Goal: Information Seeking & Learning: Learn about a topic

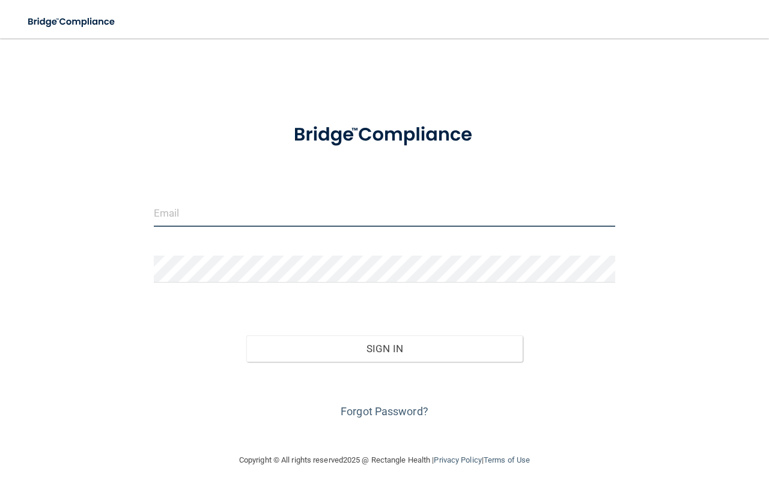
click at [266, 216] on input "email" at bounding box center [384, 213] width 461 height 27
type input "[PERSON_NAME][EMAIL_ADDRESS][DOMAIN_NAME]"
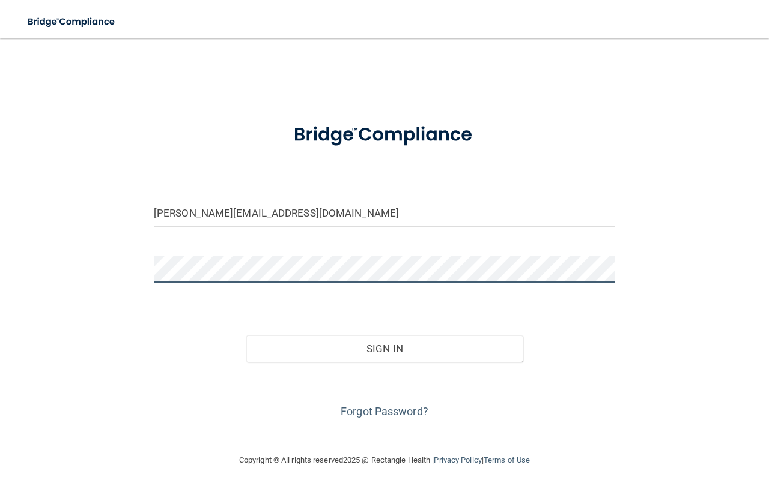
click at [246, 336] on button "Sign In" at bounding box center [384, 349] width 277 height 26
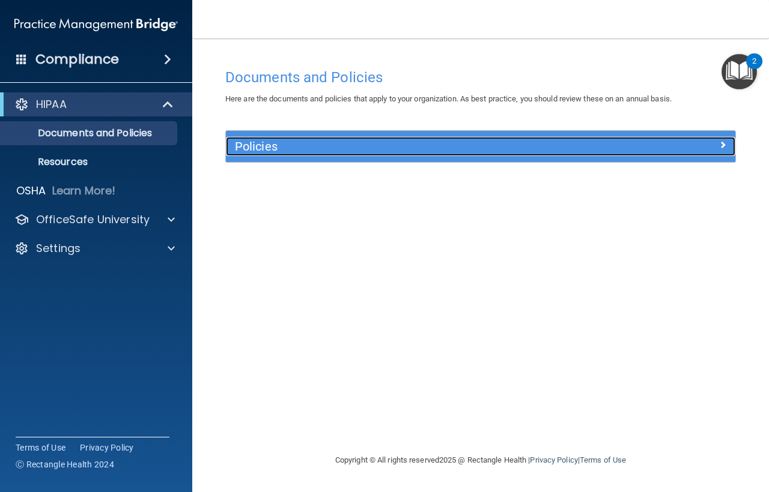
click at [431, 147] on h5 "Policies" at bounding box center [417, 146] width 364 height 13
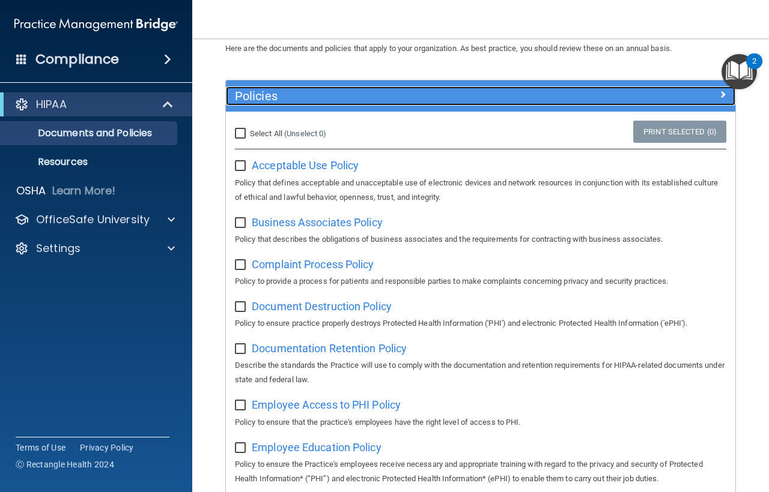
scroll to position [120, 0]
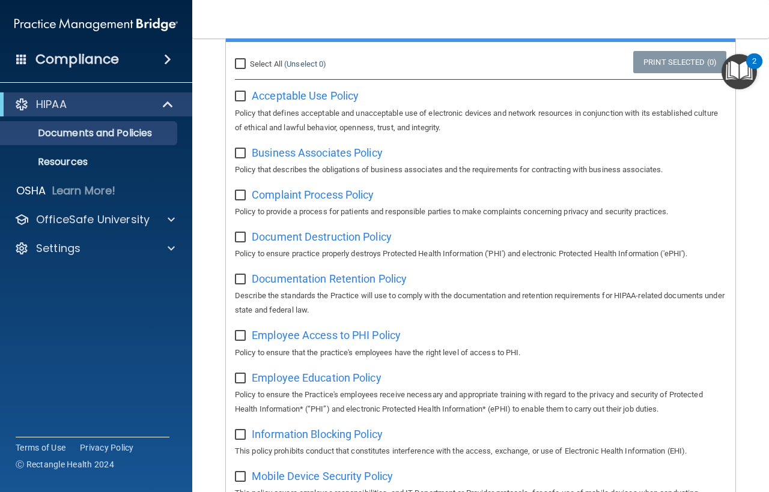
click at [99, 62] on h4 "Compliance" at bounding box center [76, 59] width 83 height 17
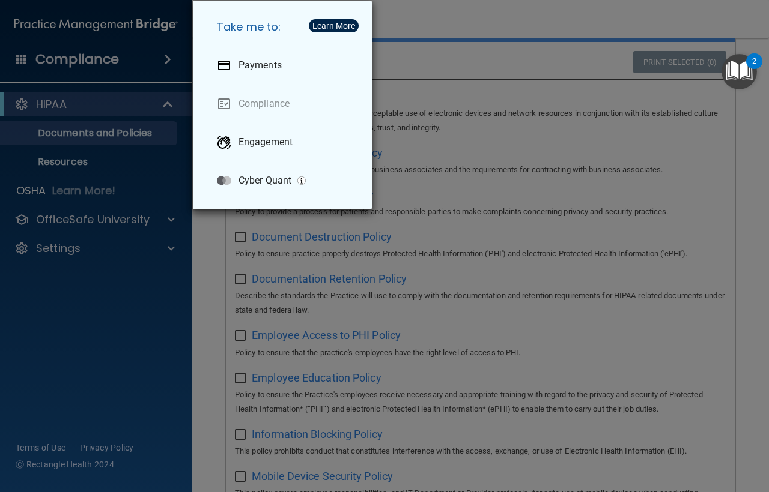
click at [77, 51] on div "Take me to: Payments Compliance Engagement Cyber Quant" at bounding box center [384, 246] width 769 height 492
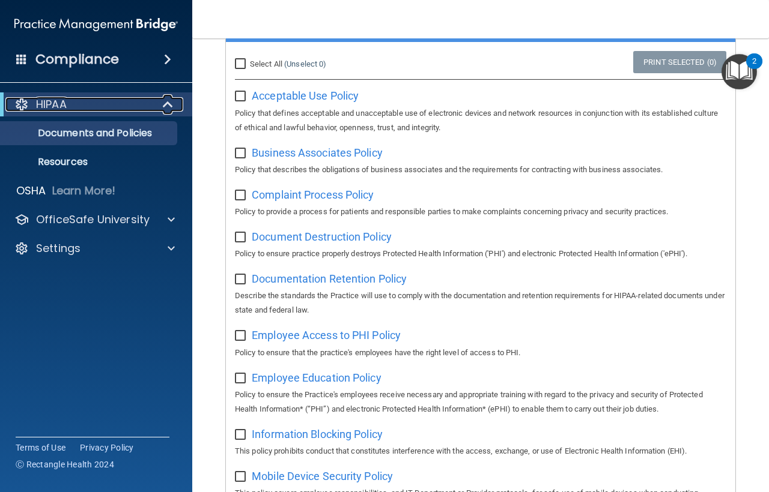
click at [53, 104] on p "HIPAA" at bounding box center [51, 104] width 31 height 14
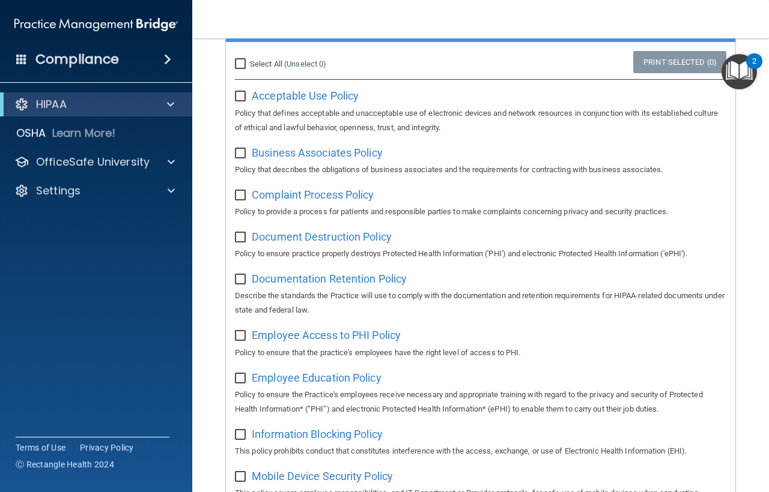
click at [141, 61] on div "Compliance" at bounding box center [96, 59] width 192 height 26
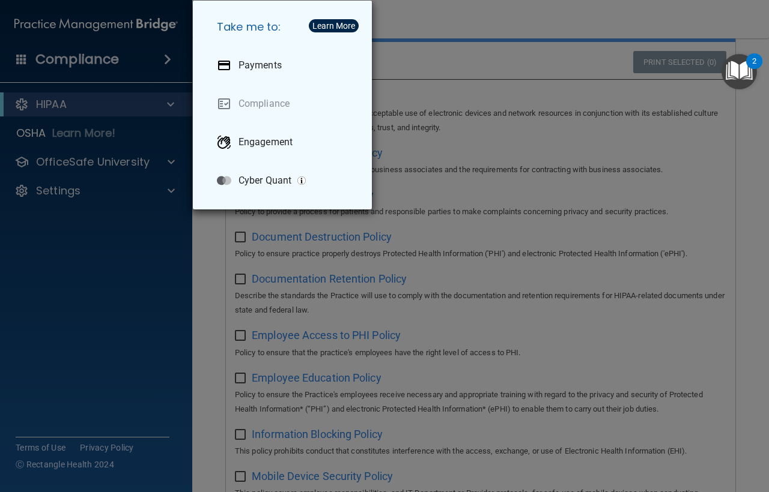
click at [543, 34] on div "Take me to: Payments Compliance Engagement Cyber Quant" at bounding box center [384, 246] width 769 height 492
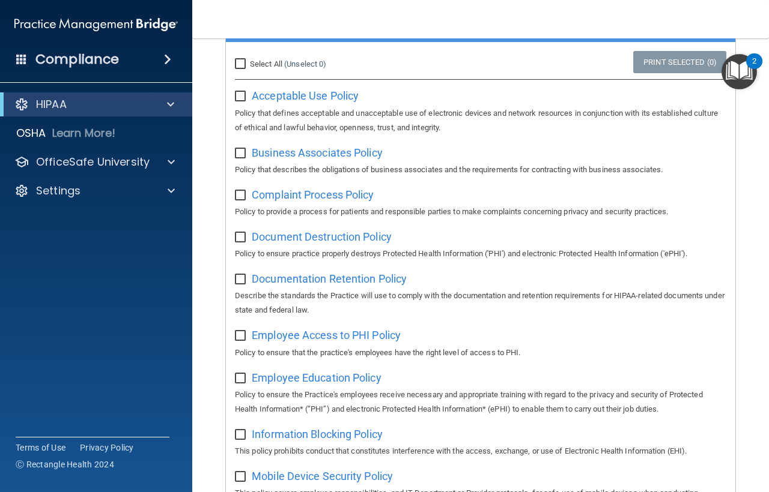
click at [754, 61] on div "2" at bounding box center [754, 69] width 4 height 16
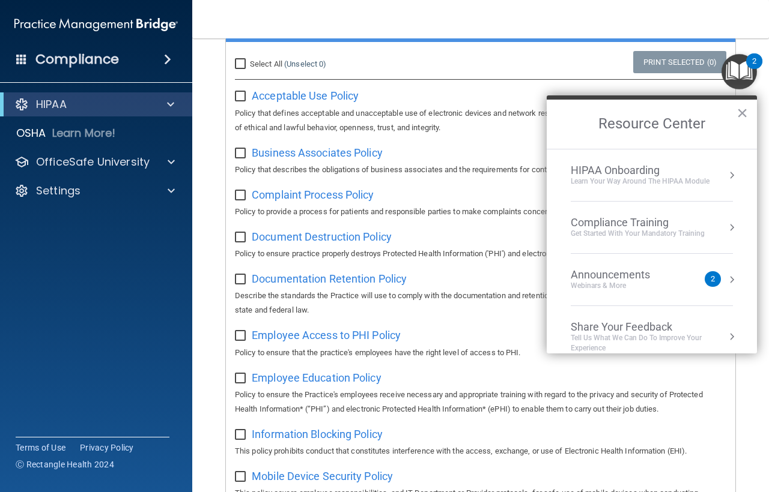
click at [629, 228] on div "Compliance Training" at bounding box center [638, 222] width 134 height 13
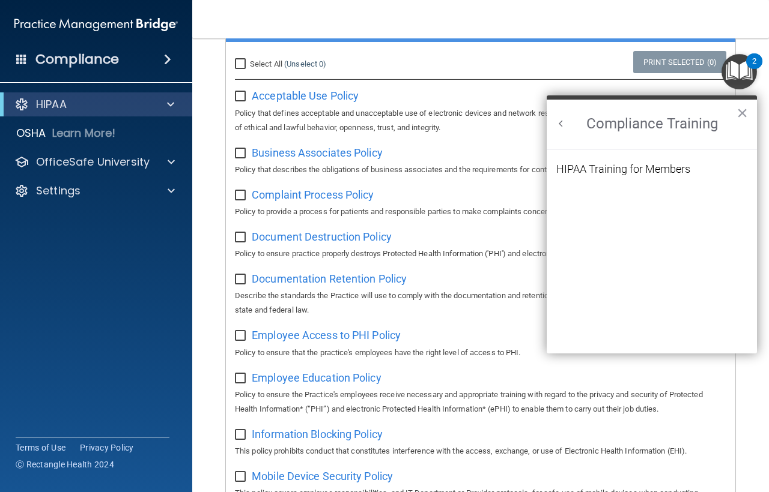
scroll to position [0, 0]
click at [626, 167] on div "HIPAA Training for Members" at bounding box center [623, 169] width 134 height 11
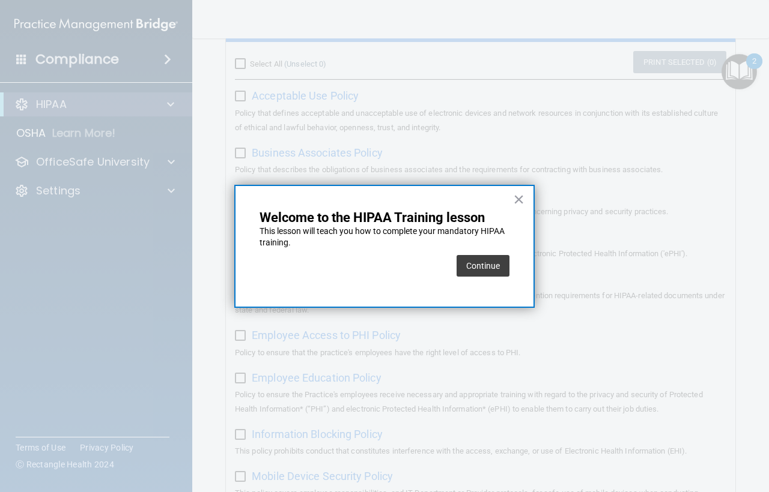
click at [493, 261] on button "Continue" at bounding box center [482, 266] width 53 height 22
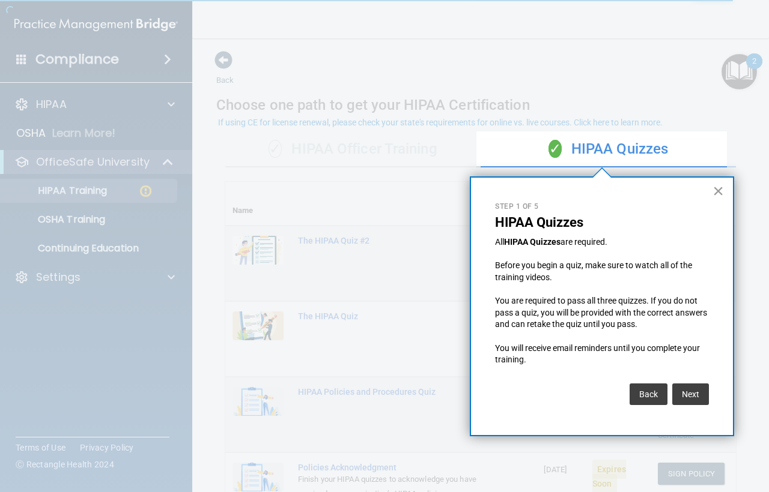
click at [720, 189] on button "×" at bounding box center [717, 190] width 11 height 19
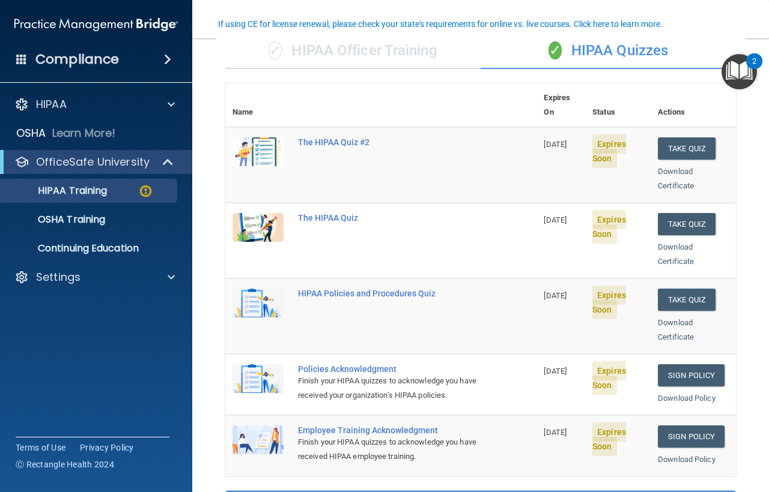
scroll to position [120, 0]
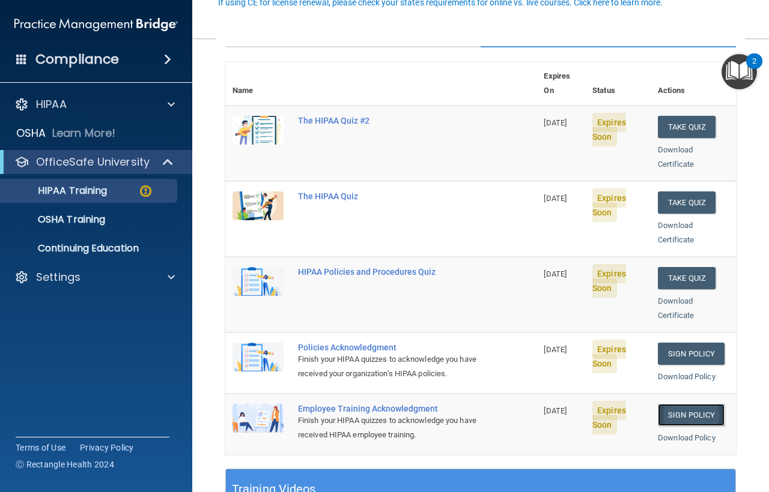
click at [665, 414] on link "Sign Policy" at bounding box center [691, 415] width 67 height 22
click at [675, 343] on link "Sign Policy" at bounding box center [691, 354] width 67 height 22
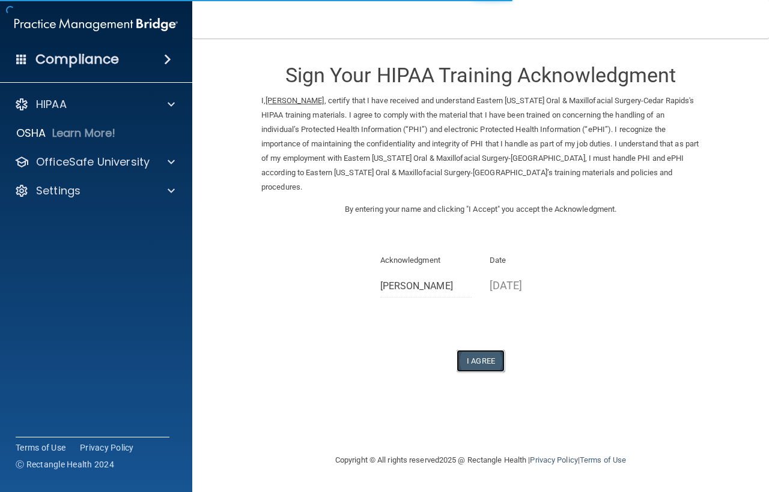
click at [492, 350] on button "I Agree" at bounding box center [480, 361] width 48 height 22
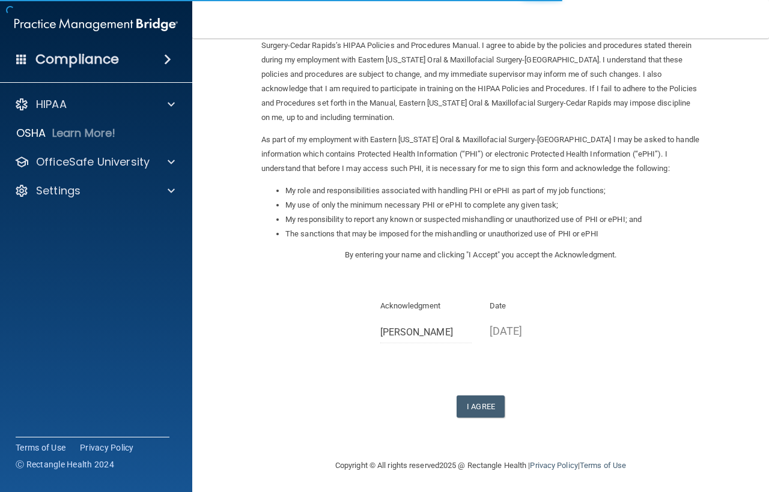
scroll to position [72, 0]
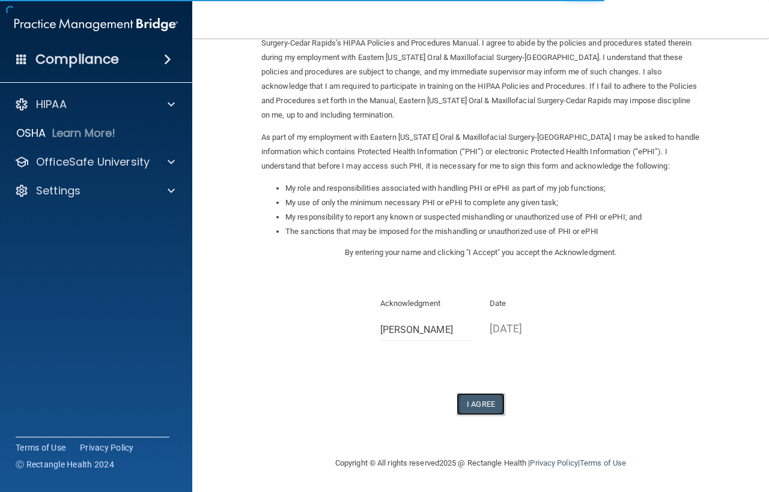
click at [480, 401] on button "I Agree" at bounding box center [480, 404] width 48 height 22
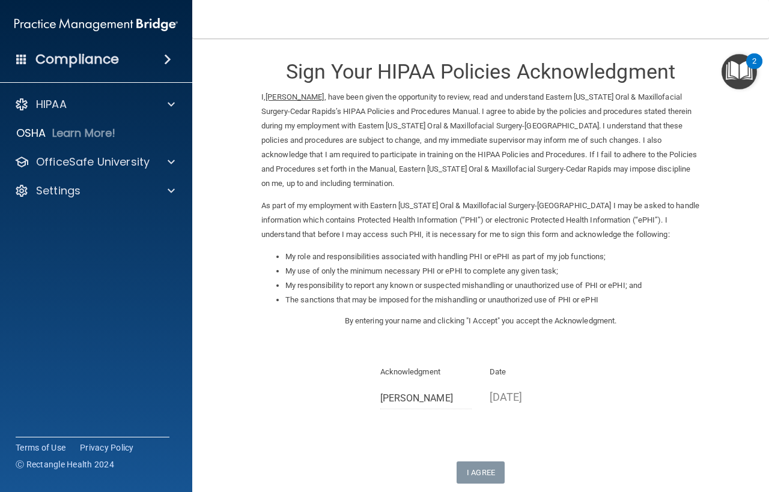
scroll to position [0, 0]
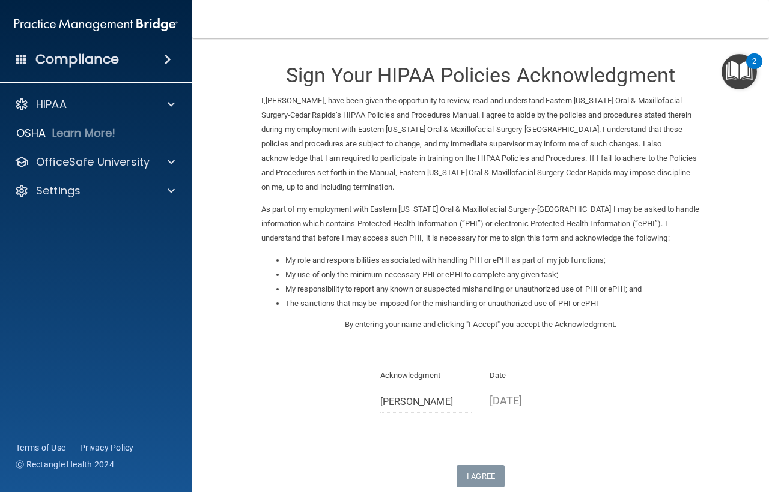
click at [734, 68] on img "Open Resource Center, 2 new notifications" at bounding box center [738, 71] width 35 height 35
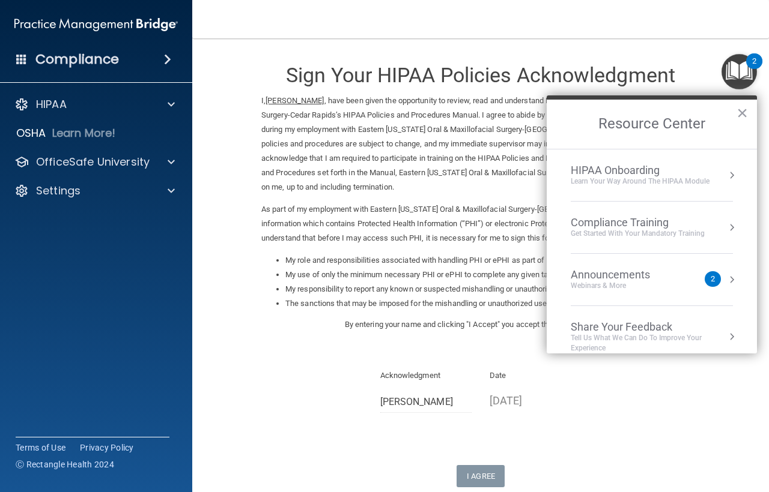
click at [638, 225] on div "Compliance Training" at bounding box center [638, 222] width 134 height 13
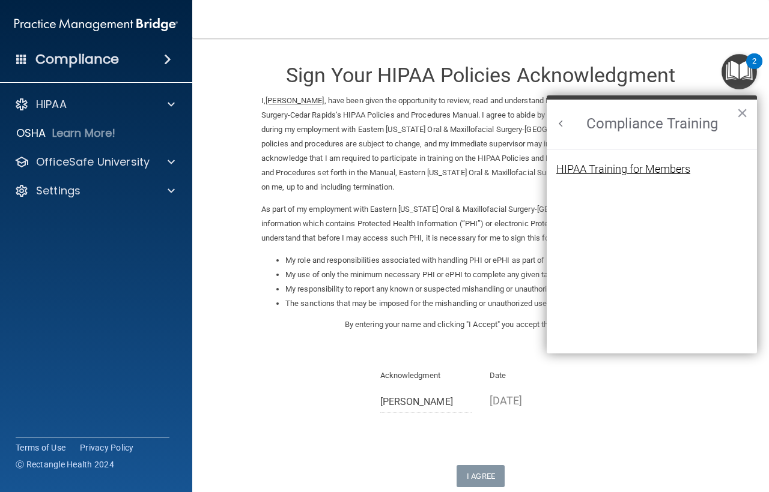
click at [629, 167] on div "HIPAA Training for Members" at bounding box center [623, 169] width 134 height 11
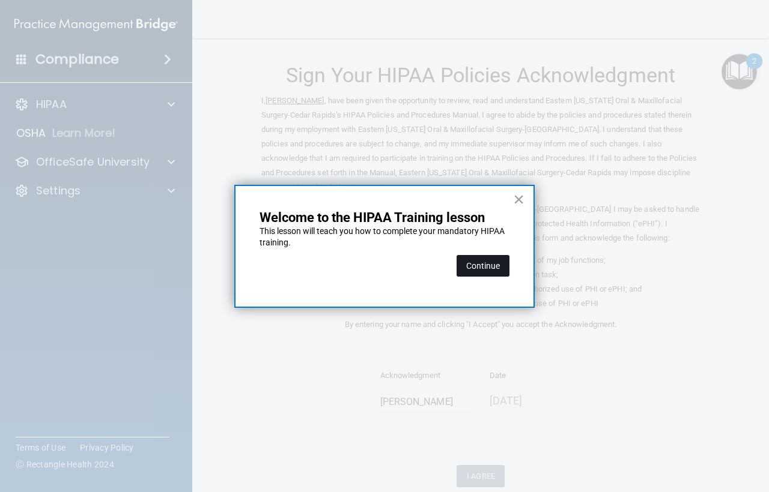
click at [494, 267] on button "Continue" at bounding box center [482, 266] width 53 height 22
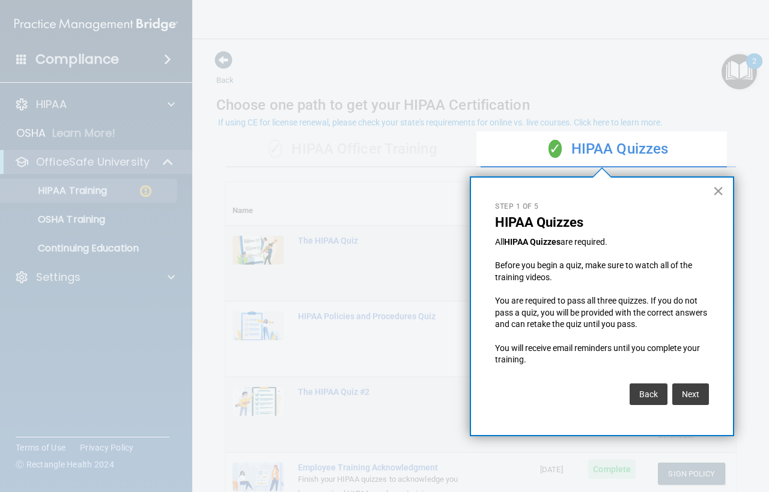
click at [715, 191] on button "×" at bounding box center [717, 190] width 11 height 19
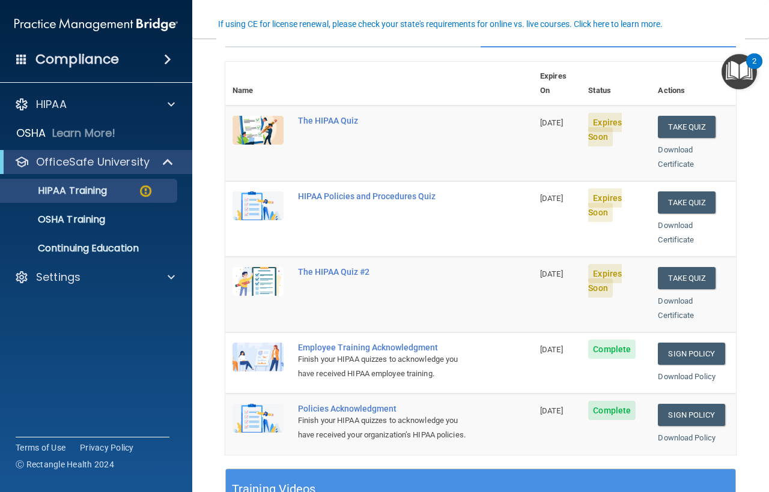
scroll to position [60, 0]
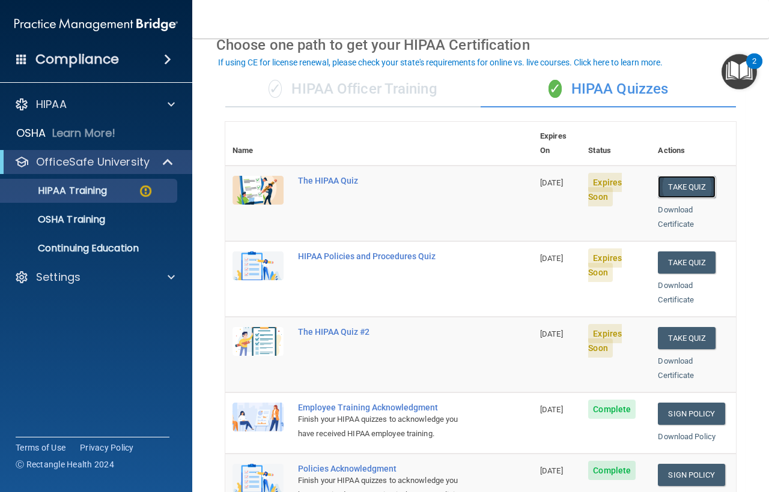
click at [666, 176] on button "Take Quiz" at bounding box center [687, 187] width 58 height 22
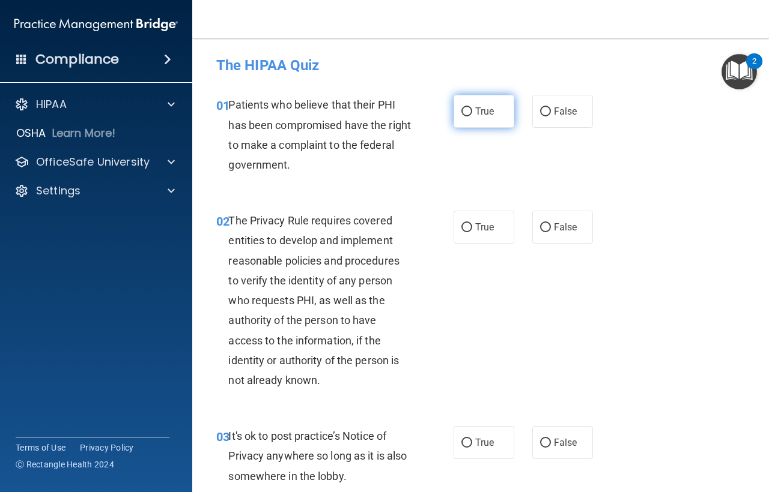
click at [464, 112] on input "True" at bounding box center [466, 111] width 11 height 9
radio input "true"
click at [464, 224] on input "True" at bounding box center [466, 227] width 11 height 9
radio input "true"
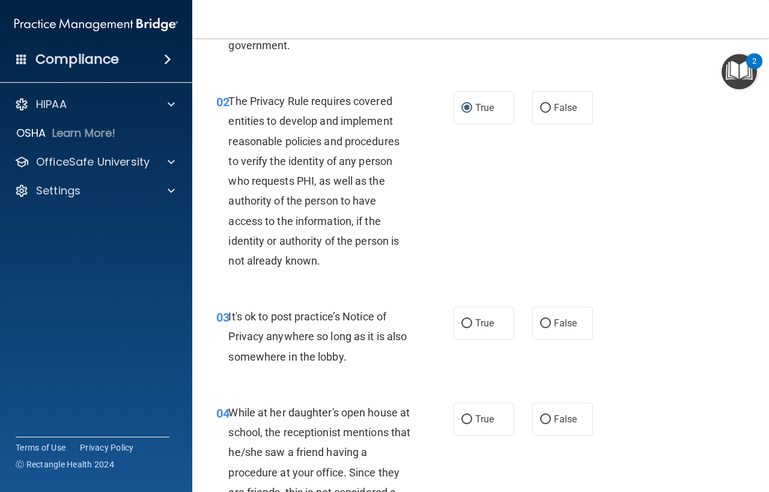
scroll to position [120, 0]
click at [538, 313] on label "False" at bounding box center [562, 322] width 61 height 33
click at [540, 319] on input "False" at bounding box center [545, 323] width 11 height 9
radio input "true"
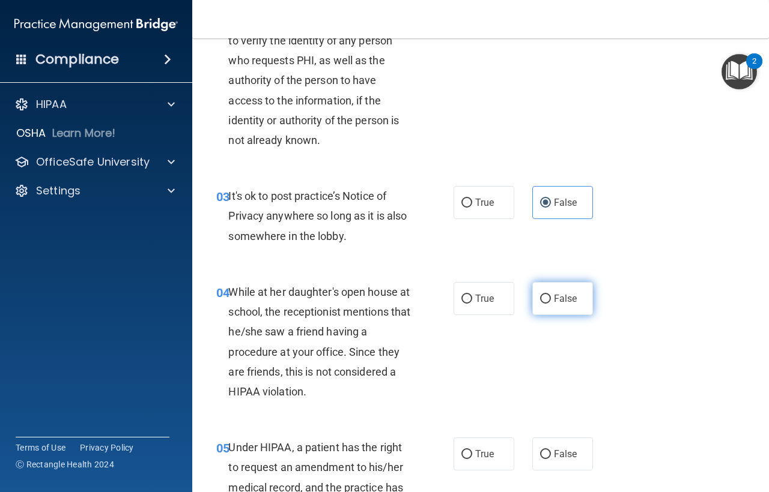
click at [540, 300] on input "False" at bounding box center [545, 299] width 11 height 9
radio input "true"
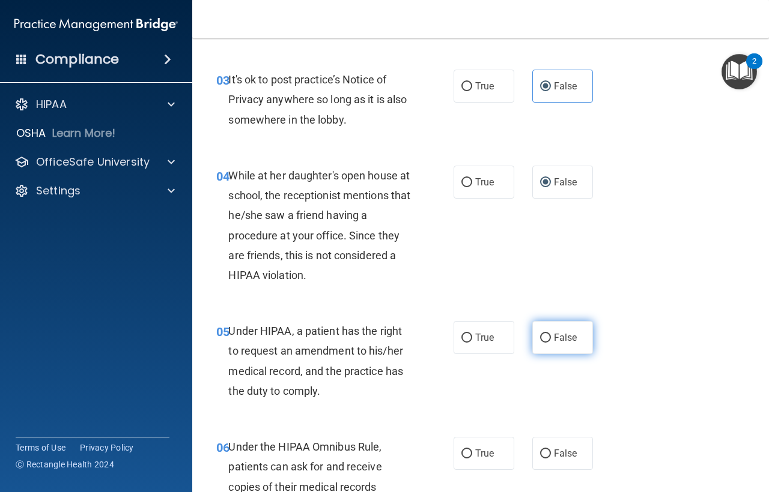
scroll to position [360, 0]
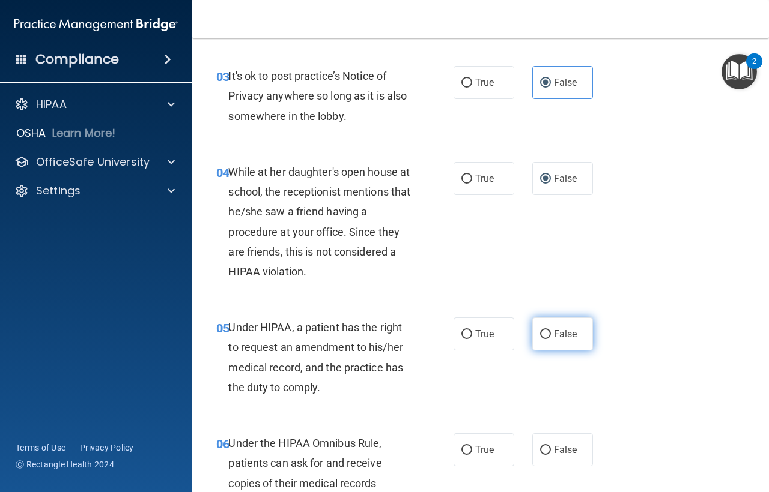
click at [540, 335] on input "False" at bounding box center [545, 334] width 11 height 9
radio input "true"
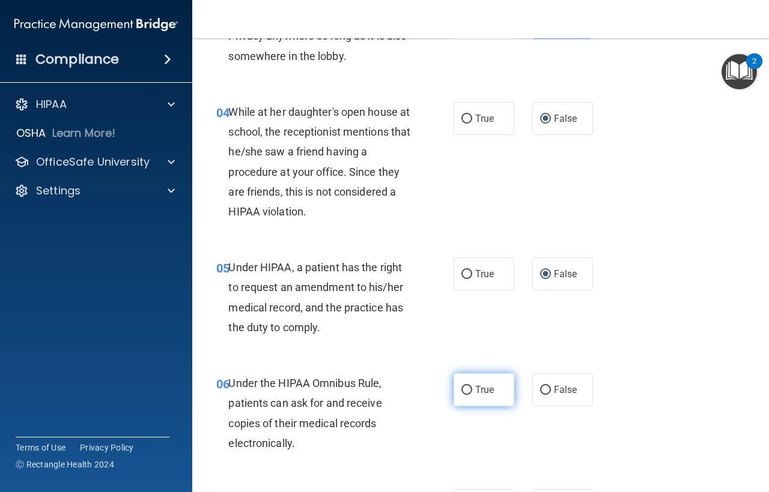
click at [462, 391] on input "True" at bounding box center [466, 390] width 11 height 9
radio input "true"
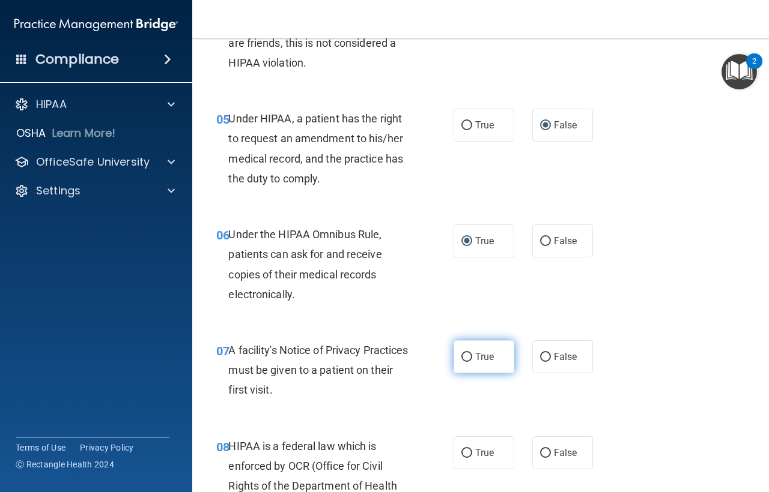
scroll to position [601, 0]
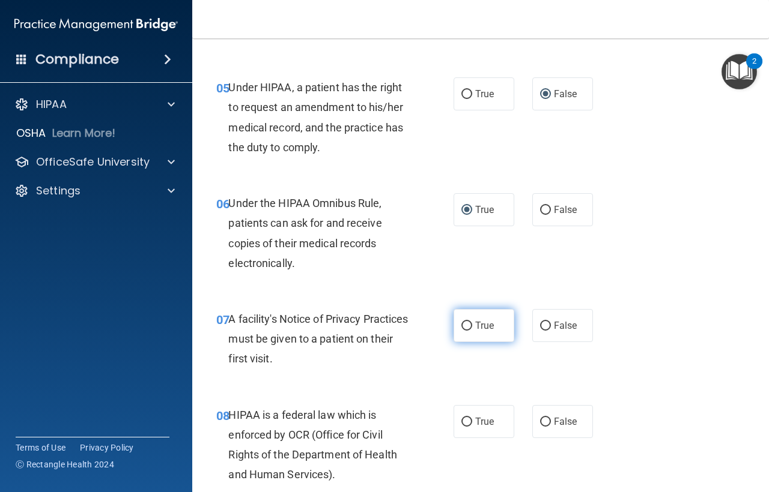
click at [461, 329] on input "True" at bounding box center [466, 326] width 11 height 9
radio input "true"
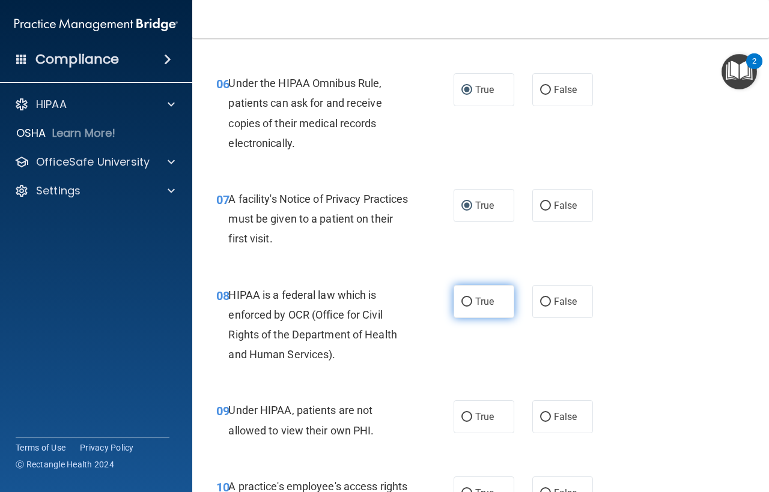
click at [464, 298] on input "True" at bounding box center [466, 302] width 11 height 9
radio input "true"
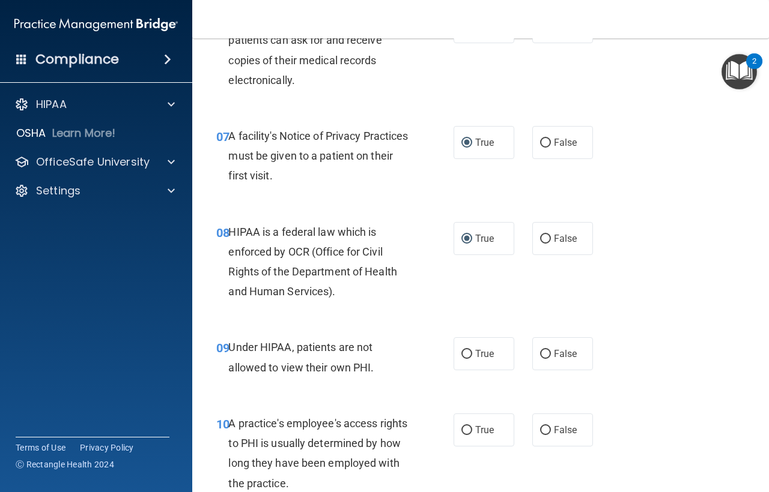
scroll to position [841, 0]
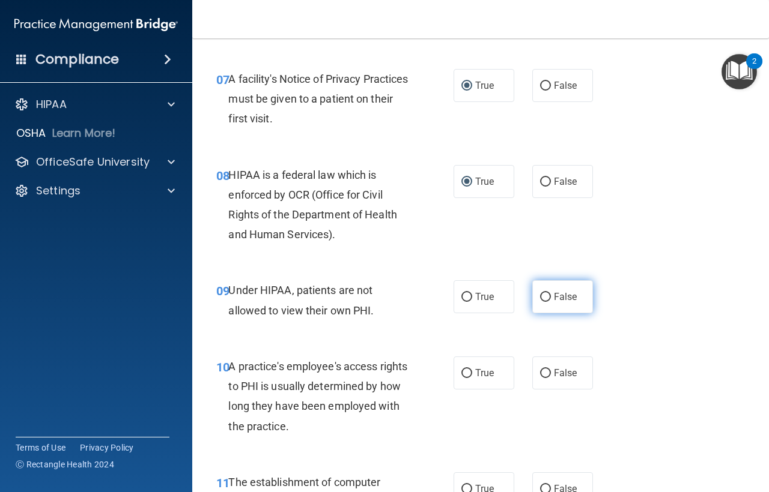
click at [541, 300] on input "False" at bounding box center [545, 297] width 11 height 9
radio input "true"
click at [542, 370] on input "False" at bounding box center [545, 373] width 11 height 9
radio input "true"
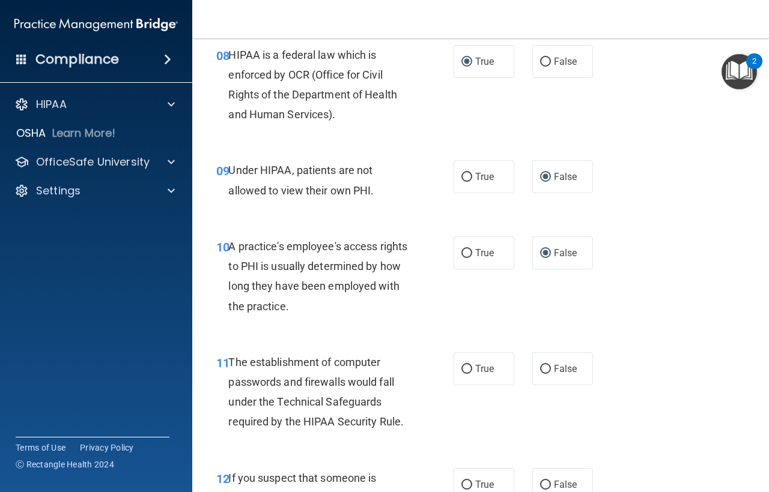
scroll to position [1021, 0]
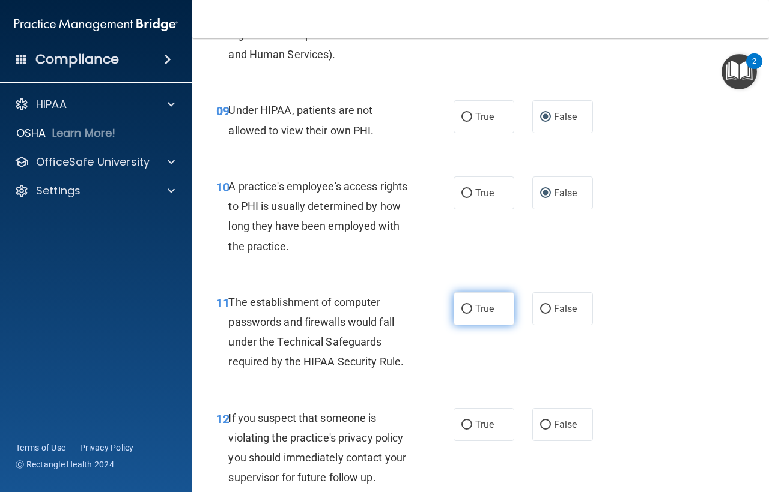
click at [456, 310] on label "True" at bounding box center [483, 308] width 61 height 33
click at [461, 310] on input "True" at bounding box center [466, 309] width 11 height 9
radio input "true"
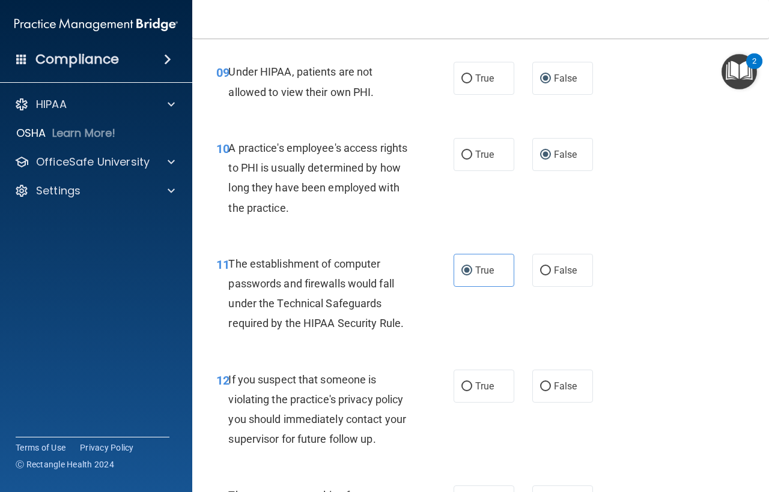
scroll to position [1081, 0]
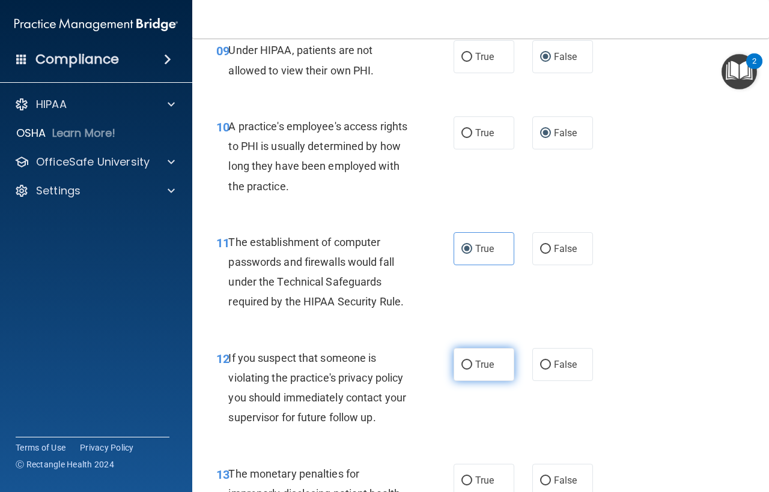
click at [468, 360] on label "True" at bounding box center [483, 364] width 61 height 33
click at [468, 361] on input "True" at bounding box center [466, 365] width 11 height 9
radio input "true"
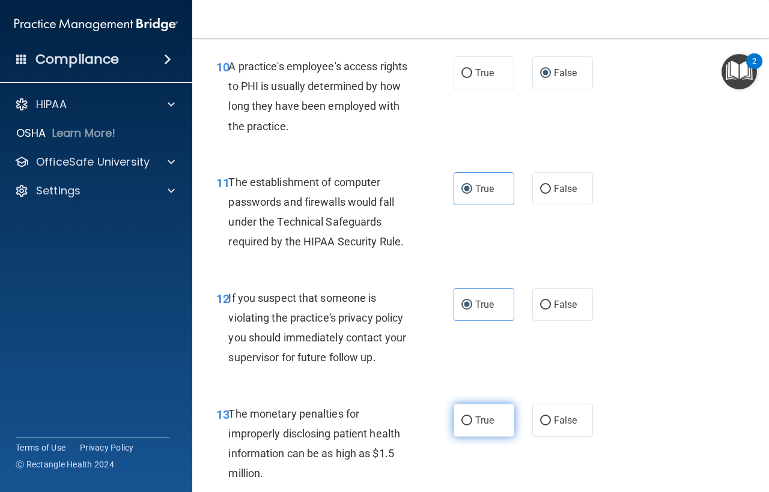
click at [461, 417] on input "True" at bounding box center [466, 421] width 11 height 9
radio input "true"
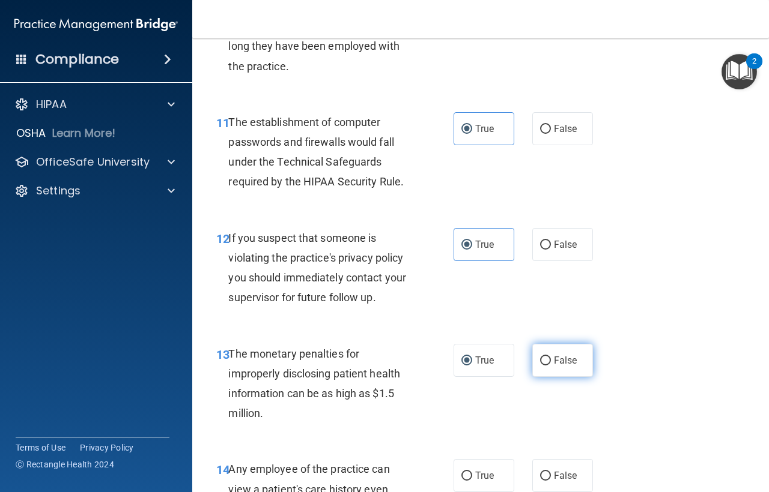
click at [540, 357] on input "False" at bounding box center [545, 361] width 11 height 9
radio input "true"
click at [463, 360] on input "True" at bounding box center [466, 361] width 11 height 9
radio input "true"
radio input "false"
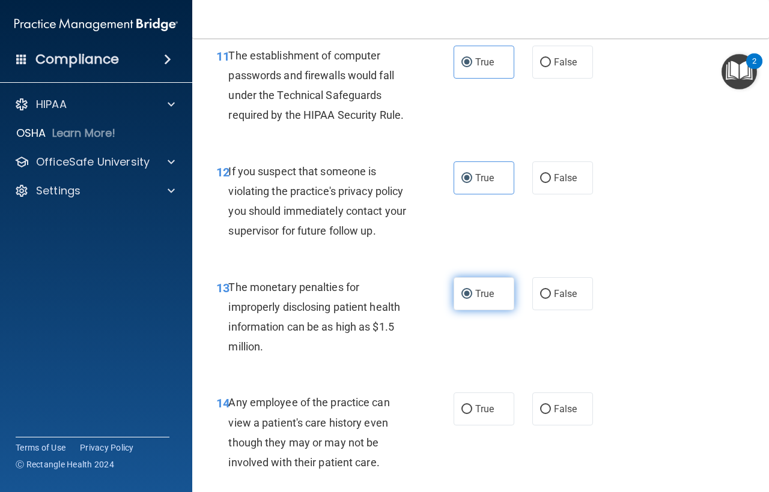
scroll to position [1321, 0]
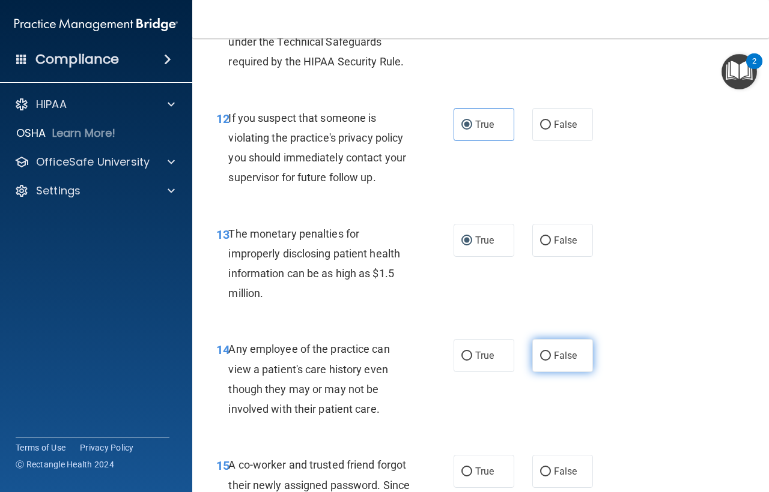
click at [540, 353] on input "False" at bounding box center [545, 356] width 11 height 9
radio input "true"
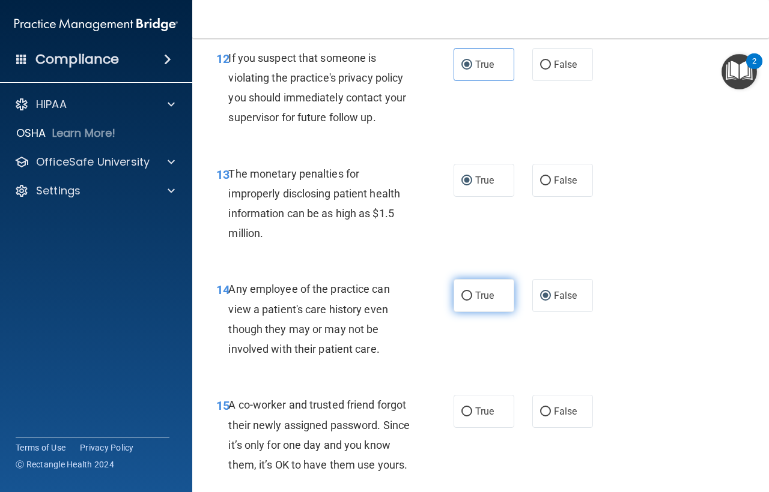
scroll to position [1441, 0]
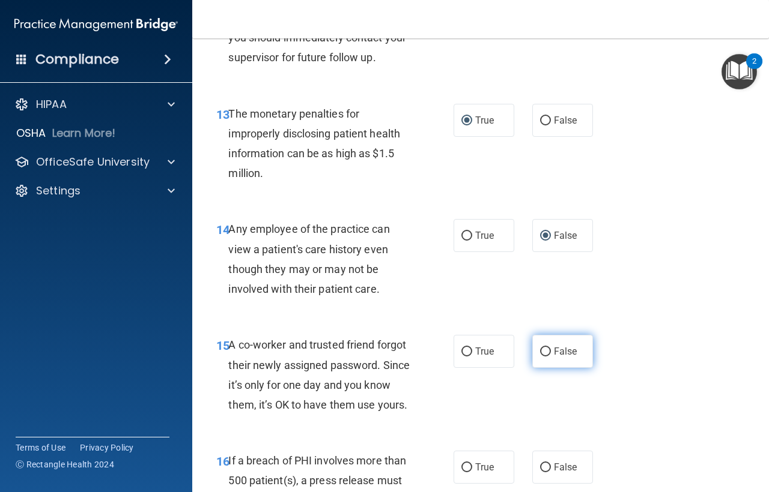
click at [533, 350] on label "False" at bounding box center [562, 351] width 61 height 33
click at [540, 350] on input "False" at bounding box center [545, 352] width 11 height 9
radio input "true"
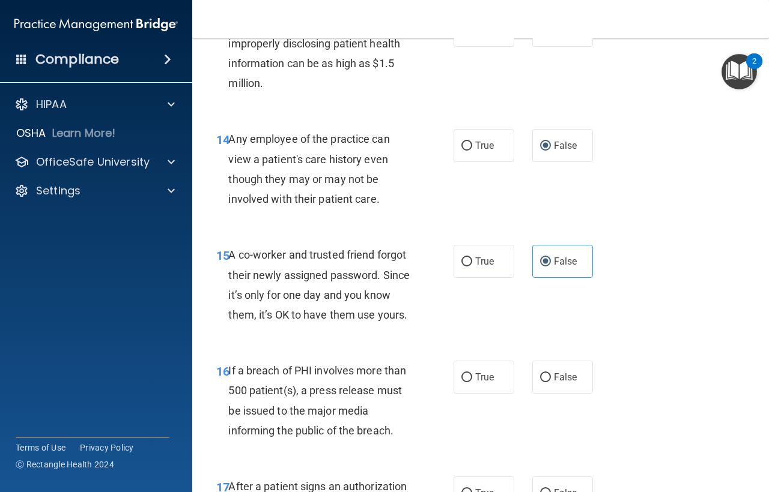
scroll to position [1561, 0]
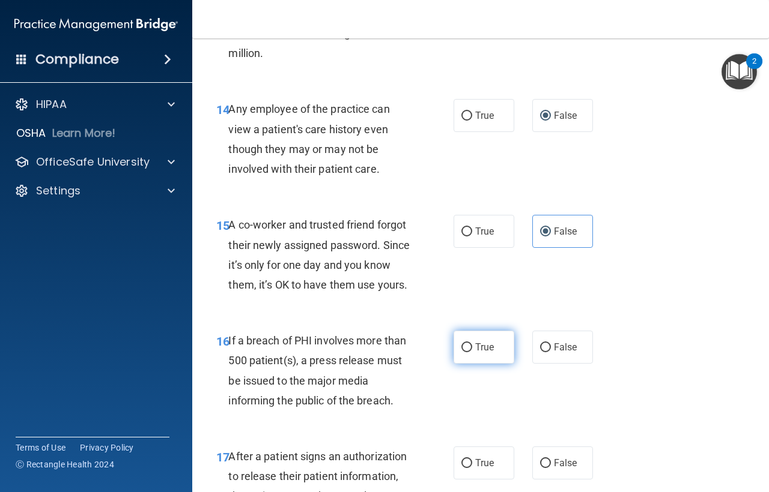
click at [463, 353] on input "True" at bounding box center [466, 348] width 11 height 9
radio input "true"
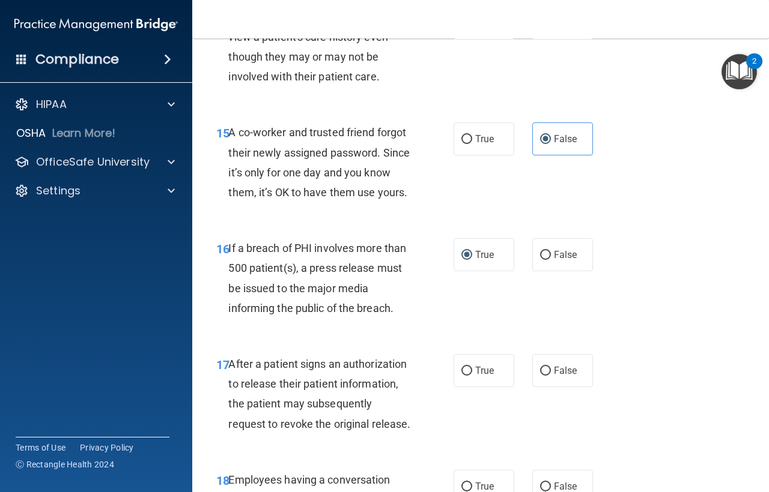
scroll to position [1682, 0]
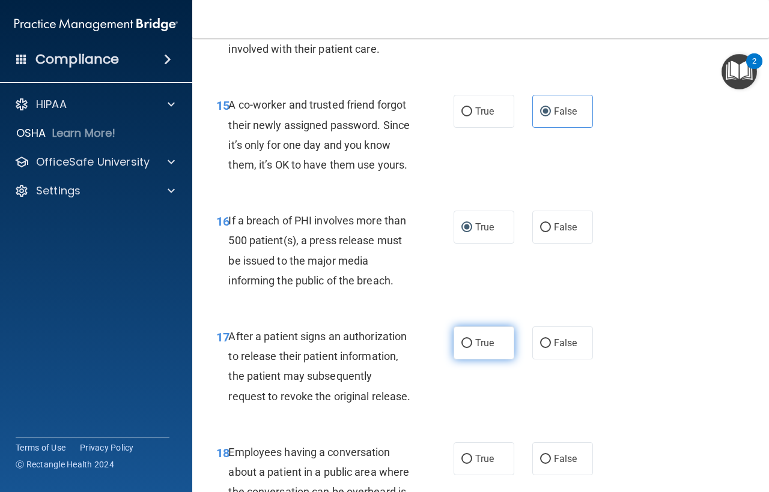
click at [466, 348] on input "True" at bounding box center [466, 343] width 11 height 9
radio input "true"
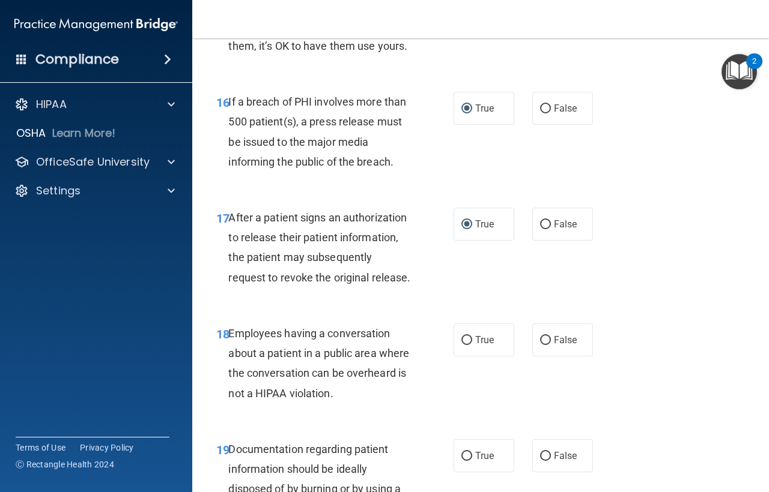
scroll to position [1802, 0]
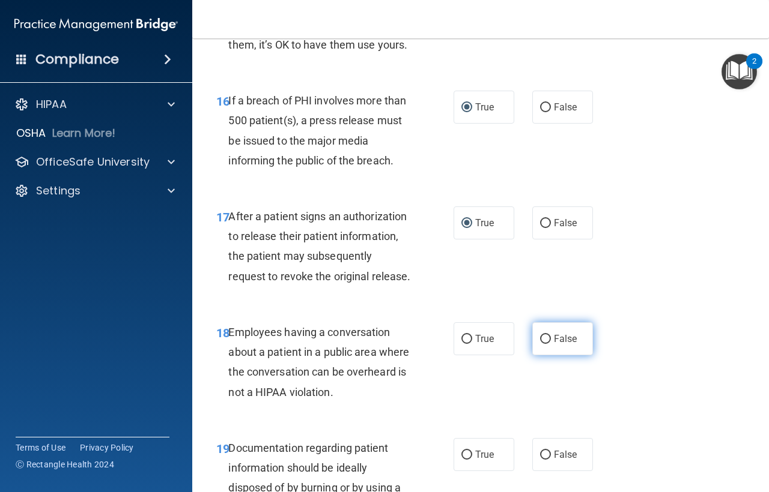
click at [540, 344] on input "False" at bounding box center [545, 339] width 11 height 9
radio input "true"
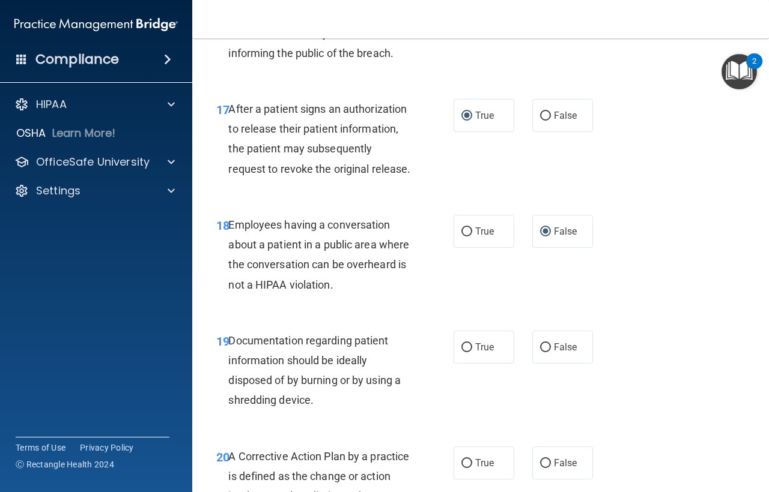
scroll to position [1922, 0]
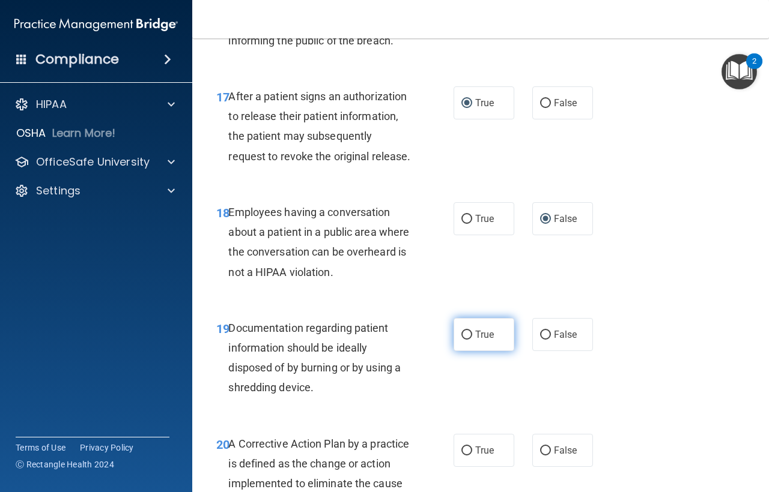
click at [468, 351] on label "True" at bounding box center [483, 334] width 61 height 33
click at [468, 340] on input "True" at bounding box center [466, 335] width 11 height 9
radio input "true"
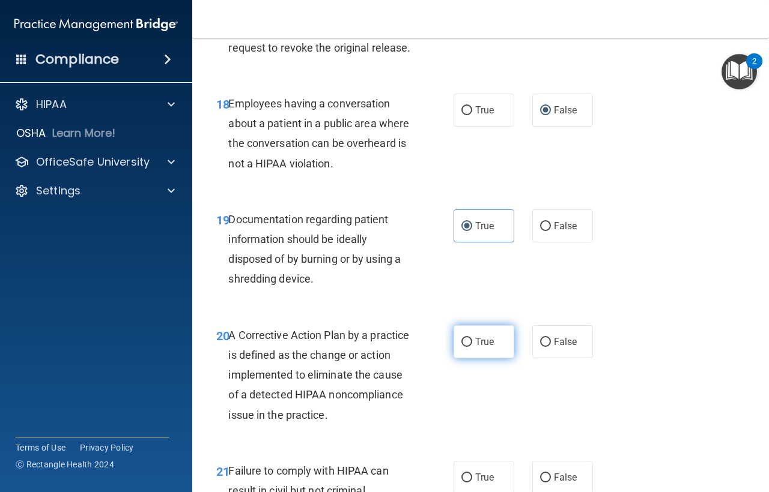
scroll to position [2042, 0]
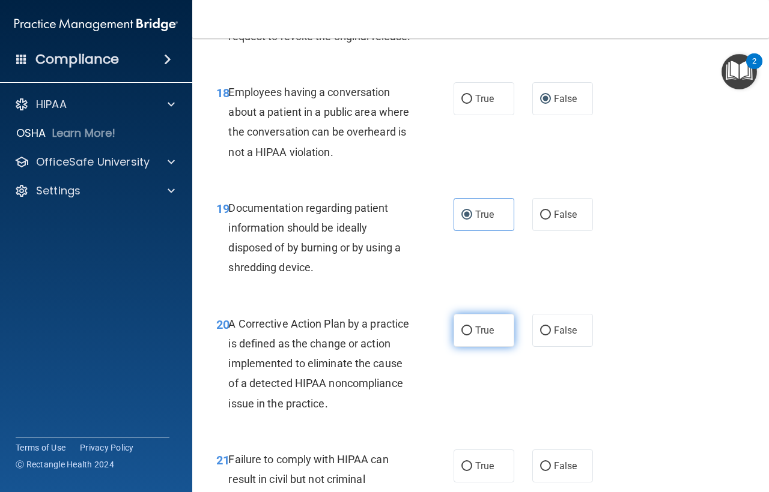
click at [475, 336] on span "True" at bounding box center [484, 330] width 19 height 11
click at [472, 336] on input "True" at bounding box center [466, 331] width 11 height 9
radio input "true"
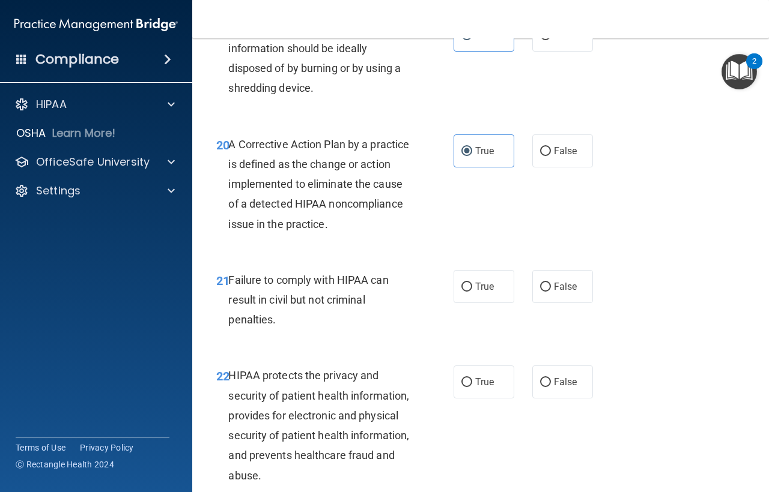
scroll to position [2222, 0]
click at [540, 291] on input "False" at bounding box center [545, 286] width 11 height 9
radio input "true"
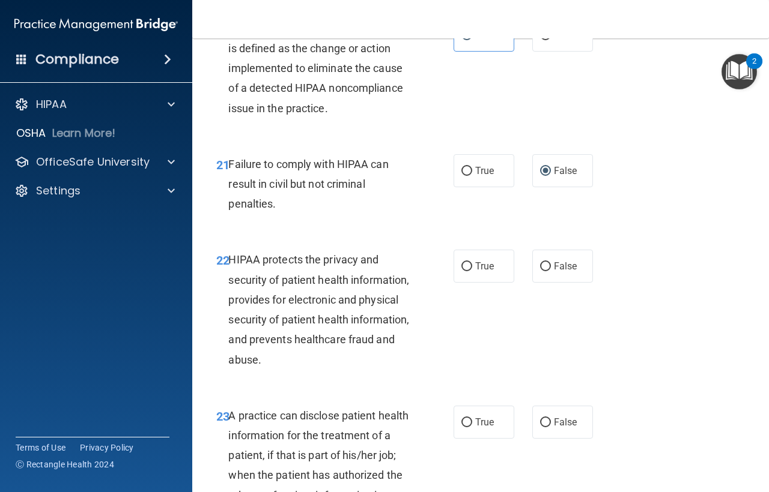
scroll to position [2342, 0]
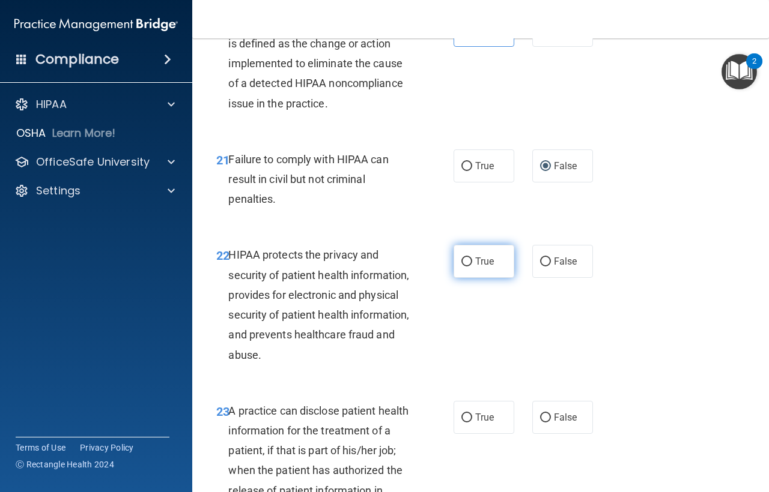
click at [456, 278] on label "True" at bounding box center [483, 261] width 61 height 33
click at [461, 267] on input "True" at bounding box center [466, 262] width 11 height 9
radio input "true"
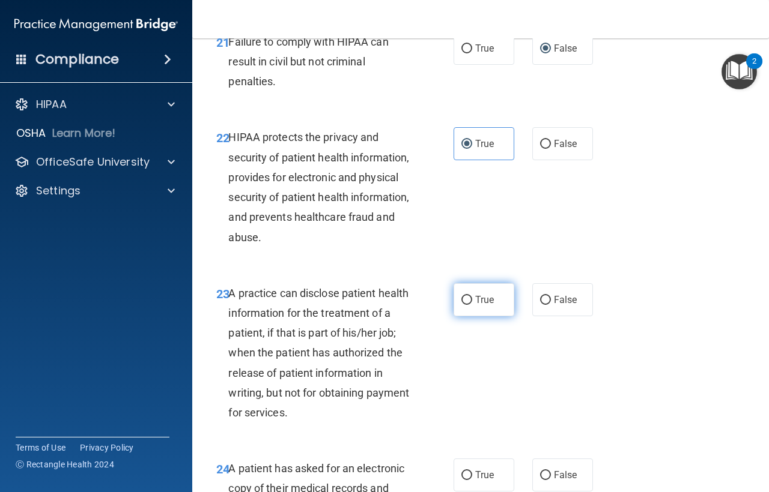
scroll to position [2462, 0]
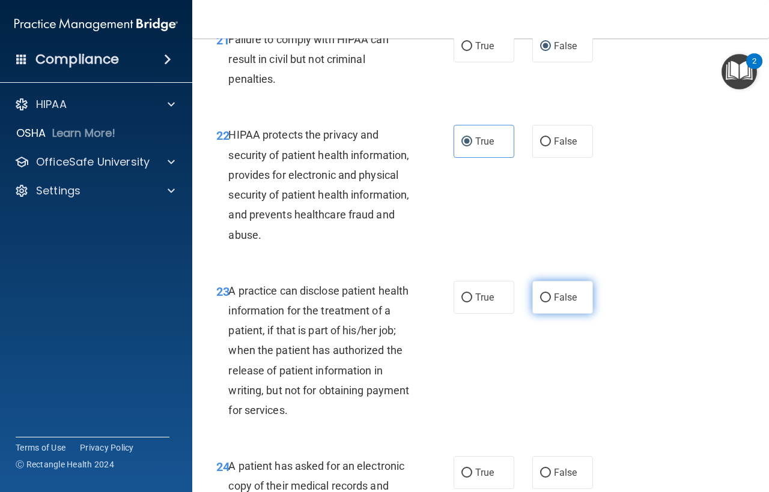
click at [540, 303] on input "False" at bounding box center [545, 298] width 11 height 9
radio input "true"
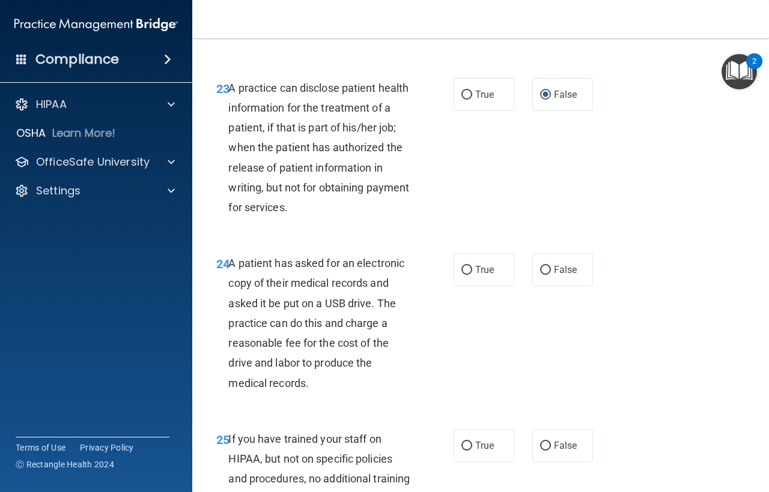
scroll to position [2702, 0]
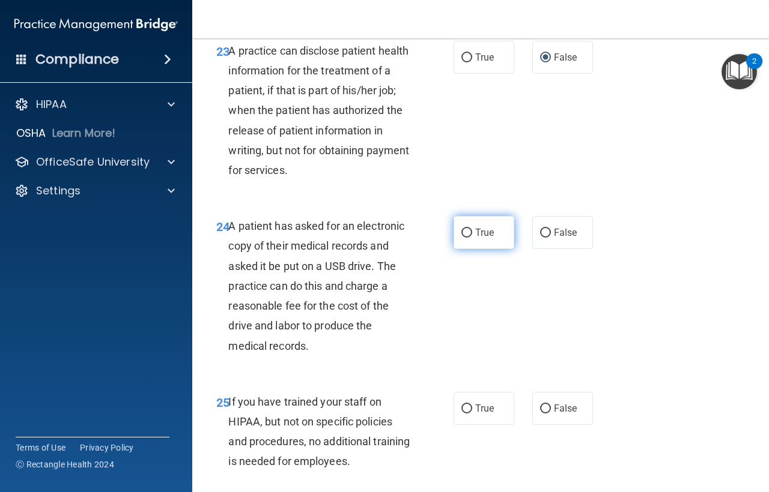
click at [464, 238] on input "True" at bounding box center [466, 233] width 11 height 9
radio input "true"
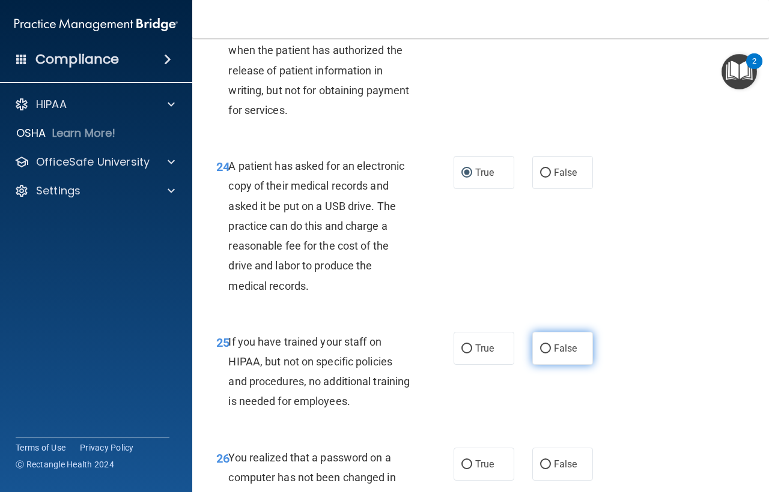
click at [540, 354] on input "False" at bounding box center [545, 349] width 11 height 9
radio input "true"
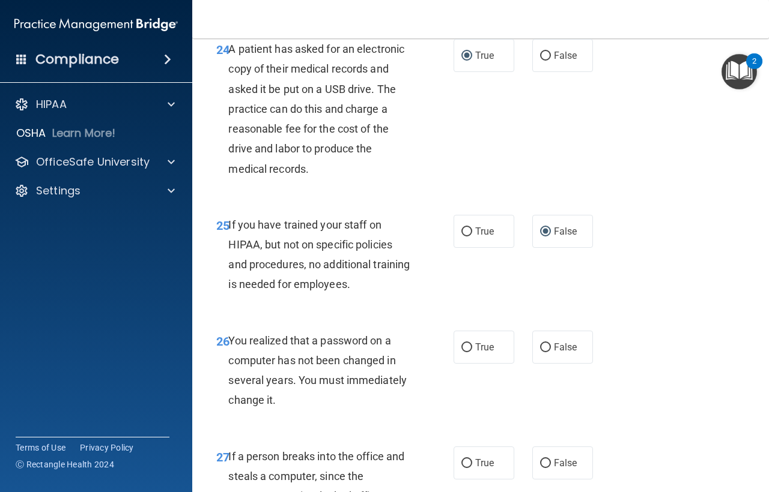
scroll to position [2883, 0]
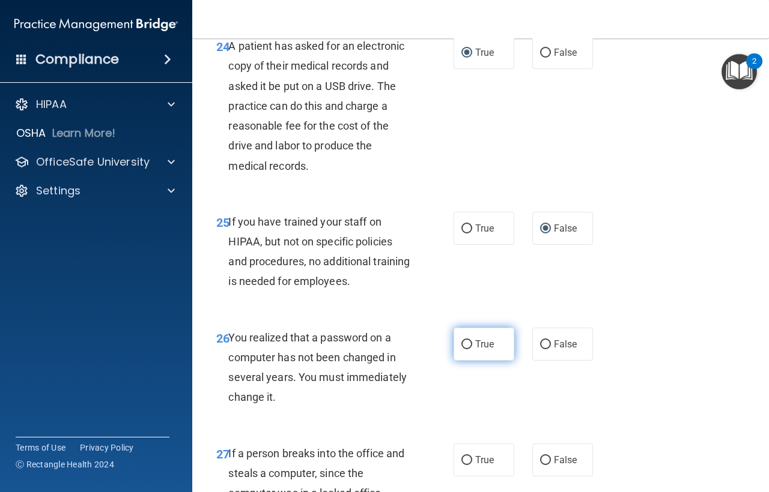
click at [466, 350] on input "True" at bounding box center [466, 345] width 11 height 9
radio input "true"
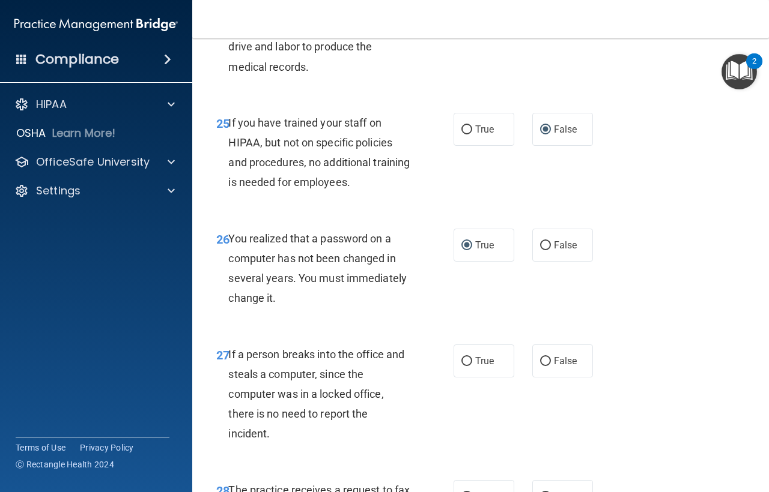
scroll to position [3003, 0]
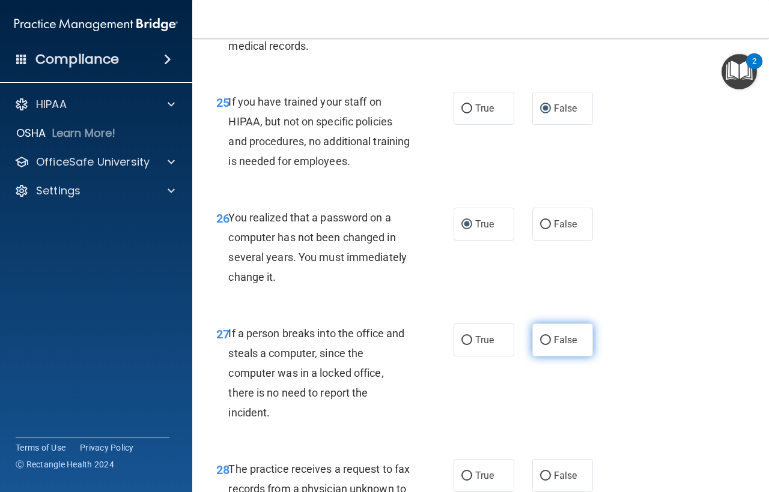
click at [540, 345] on input "False" at bounding box center [545, 340] width 11 height 9
radio input "true"
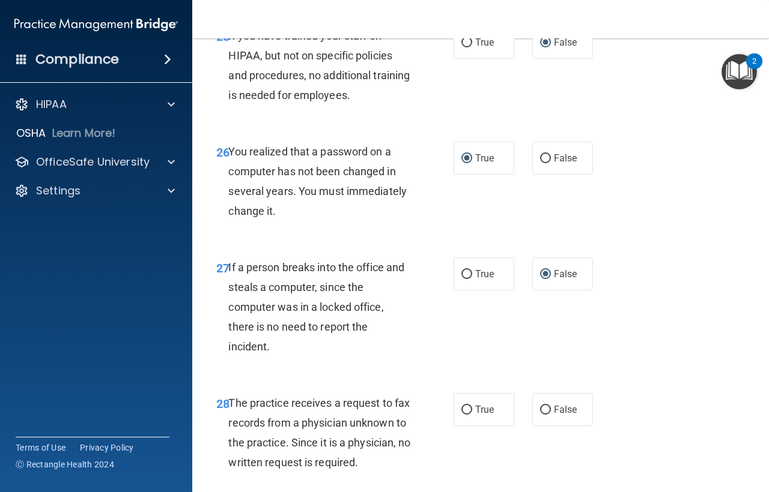
scroll to position [3183, 0]
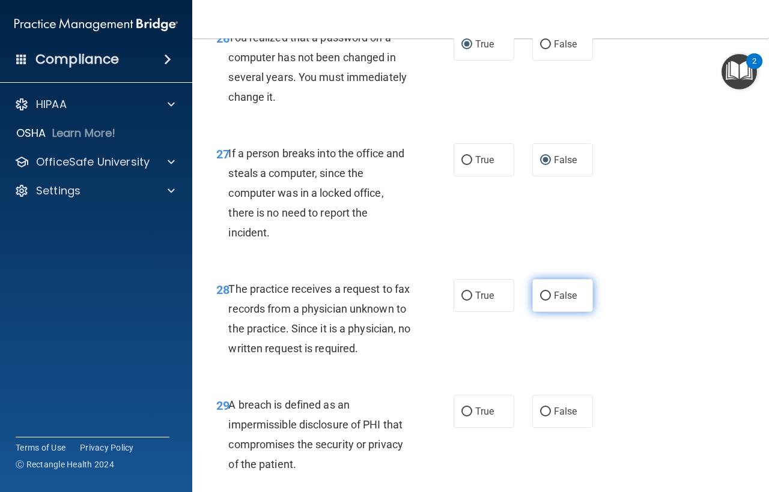
click at [540, 301] on input "False" at bounding box center [545, 296] width 11 height 9
radio input "true"
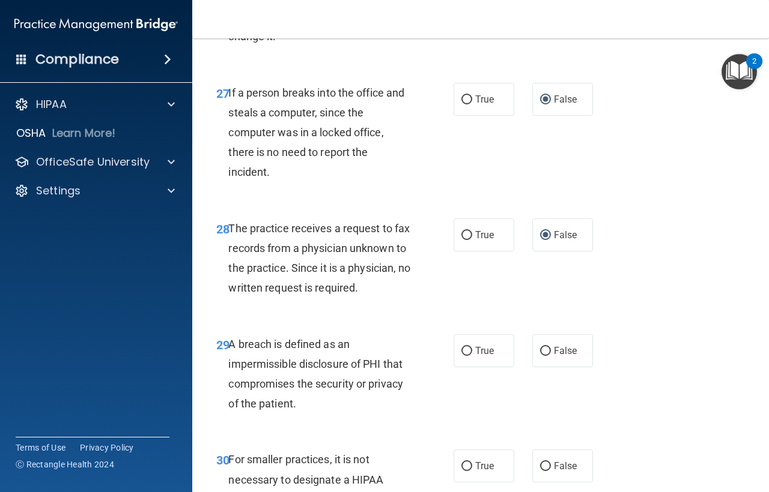
scroll to position [3303, 0]
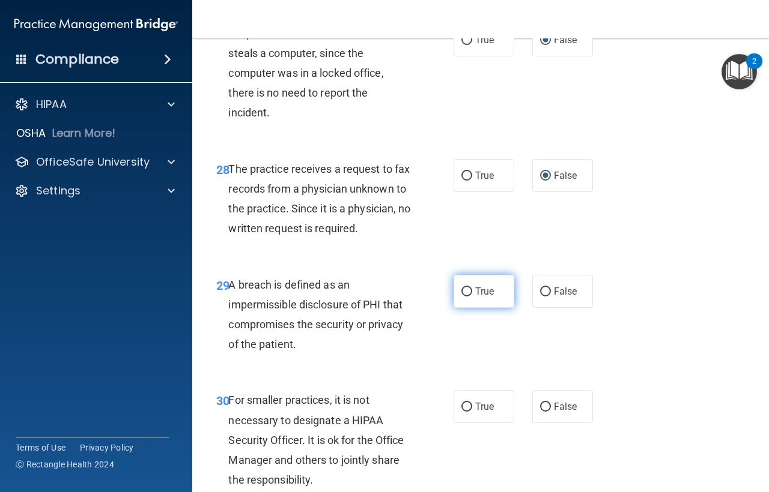
click at [461, 297] on input "True" at bounding box center [466, 292] width 11 height 9
radio input "true"
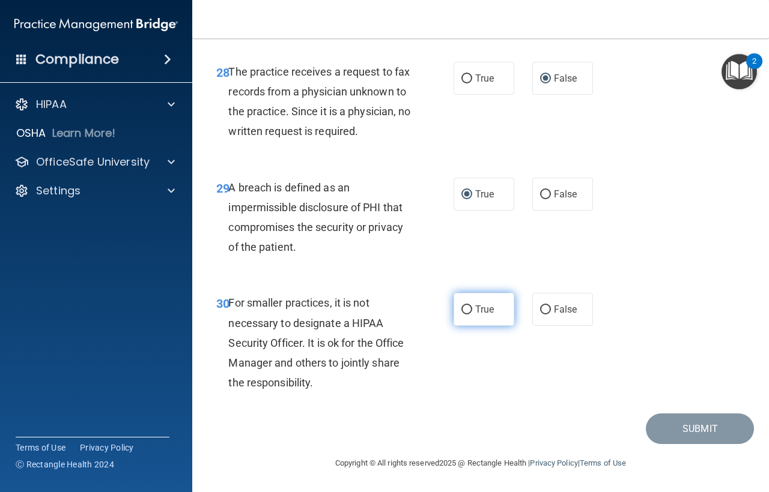
scroll to position [3423, 0]
click at [540, 315] on input "False" at bounding box center [545, 310] width 11 height 9
radio input "true"
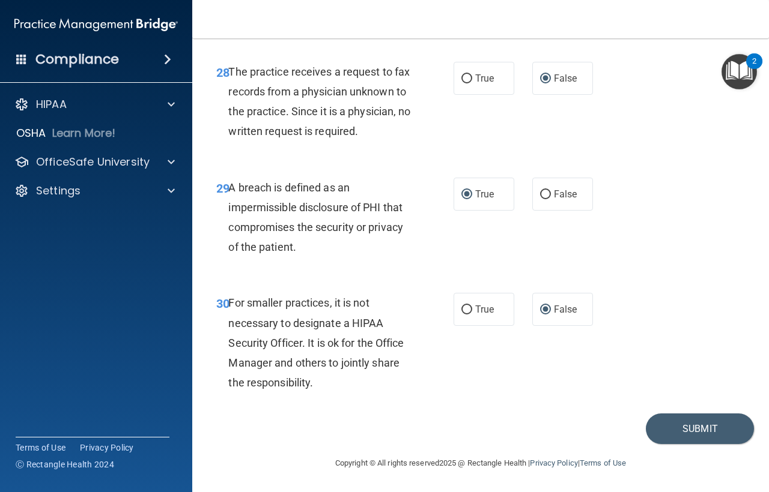
scroll to position [3460, 0]
click at [691, 421] on button "Submit" at bounding box center [700, 429] width 108 height 31
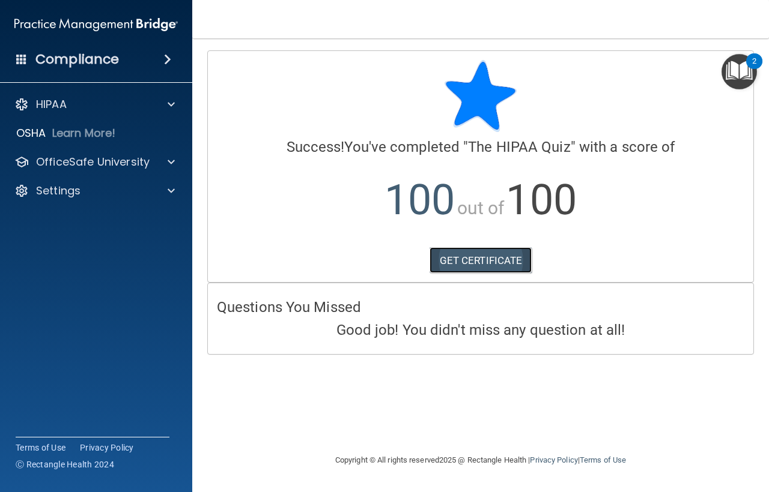
click at [492, 261] on link "GET CERTIFICATE" at bounding box center [480, 260] width 103 height 26
click at [732, 71] on img "Open Resource Center, 2 new notifications" at bounding box center [738, 71] width 35 height 35
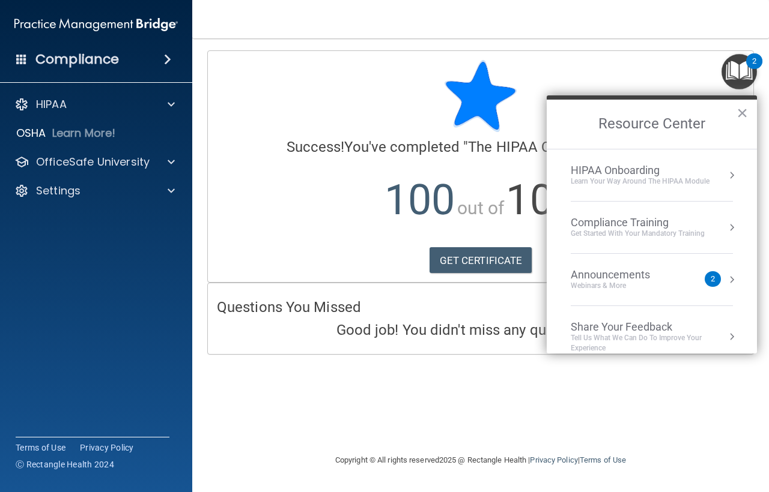
click at [625, 277] on div "Announcements" at bounding box center [622, 274] width 103 height 13
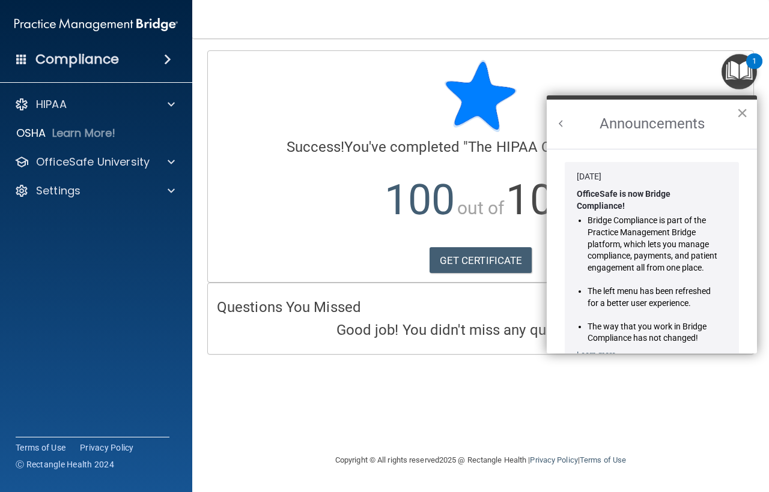
click at [742, 111] on button "×" at bounding box center [741, 112] width 11 height 19
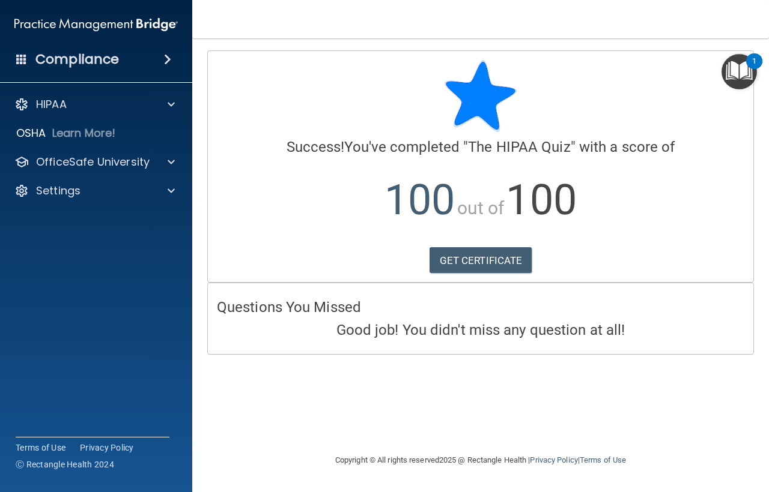
click at [739, 68] on img "Open Resource Center, 1 new notification" at bounding box center [738, 71] width 35 height 35
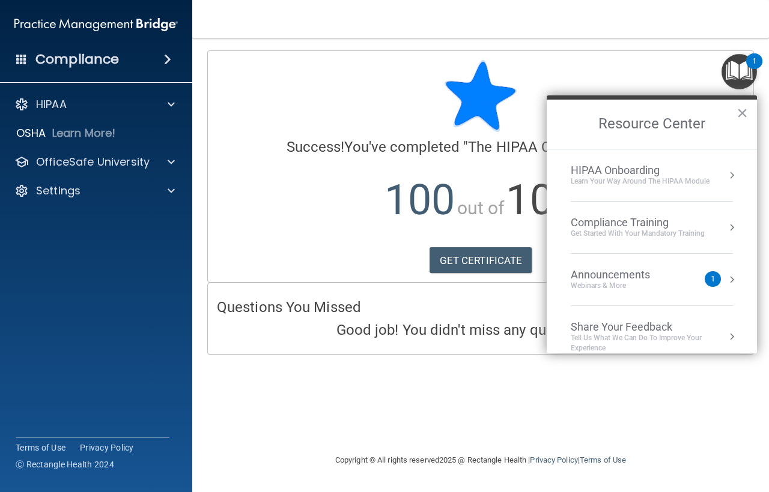
click at [677, 223] on div "Compliance Training" at bounding box center [638, 222] width 134 height 13
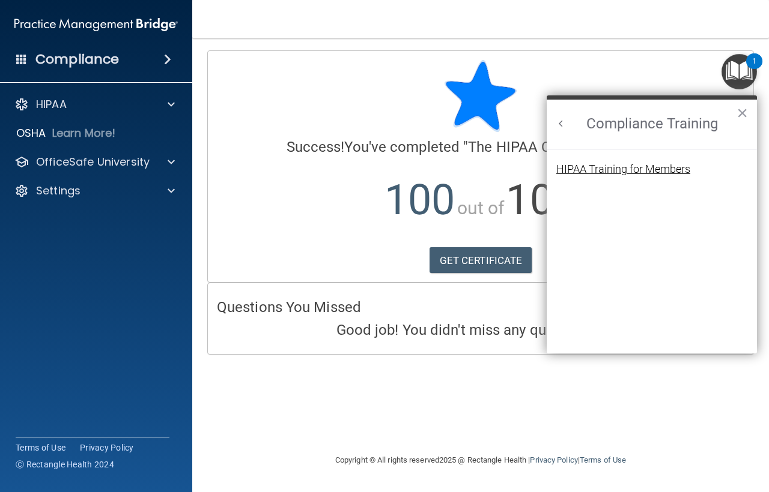
click at [662, 166] on div "HIPAA Training for Members" at bounding box center [623, 169] width 134 height 11
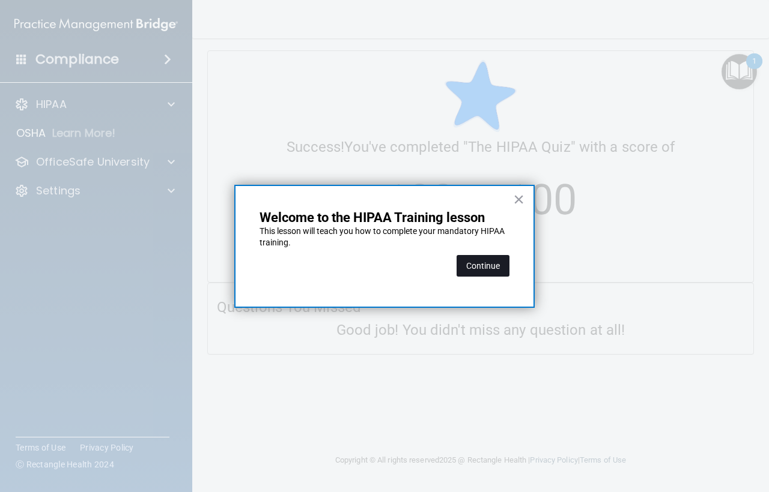
click at [486, 268] on button "Continue" at bounding box center [482, 266] width 53 height 22
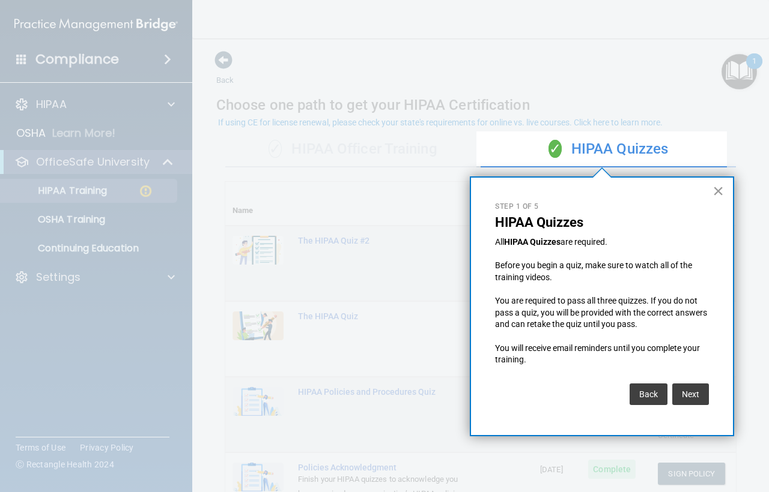
click at [719, 190] on button "×" at bounding box center [717, 190] width 11 height 19
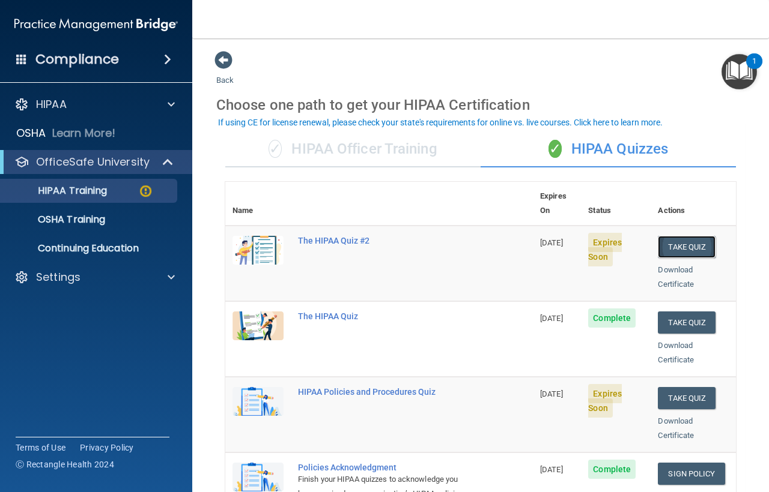
click at [668, 236] on button "Take Quiz" at bounding box center [687, 247] width 58 height 22
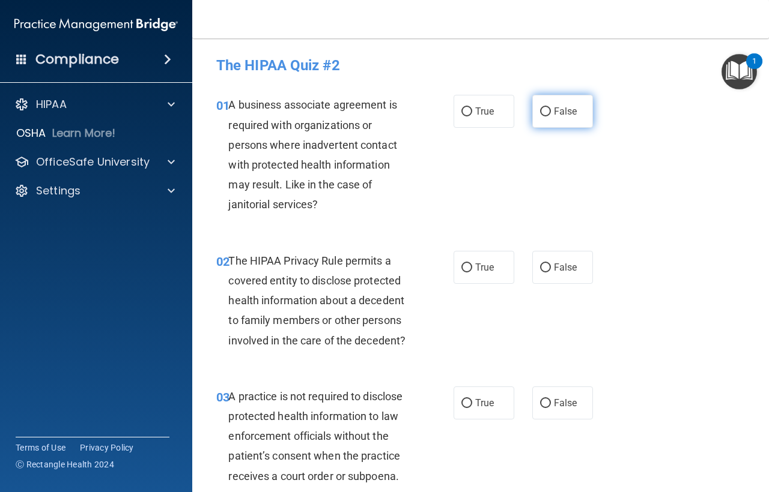
click at [540, 111] on input "False" at bounding box center [545, 111] width 11 height 9
radio input "true"
click at [461, 268] on input "True" at bounding box center [466, 268] width 11 height 9
radio input "true"
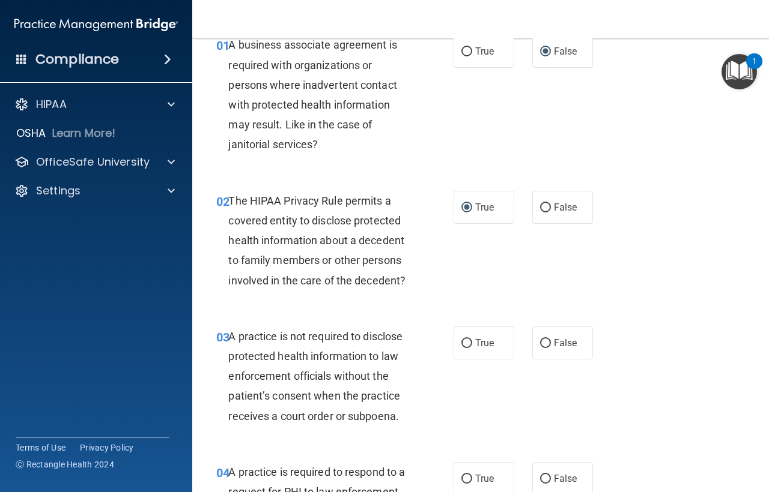
scroll to position [120, 0]
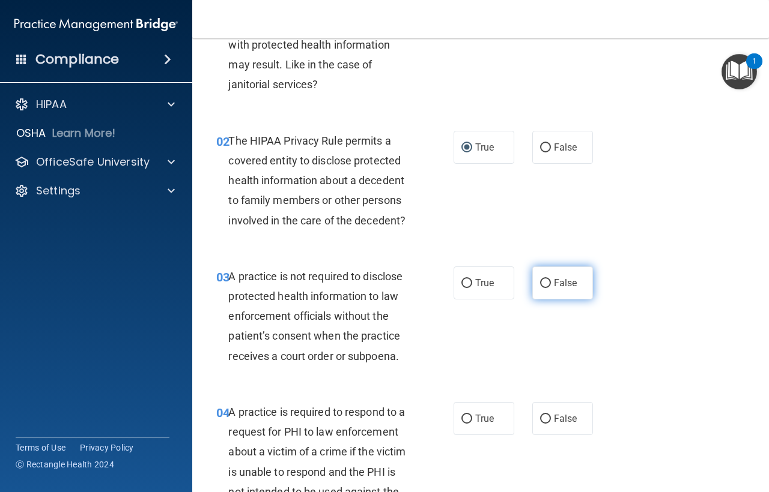
click at [542, 283] on input "False" at bounding box center [545, 283] width 11 height 9
radio input "true"
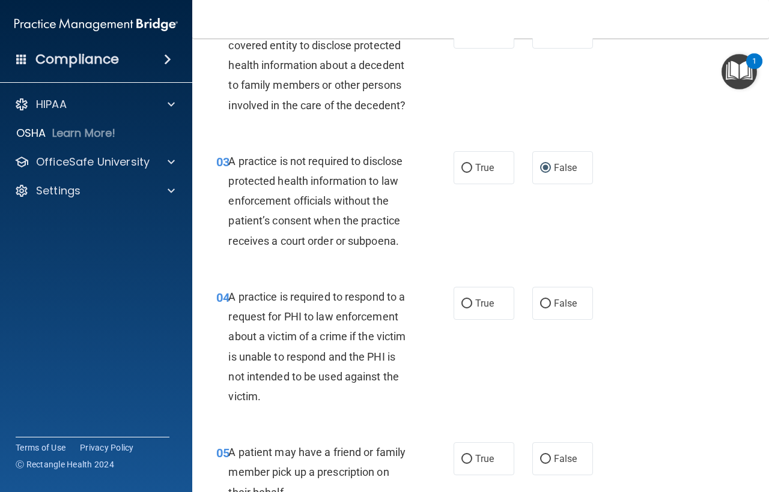
scroll to position [240, 0]
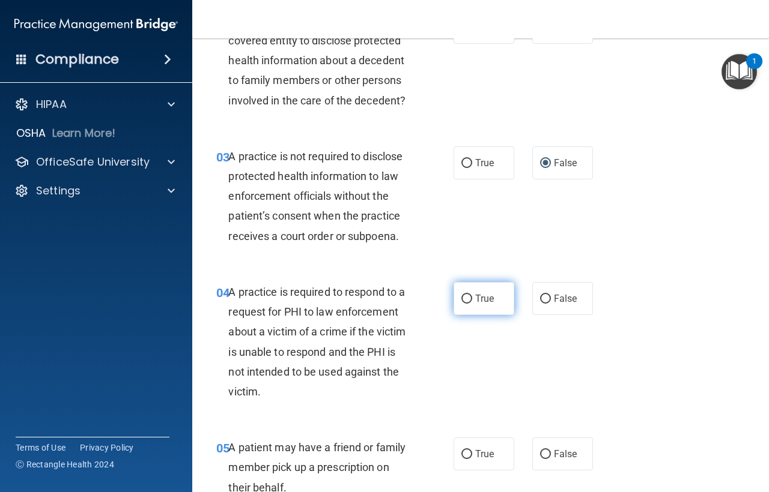
click at [463, 305] on label "True" at bounding box center [483, 298] width 61 height 33
click at [463, 304] on input "True" at bounding box center [466, 299] width 11 height 9
radio input "true"
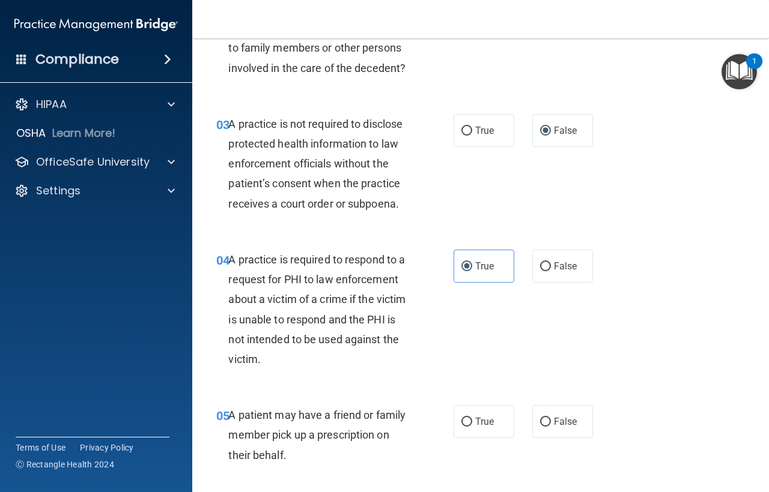
scroll to position [300, 0]
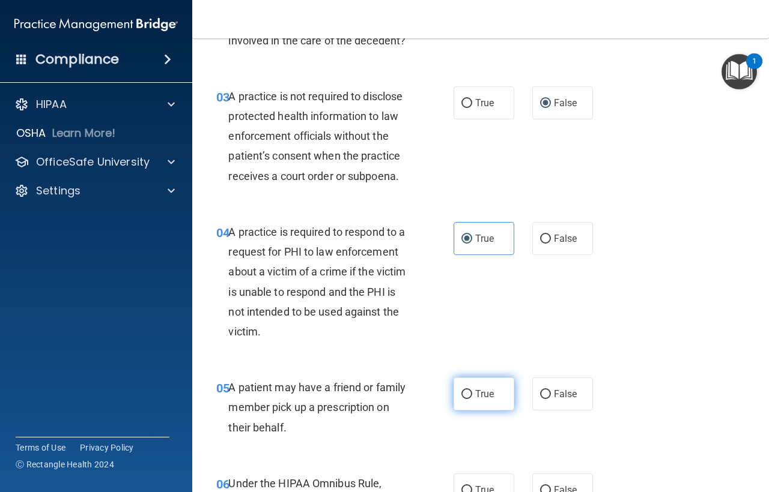
click at [462, 391] on input "True" at bounding box center [466, 394] width 11 height 9
radio input "true"
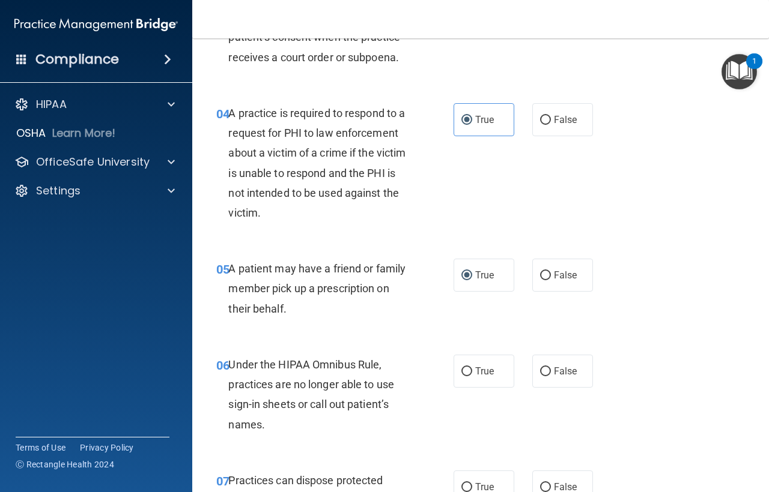
scroll to position [420, 0]
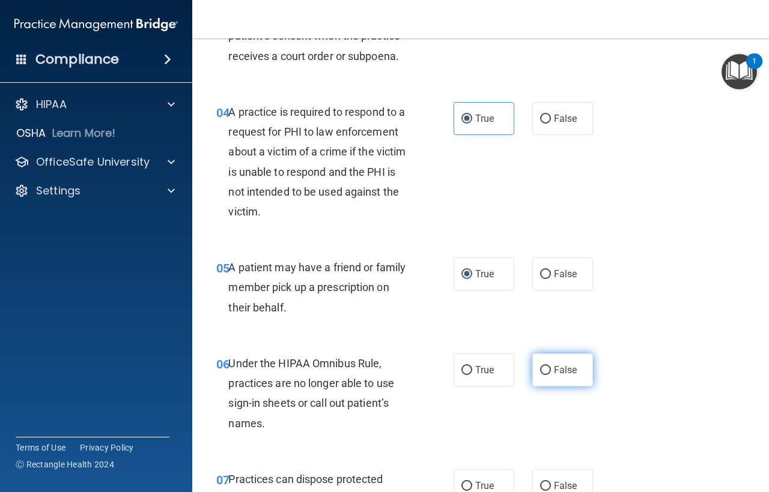
click at [537, 364] on label "False" at bounding box center [562, 370] width 61 height 33
click at [540, 366] on input "False" at bounding box center [545, 370] width 11 height 9
radio input "true"
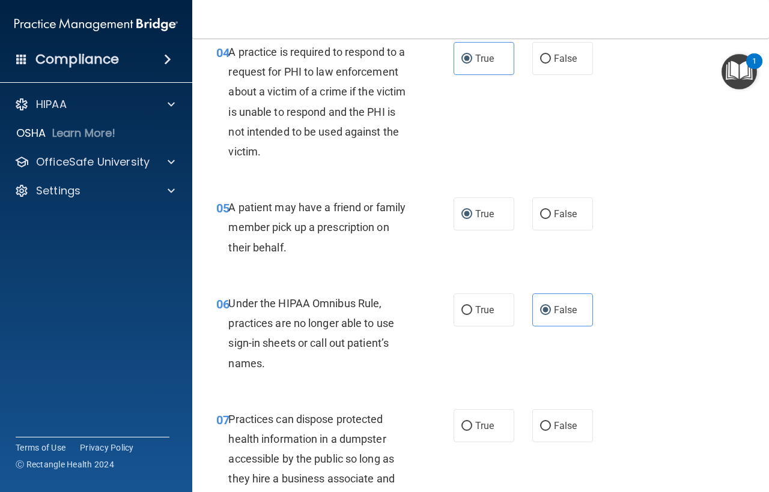
scroll to position [540, 0]
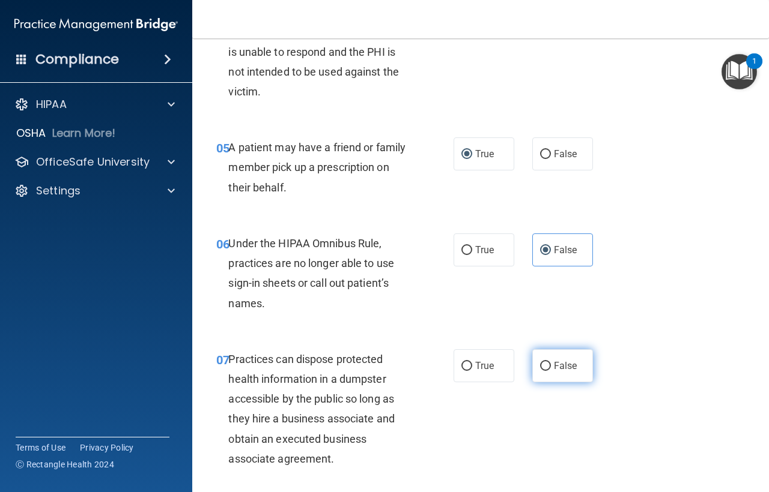
click at [540, 366] on input "False" at bounding box center [545, 366] width 11 height 9
radio input "true"
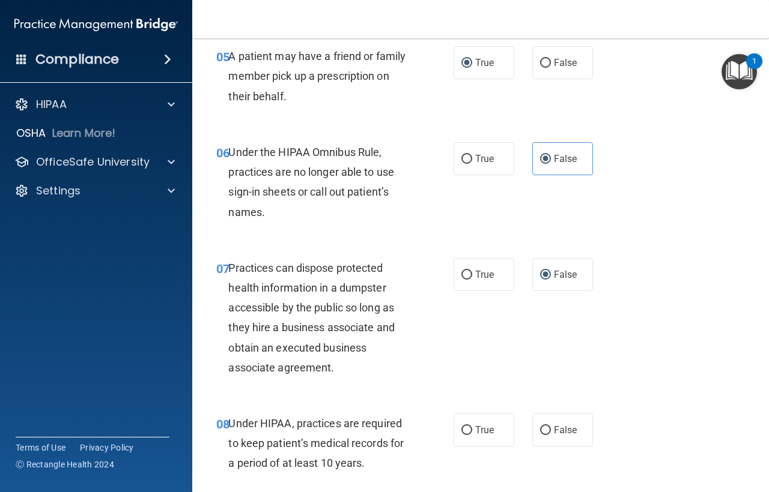
scroll to position [661, 0]
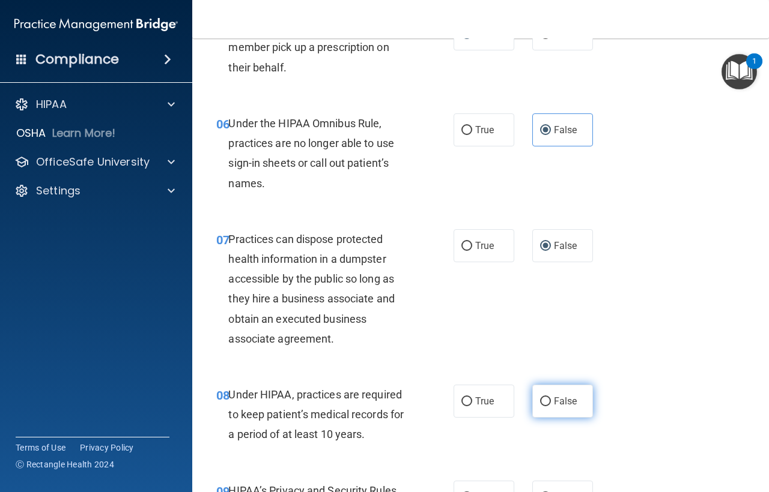
click at [540, 402] on input "False" at bounding box center [545, 402] width 11 height 9
radio input "true"
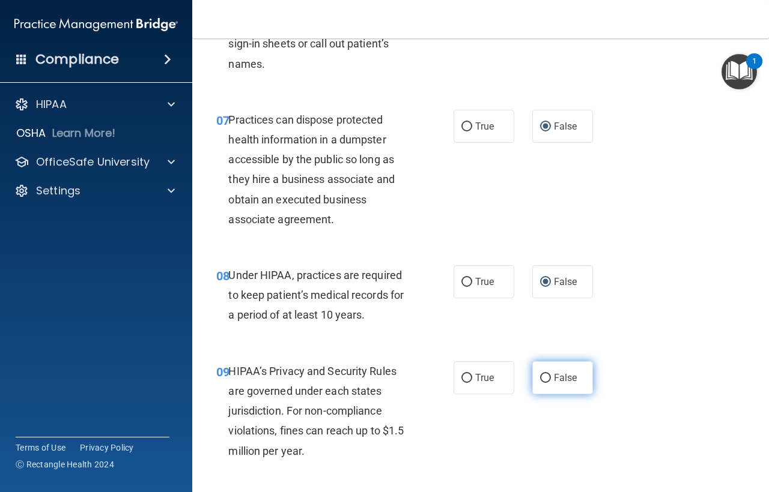
scroll to position [781, 0]
click at [540, 375] on input "False" at bounding box center [545, 378] width 11 height 9
radio input "true"
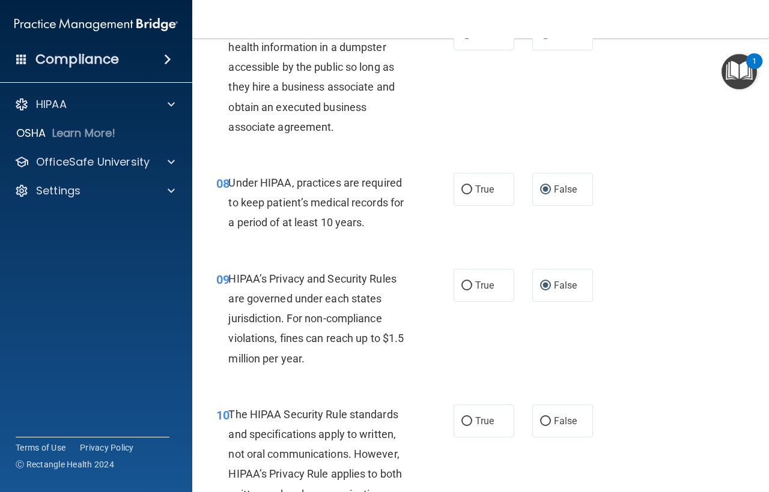
scroll to position [901, 0]
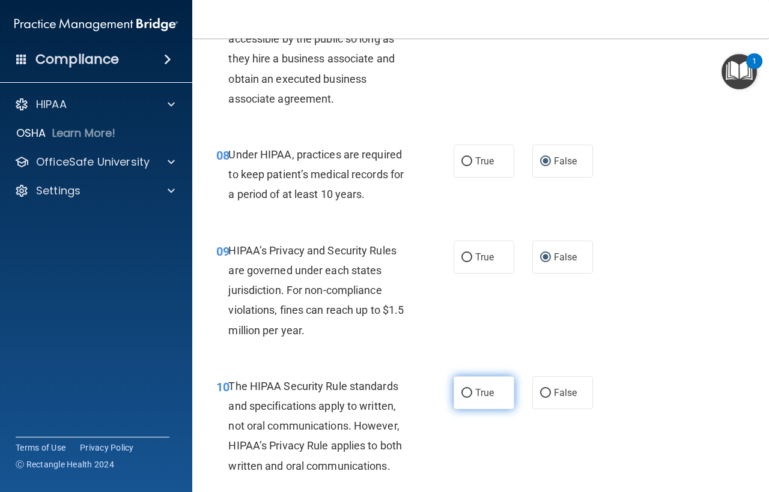
click at [464, 393] on input "True" at bounding box center [466, 393] width 11 height 9
radio input "true"
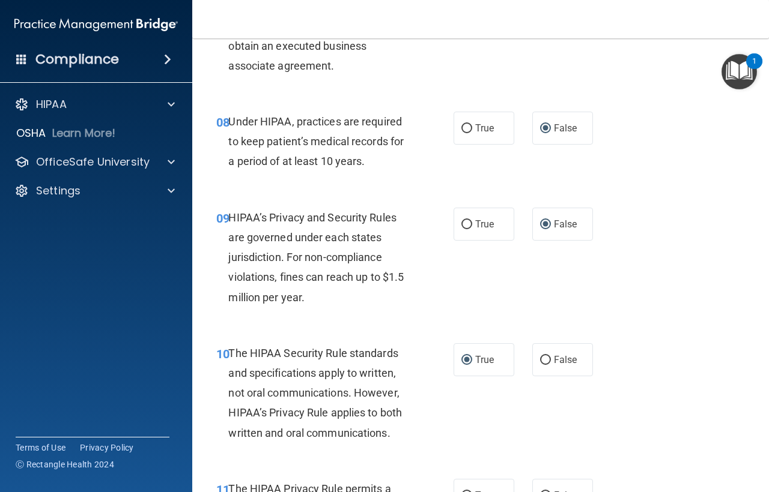
scroll to position [961, 0]
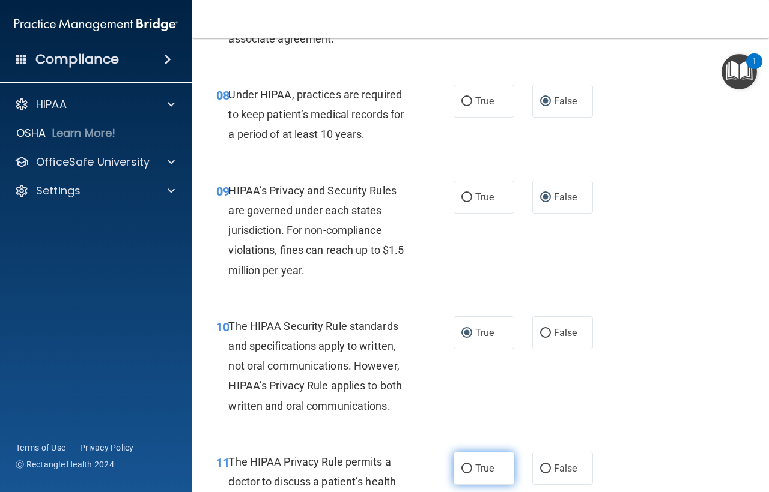
click at [463, 465] on input "True" at bounding box center [466, 469] width 11 height 9
radio input "true"
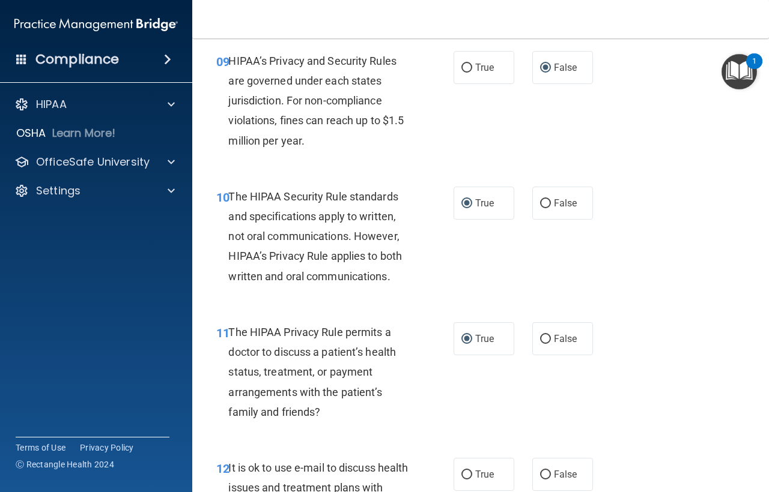
scroll to position [1141, 0]
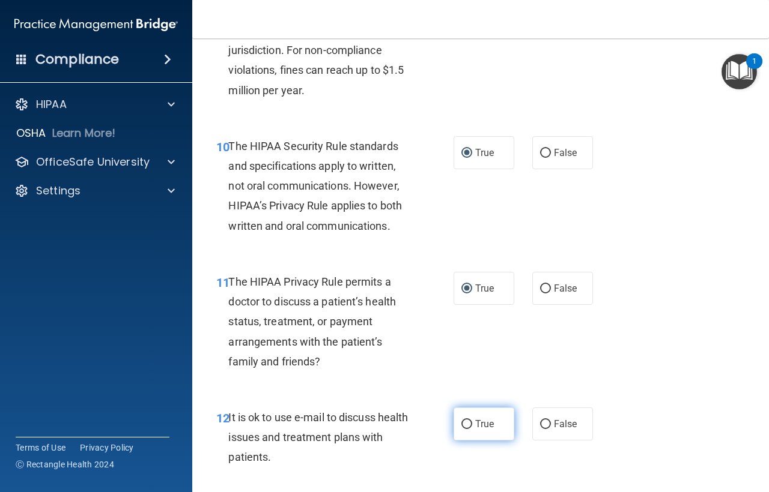
click at [461, 425] on input "True" at bounding box center [466, 424] width 11 height 9
radio input "true"
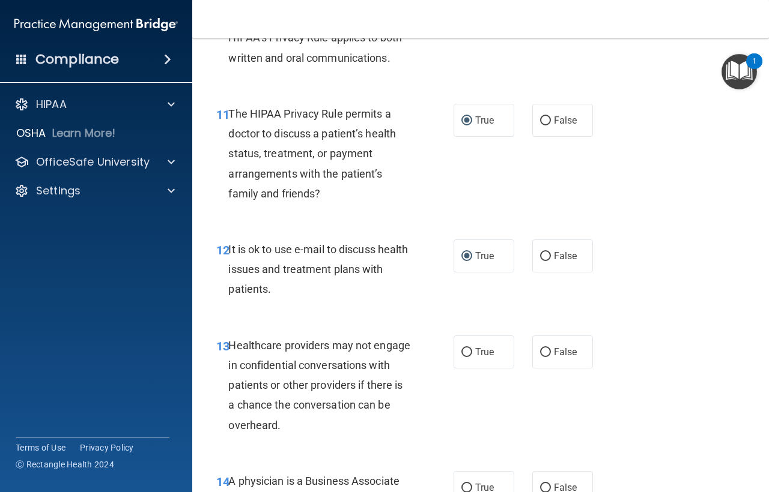
scroll to position [1321, 0]
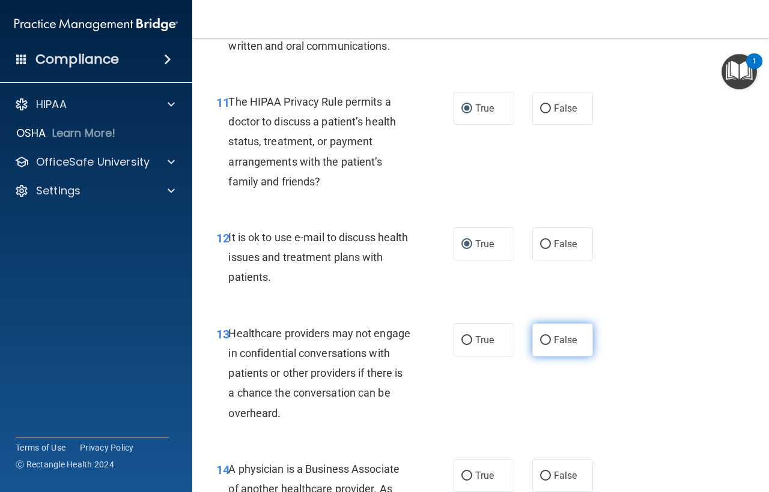
click at [540, 342] on input "False" at bounding box center [545, 340] width 11 height 9
radio input "true"
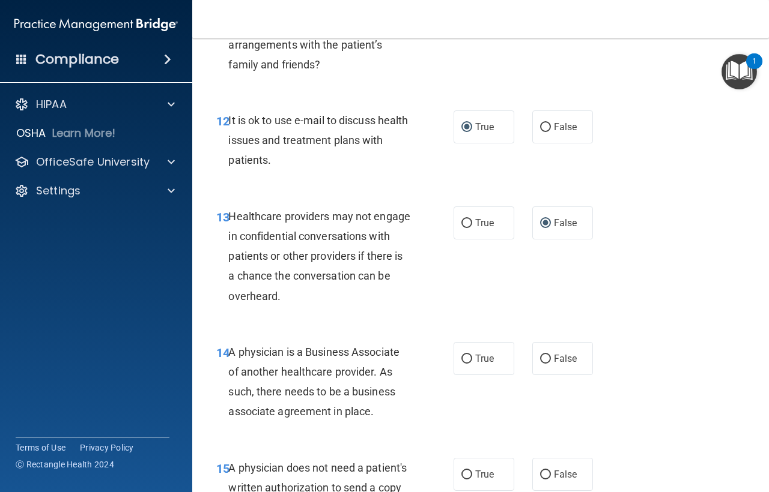
scroll to position [1441, 0]
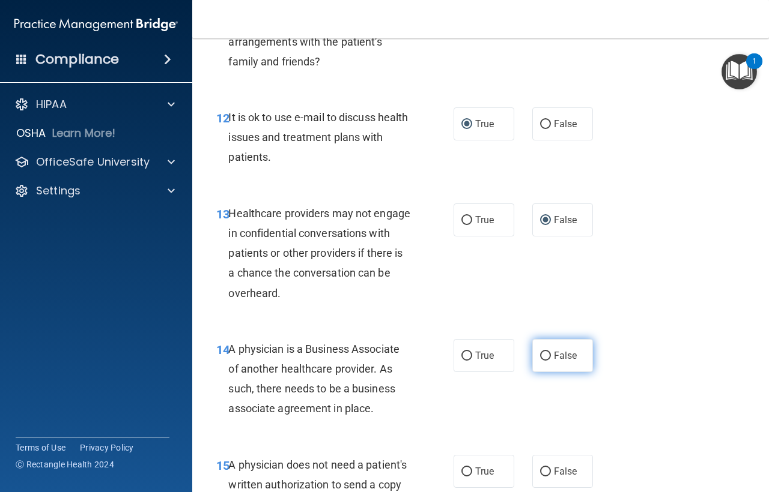
click at [543, 355] on input "False" at bounding box center [545, 356] width 11 height 9
radio input "true"
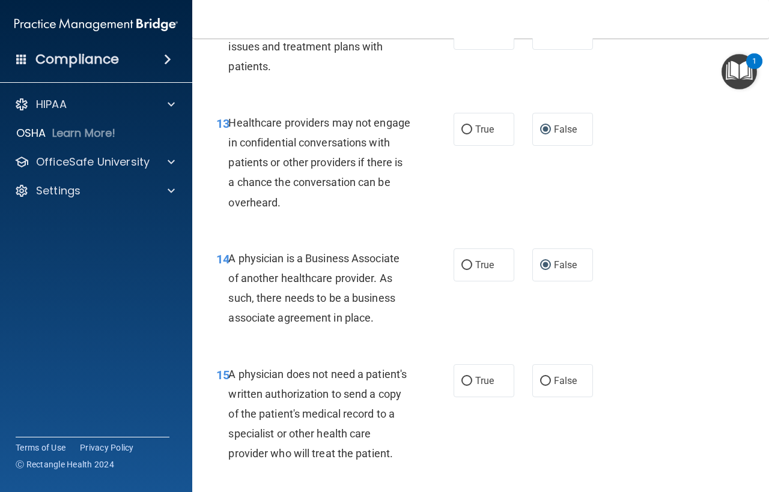
scroll to position [1561, 0]
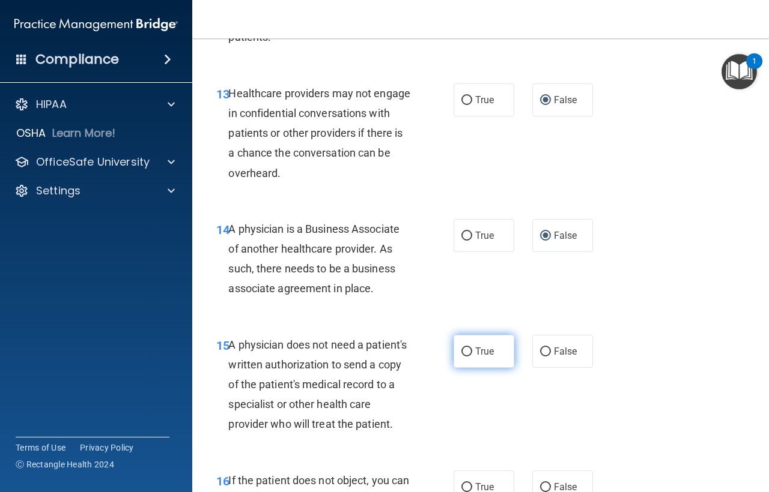
click at [463, 345] on label "True" at bounding box center [483, 351] width 61 height 33
click at [463, 348] on input "True" at bounding box center [466, 352] width 11 height 9
radio input "true"
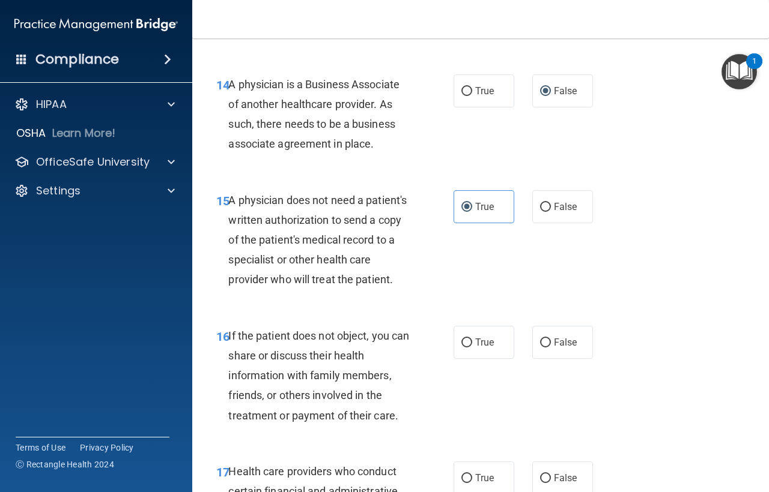
scroll to position [1742, 0]
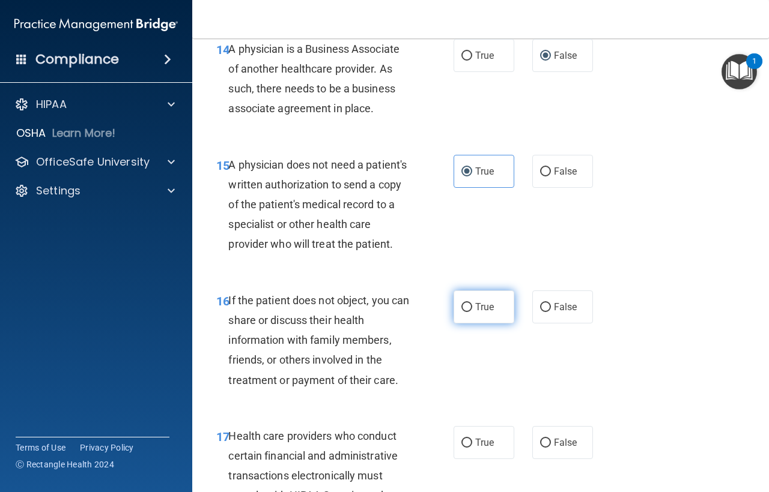
click at [467, 312] on input "True" at bounding box center [466, 307] width 11 height 9
radio input "true"
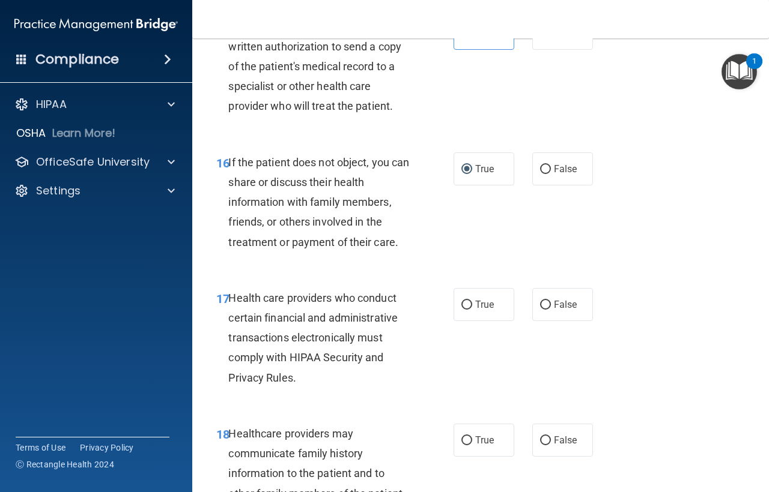
scroll to position [1922, 0]
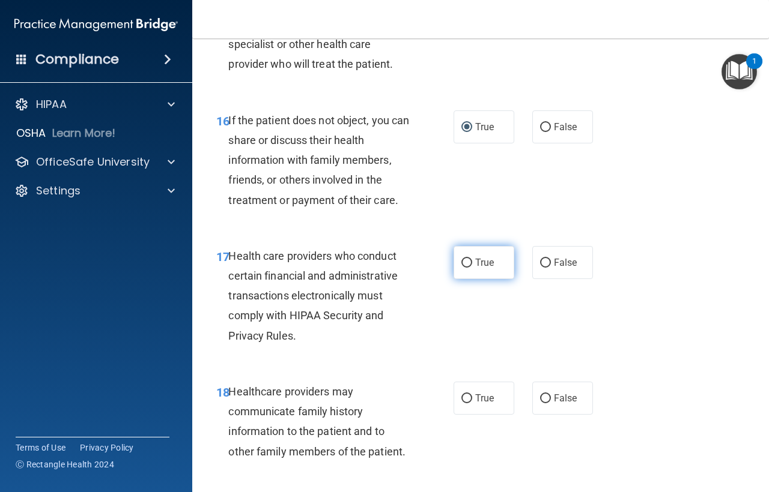
click at [467, 268] on input "True" at bounding box center [466, 263] width 11 height 9
radio input "true"
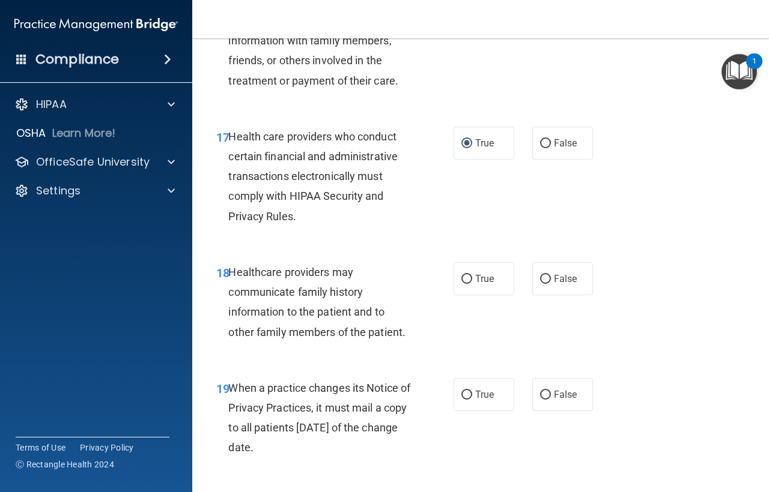
scroll to position [2042, 0]
click at [540, 283] on input "False" at bounding box center [545, 278] width 11 height 9
radio input "true"
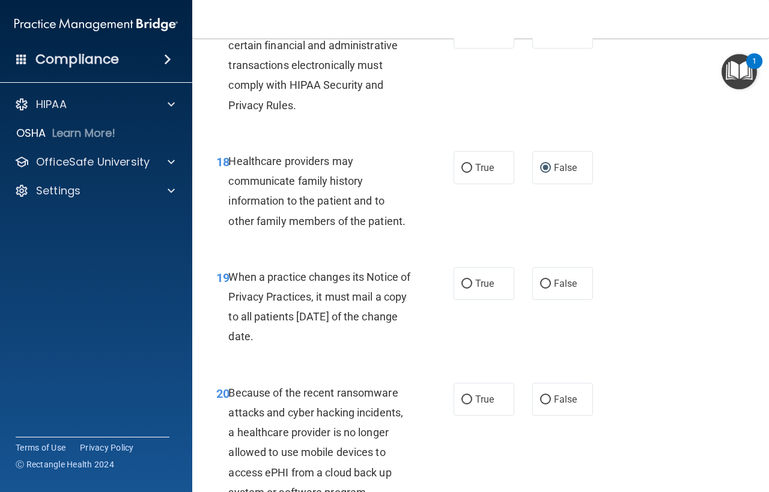
scroll to position [2162, 0]
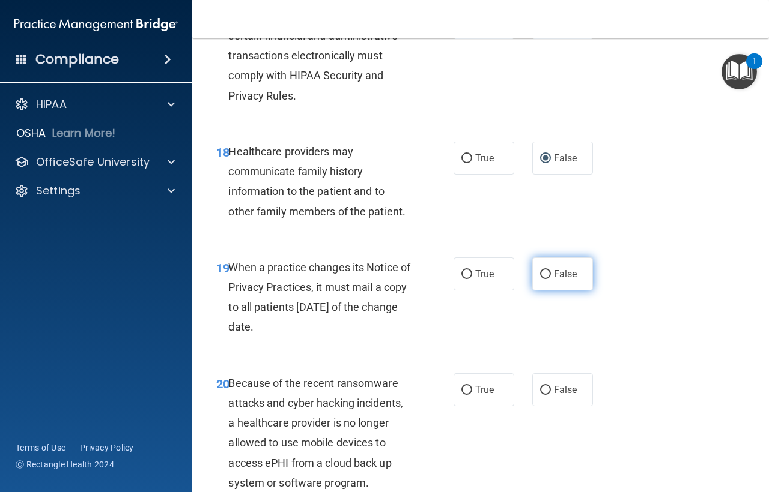
click at [540, 279] on input "False" at bounding box center [545, 274] width 11 height 9
radio input "true"
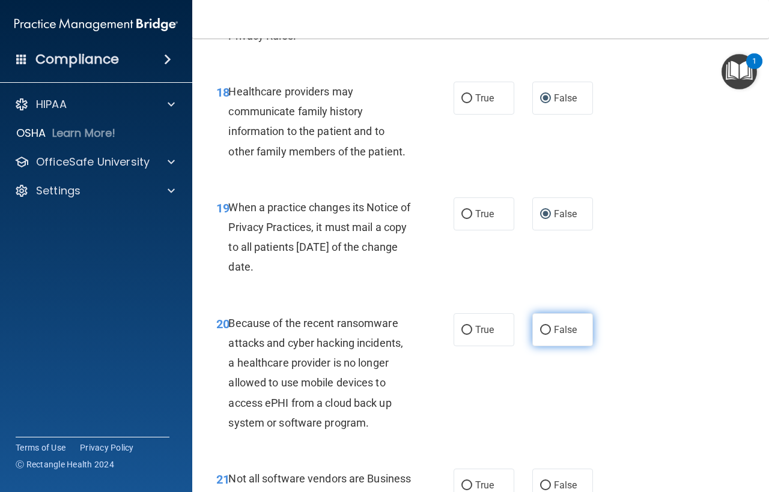
click at [540, 335] on input "False" at bounding box center [545, 330] width 11 height 9
radio input "true"
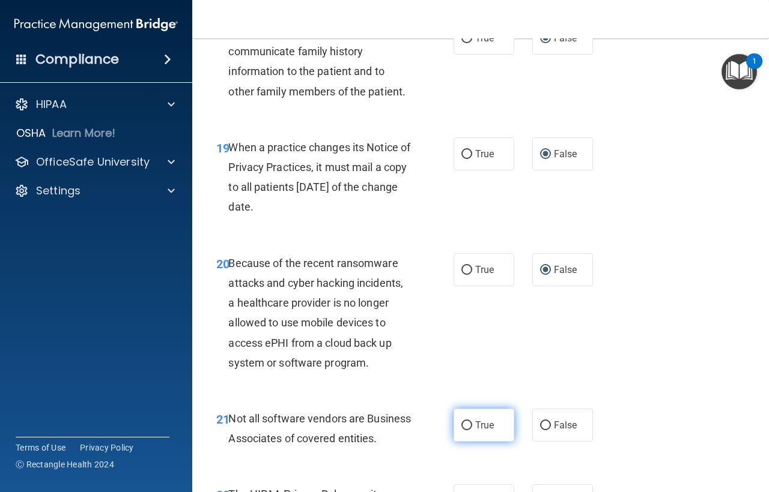
click at [463, 431] on input "True" at bounding box center [466, 426] width 11 height 9
radio input "true"
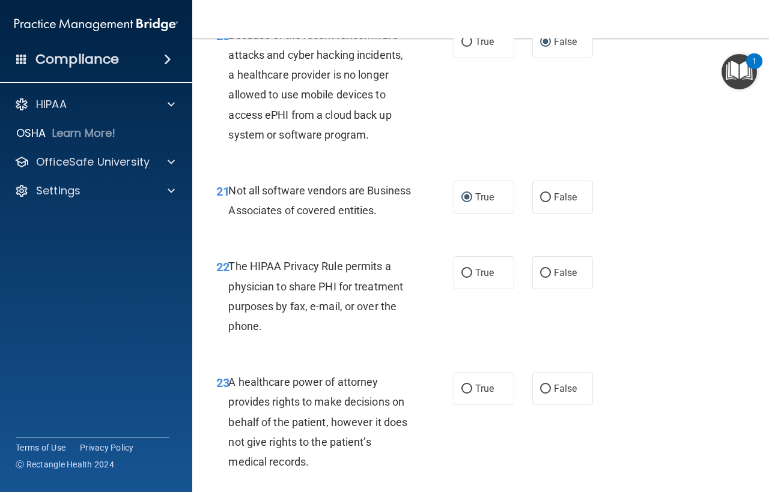
scroll to position [2522, 0]
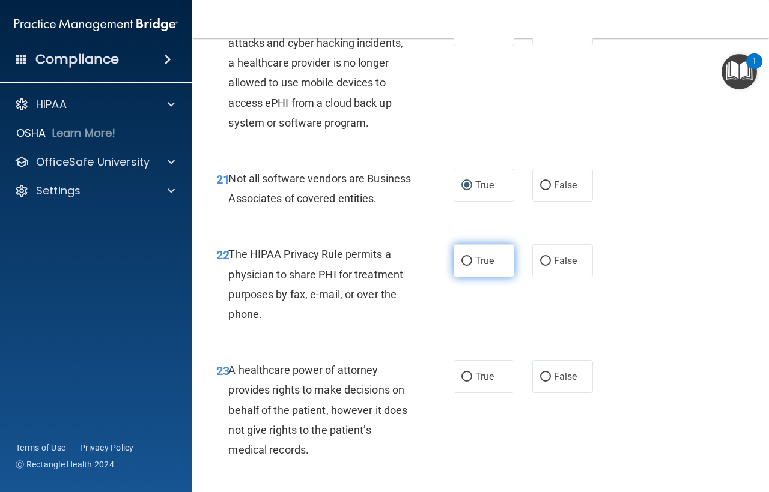
click at [463, 266] on input "True" at bounding box center [466, 261] width 11 height 9
radio input "true"
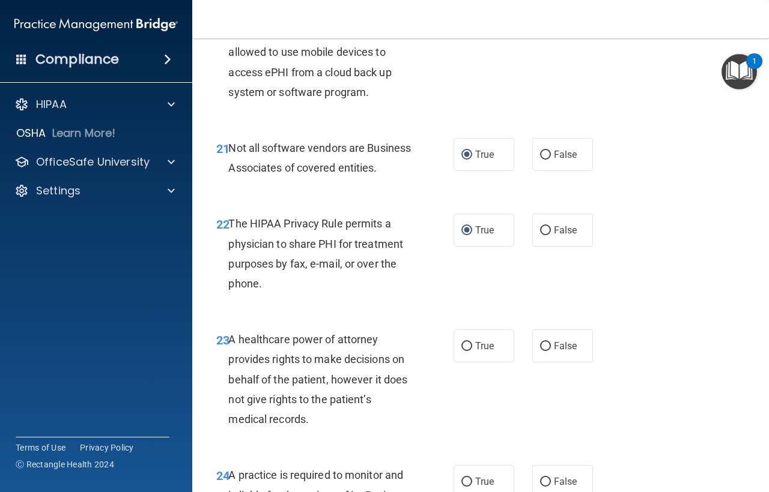
scroll to position [2582, 0]
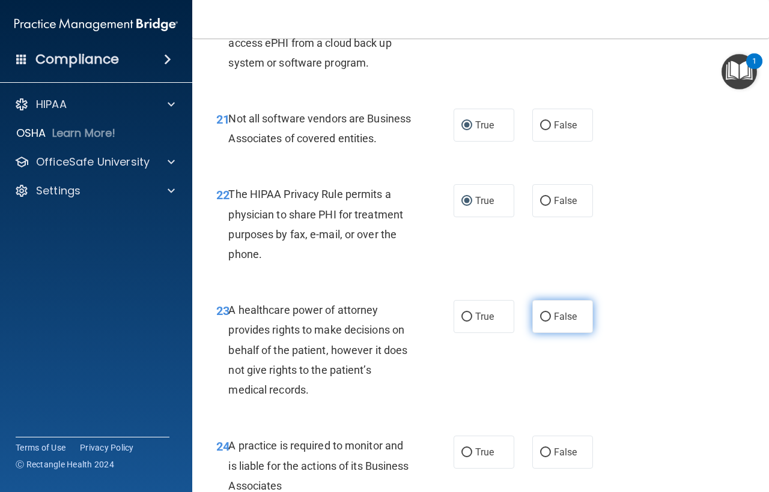
click at [540, 322] on input "False" at bounding box center [545, 317] width 11 height 9
radio input "true"
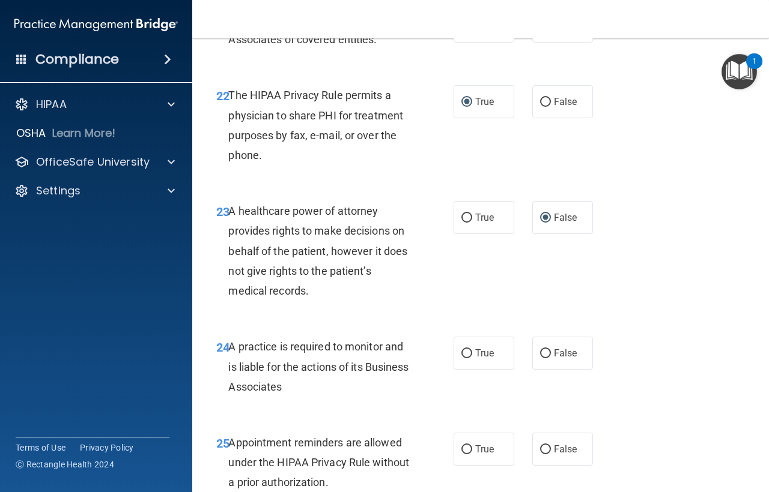
scroll to position [2702, 0]
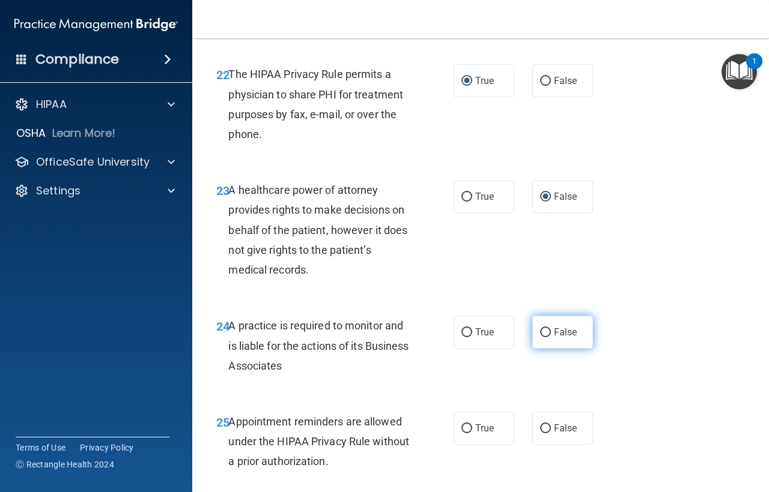
click at [540, 338] on input "False" at bounding box center [545, 333] width 11 height 9
radio input "true"
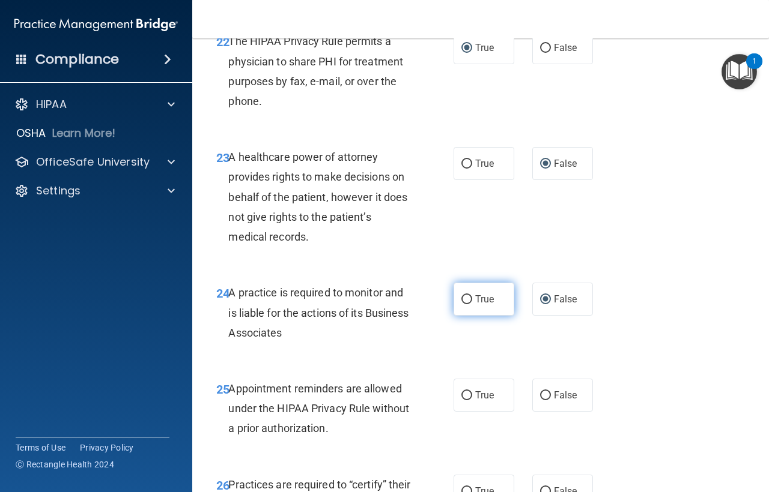
scroll to position [2763, 0]
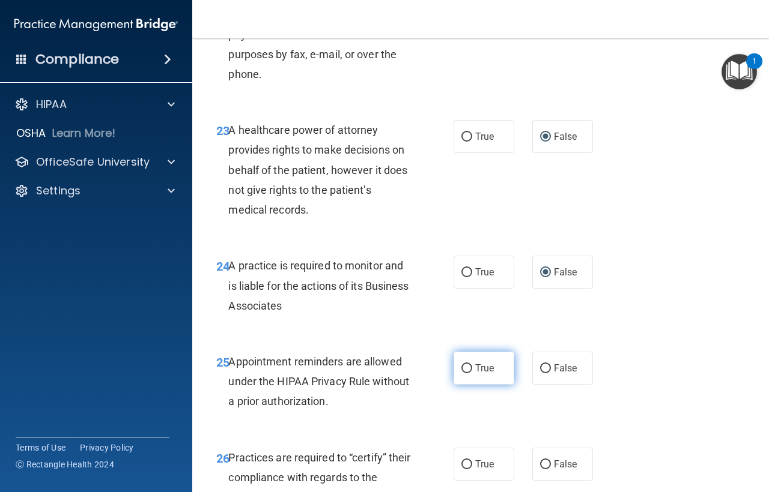
click at [465, 374] on input "True" at bounding box center [466, 369] width 11 height 9
radio input "true"
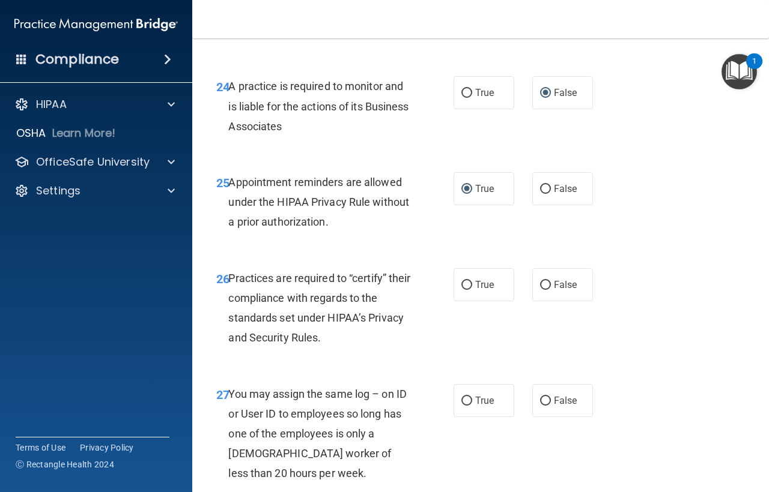
scroll to position [2943, 0]
click at [540, 301] on label "False" at bounding box center [562, 284] width 61 height 33
click at [540, 289] on input "False" at bounding box center [545, 284] width 11 height 9
radio input "true"
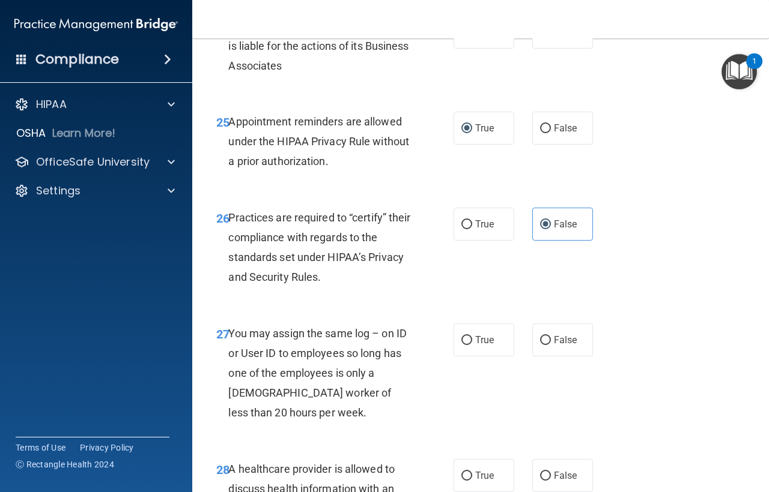
scroll to position [3063, 0]
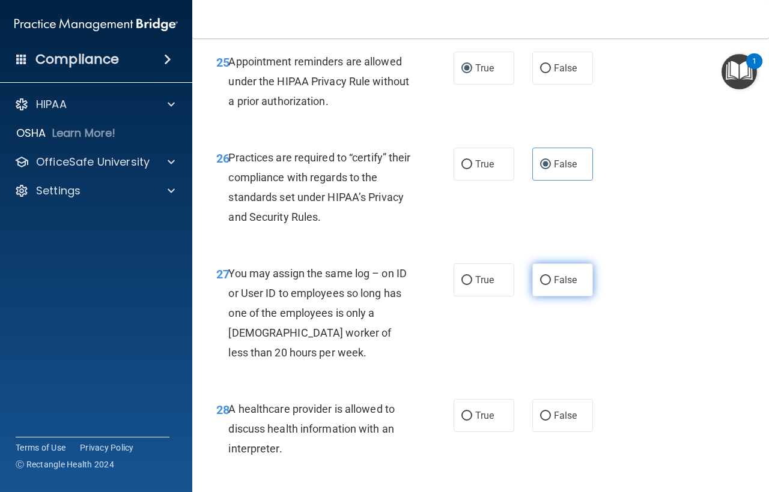
click at [540, 285] on input "False" at bounding box center [545, 280] width 11 height 9
radio input "true"
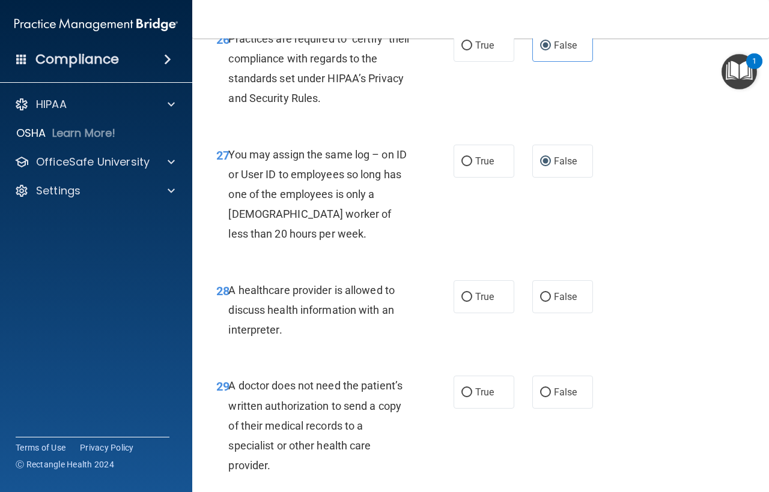
scroll to position [3183, 0]
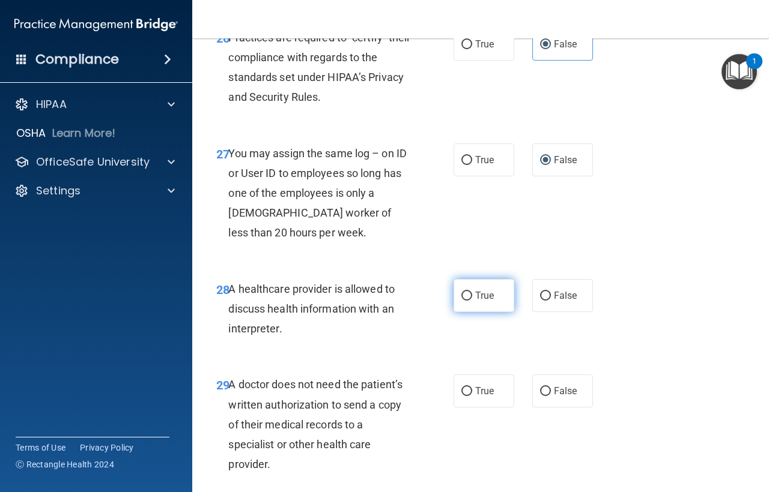
click at [467, 301] on input "True" at bounding box center [466, 296] width 11 height 9
radio input "true"
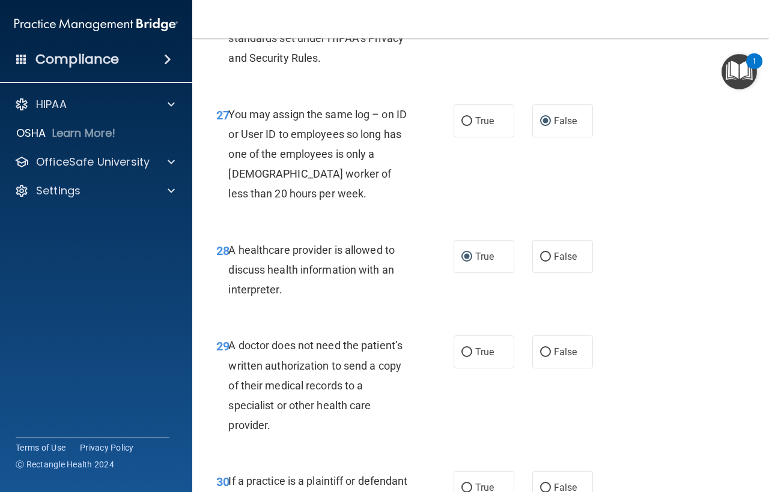
scroll to position [3243, 0]
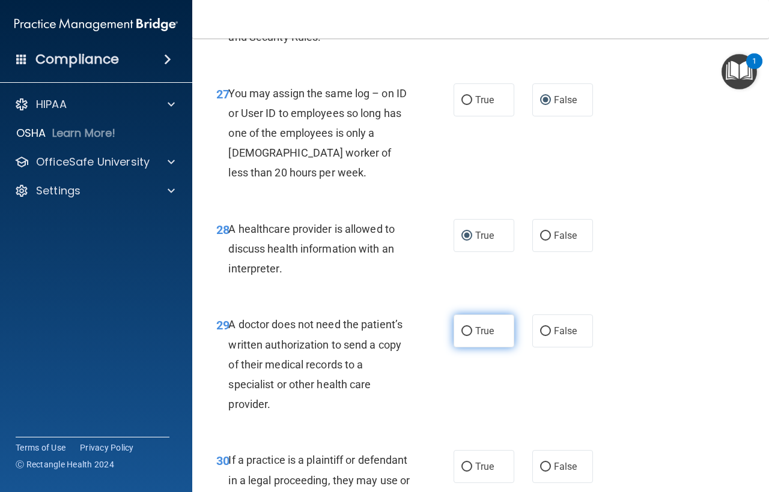
click at [467, 336] on input "True" at bounding box center [466, 331] width 11 height 9
radio input "true"
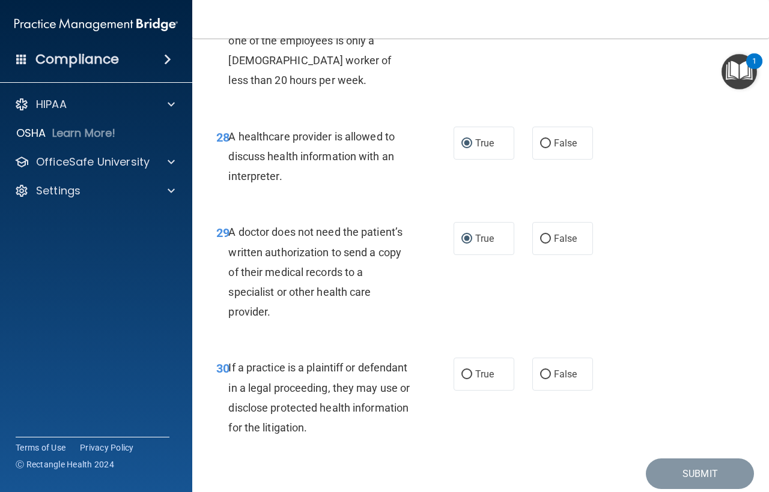
scroll to position [3363, 0]
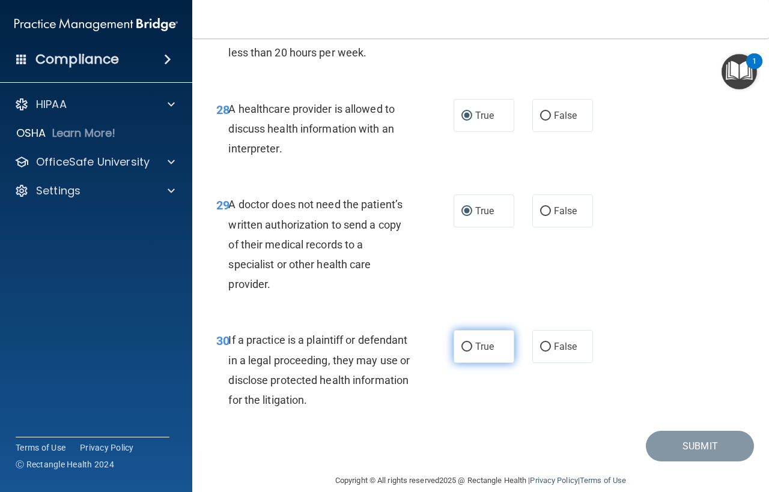
click at [462, 352] on input "True" at bounding box center [466, 347] width 11 height 9
radio input "true"
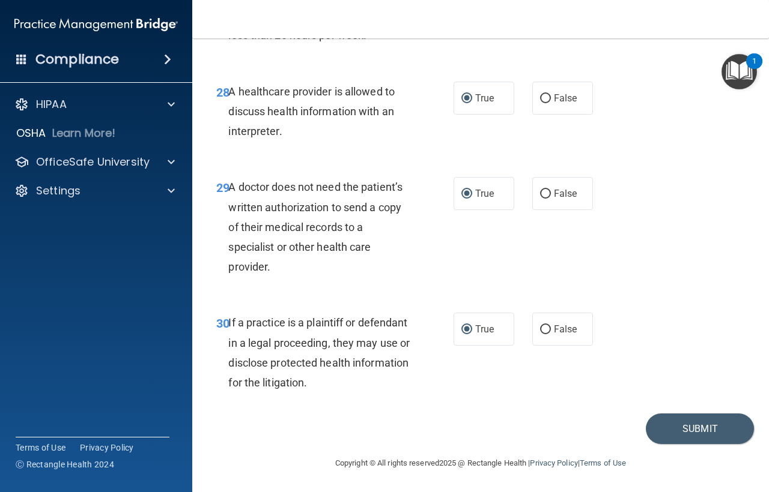
scroll to position [3420, 0]
click at [668, 428] on button "Submit" at bounding box center [700, 429] width 108 height 31
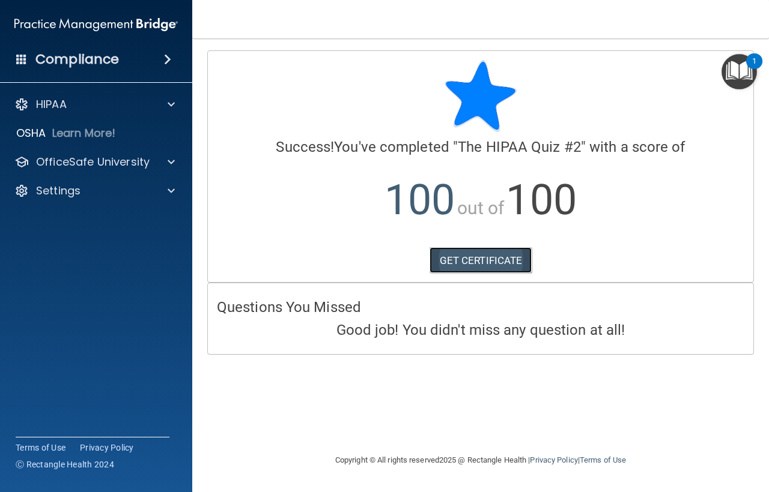
click at [480, 259] on link "GET CERTIFICATE" at bounding box center [480, 260] width 103 height 26
click at [733, 75] on img "Open Resource Center, 1 new notification" at bounding box center [738, 71] width 35 height 35
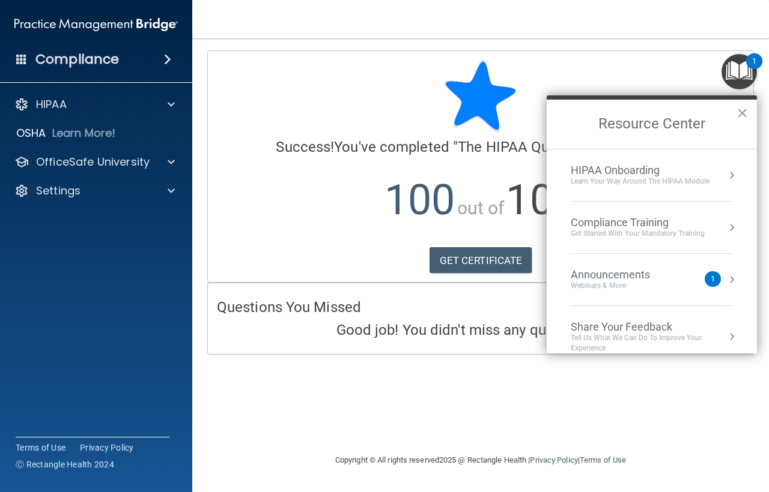
click at [627, 223] on div "Compliance Training" at bounding box center [638, 222] width 134 height 13
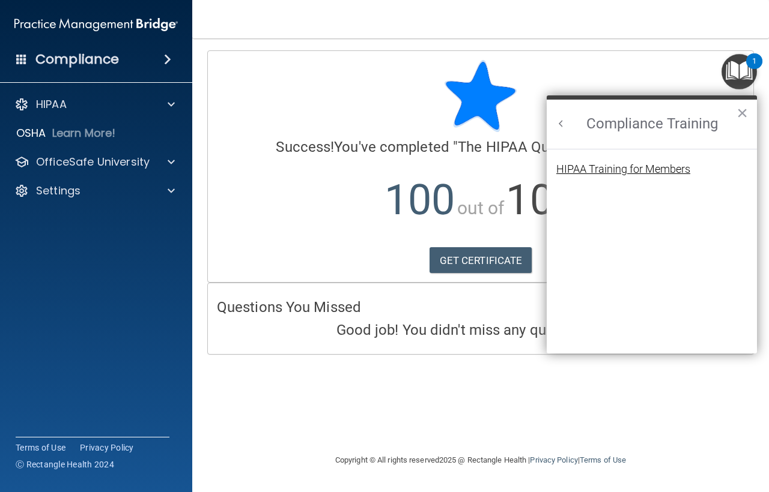
click at [650, 171] on div "HIPAA Training for Members" at bounding box center [623, 169] width 134 height 11
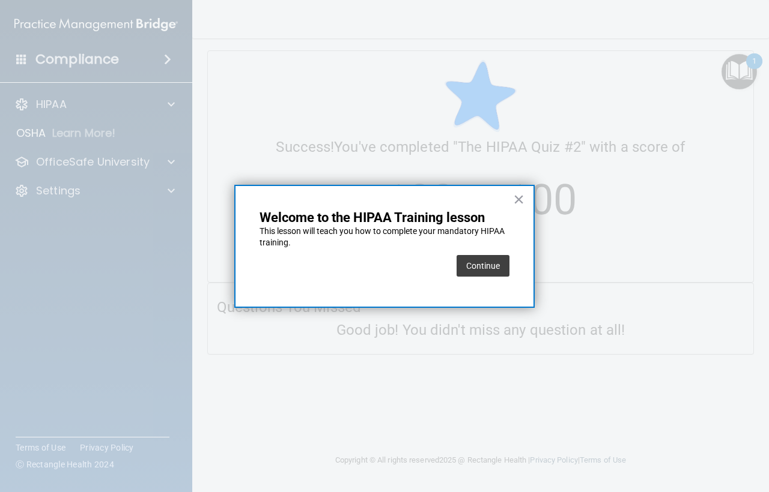
click at [494, 270] on button "Continue" at bounding box center [482, 266] width 53 height 22
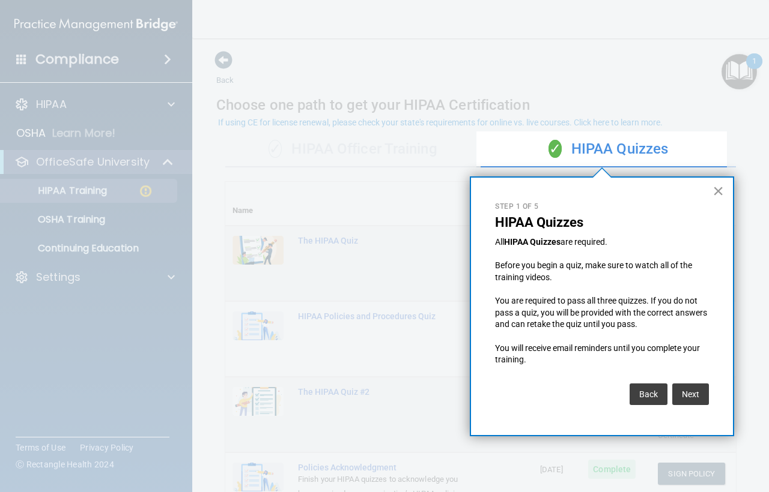
click at [716, 188] on button "×" at bounding box center [717, 190] width 11 height 19
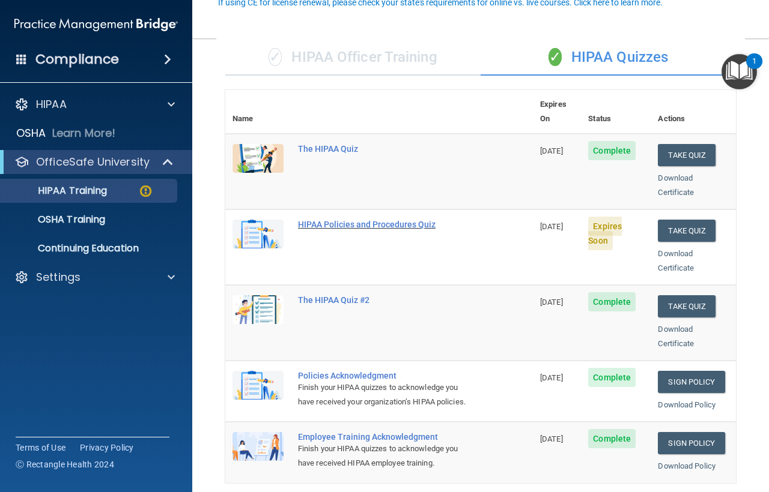
scroll to position [120, 0]
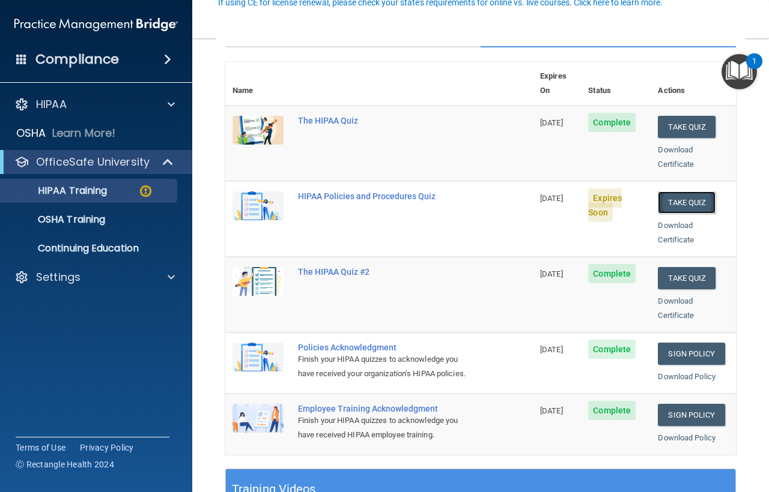
click at [665, 192] on button "Take Quiz" at bounding box center [687, 203] width 58 height 22
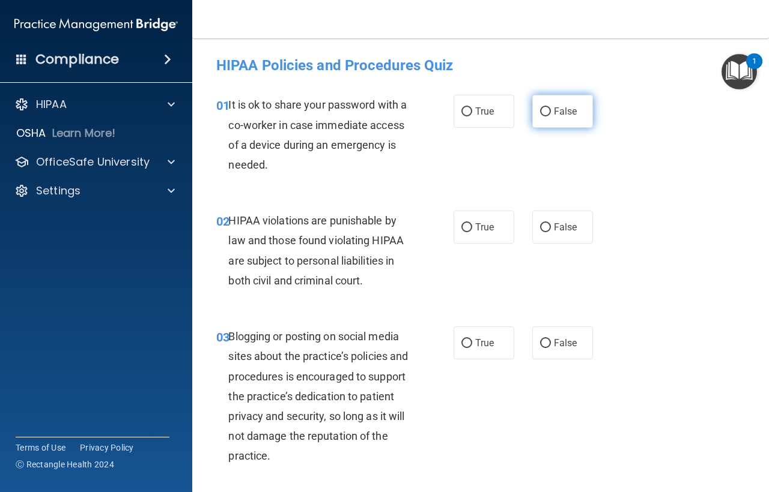
click at [544, 114] on input "False" at bounding box center [545, 111] width 11 height 9
radio input "true"
click at [462, 224] on input "True" at bounding box center [466, 227] width 11 height 9
radio input "true"
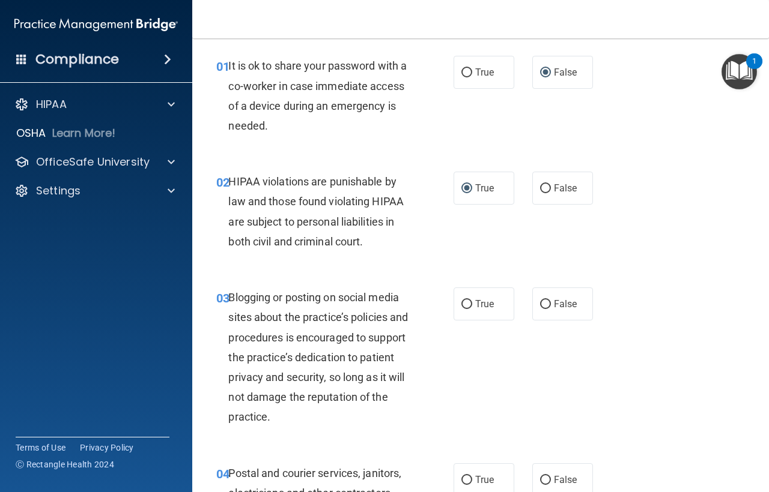
scroll to position [60, 0]
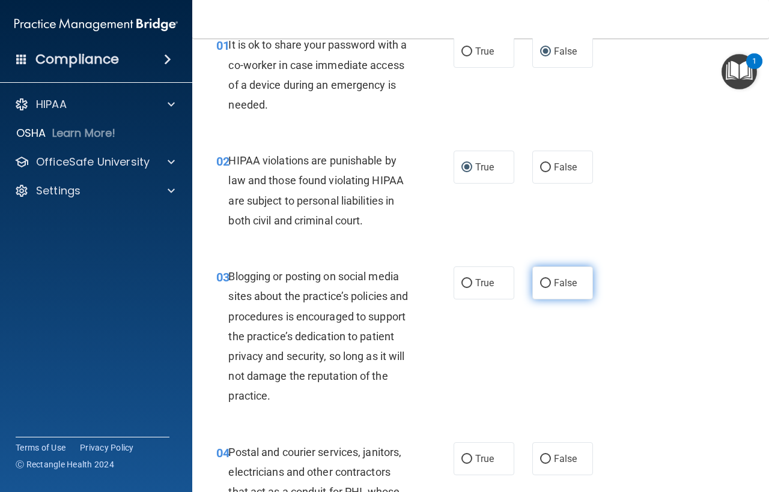
click at [540, 280] on input "False" at bounding box center [545, 283] width 11 height 9
radio input "true"
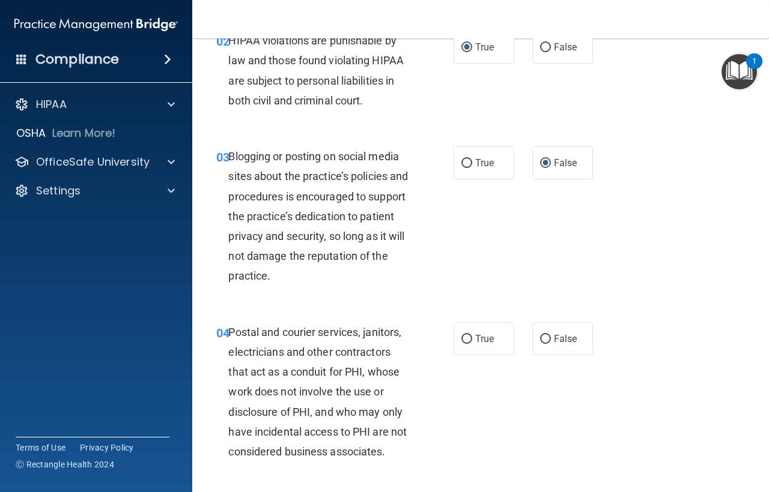
scroll to position [240, 0]
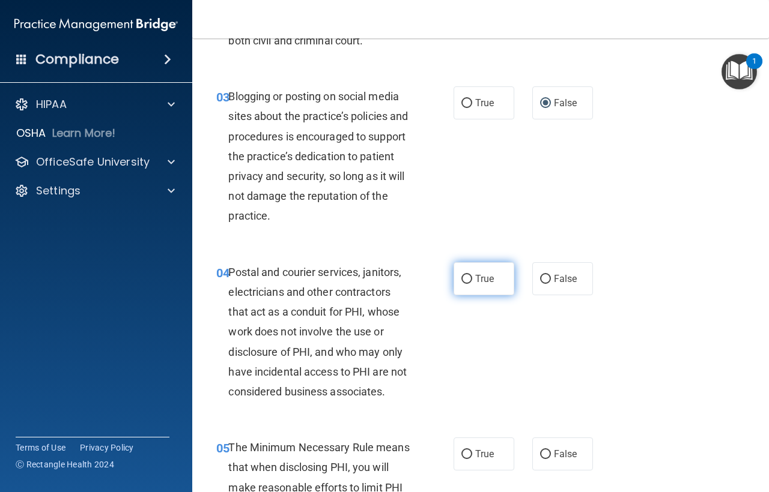
click at [469, 279] on label "True" at bounding box center [483, 278] width 61 height 33
click at [469, 279] on input "True" at bounding box center [466, 279] width 11 height 9
radio input "true"
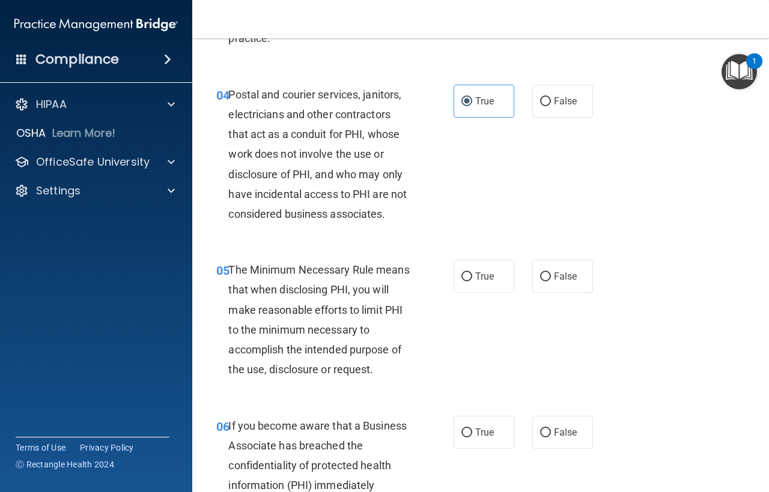
scroll to position [420, 0]
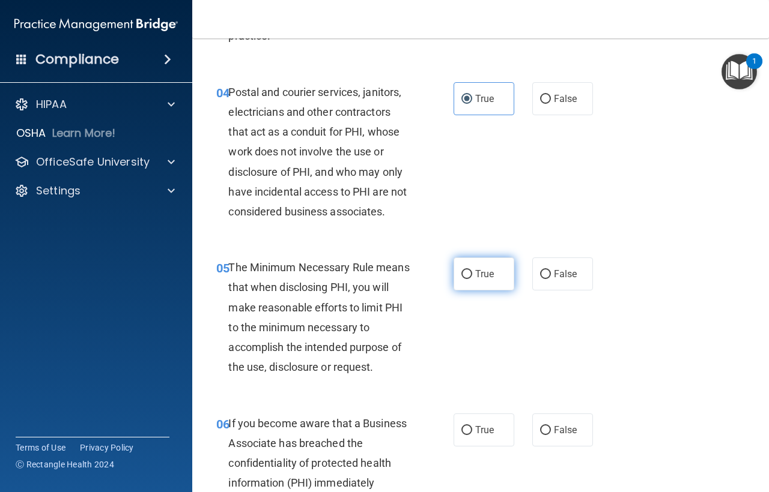
click at [465, 270] on input "True" at bounding box center [466, 274] width 11 height 9
radio input "true"
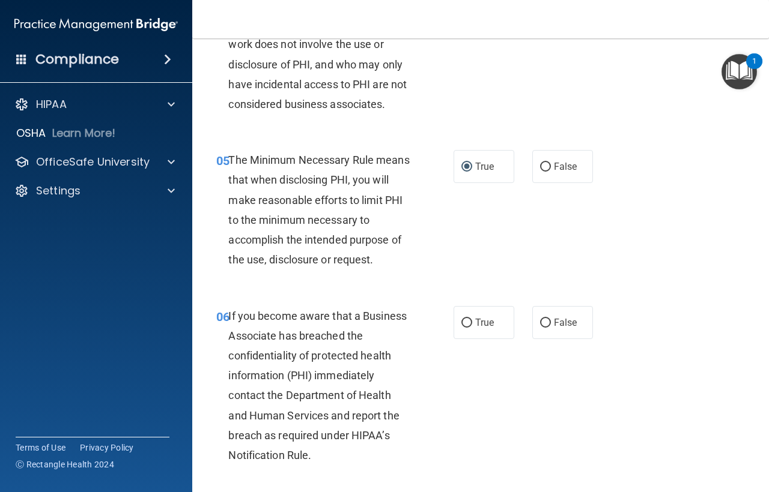
scroll to position [540, 0]
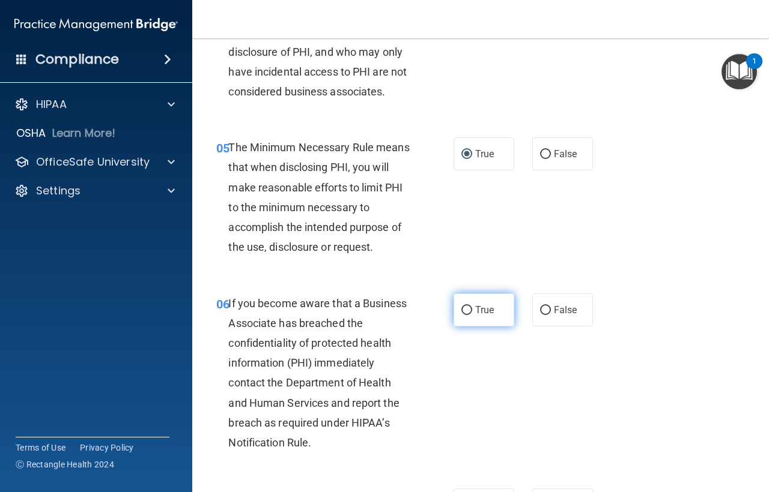
click at [467, 309] on input "True" at bounding box center [466, 310] width 11 height 9
radio input "true"
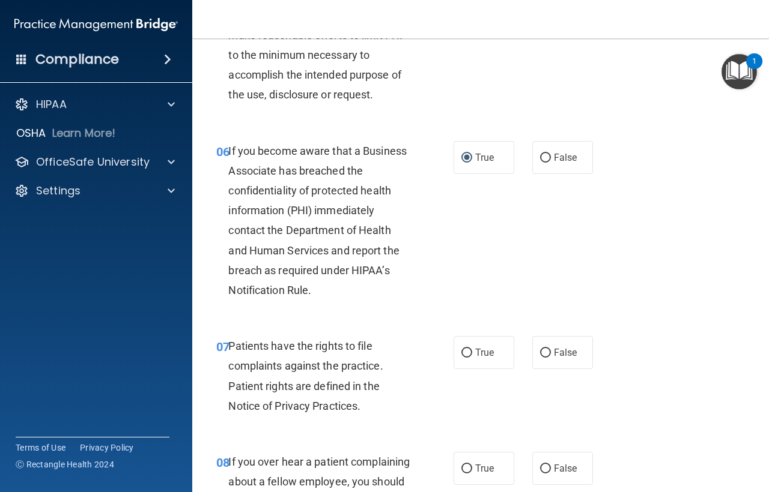
scroll to position [721, 0]
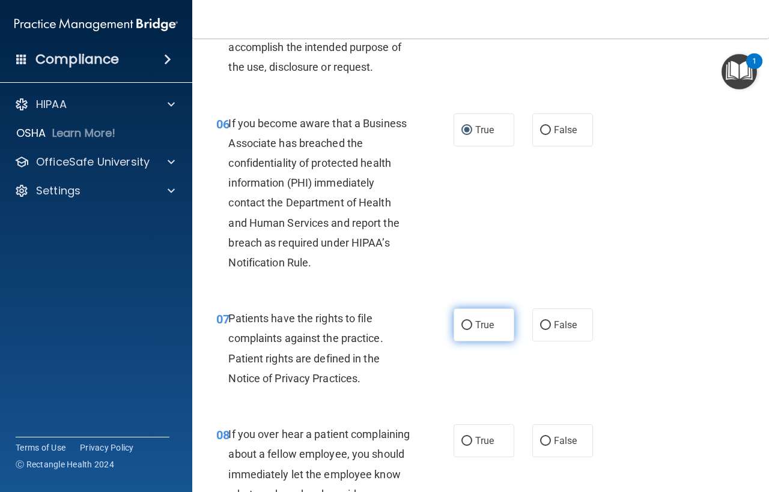
click at [470, 325] on label "True" at bounding box center [483, 325] width 61 height 33
click at [470, 325] on input "True" at bounding box center [466, 325] width 11 height 9
radio input "true"
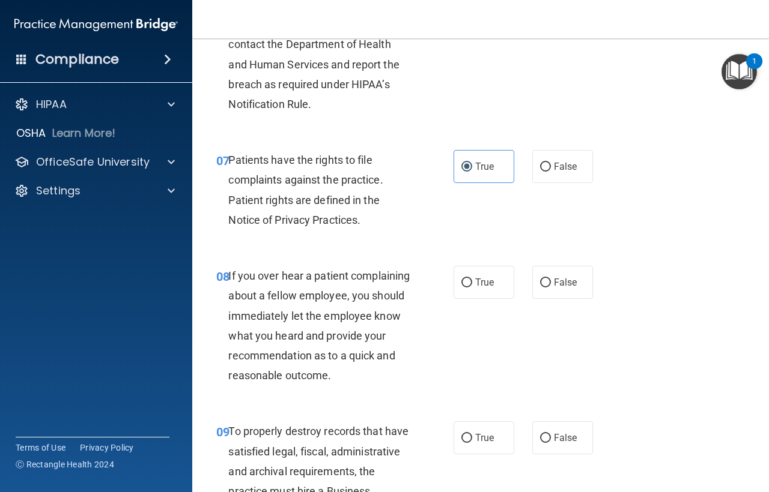
scroll to position [901, 0]
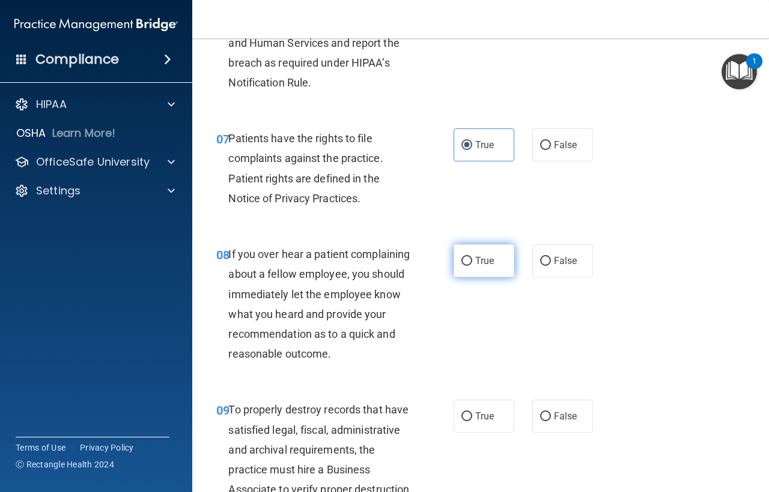
click at [475, 262] on span "True" at bounding box center [484, 260] width 19 height 11
click at [471, 262] on input "True" at bounding box center [466, 261] width 11 height 9
radio input "true"
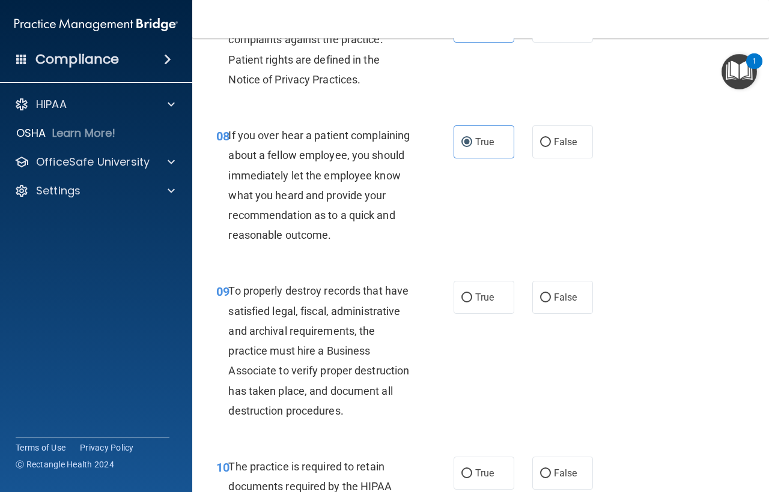
scroll to position [1021, 0]
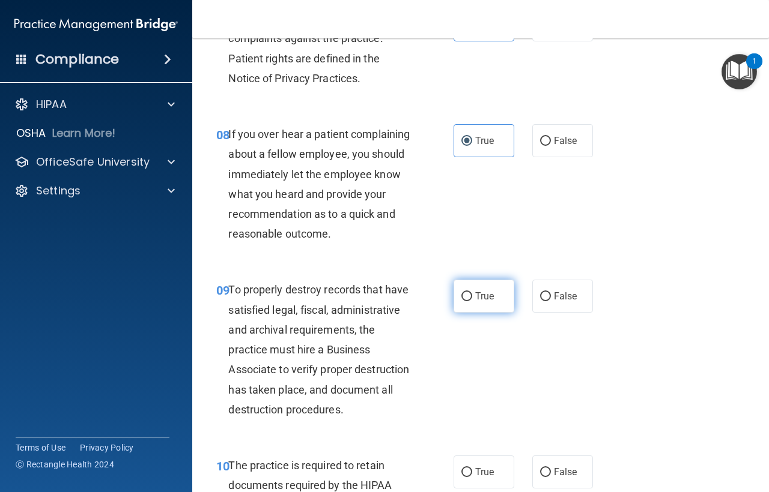
click at [462, 301] on input "True" at bounding box center [466, 296] width 11 height 9
radio input "true"
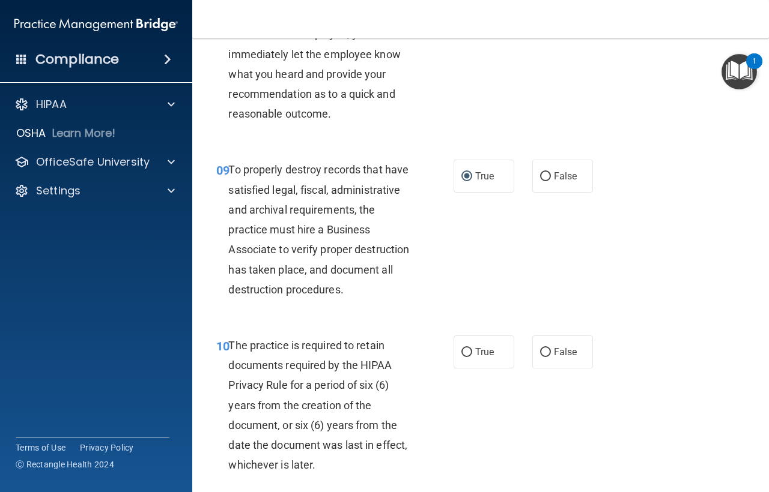
scroll to position [1201, 0]
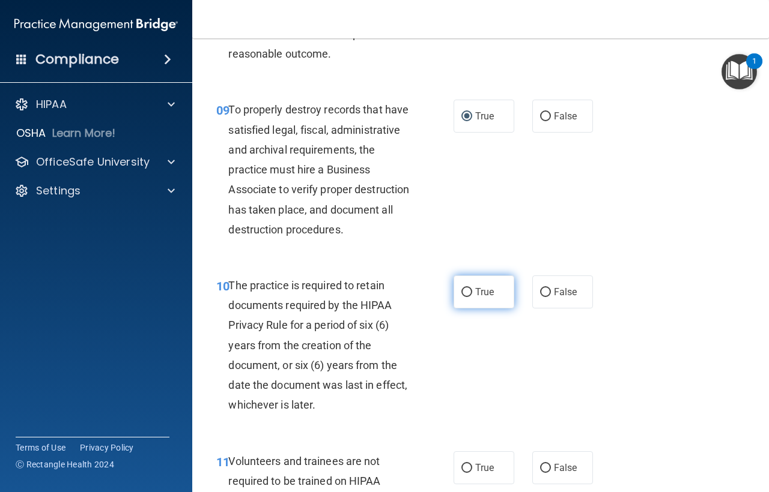
click at [467, 297] on input "True" at bounding box center [466, 292] width 11 height 9
radio input "true"
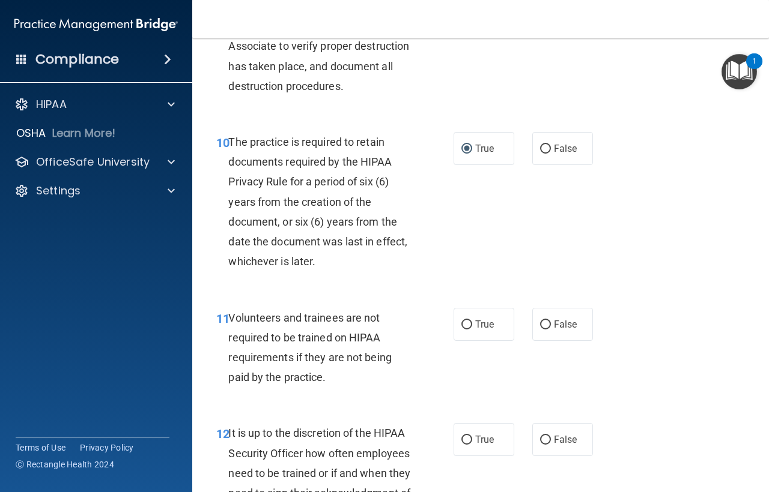
scroll to position [1381, 0]
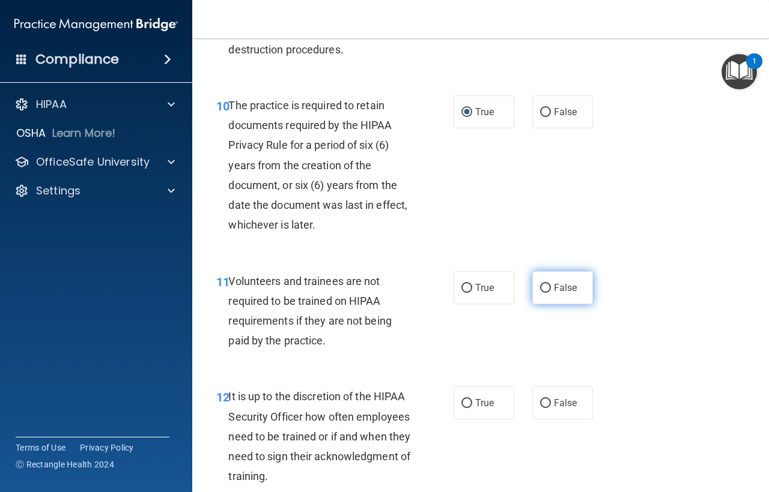
click at [540, 293] on input "False" at bounding box center [545, 288] width 11 height 9
radio input "true"
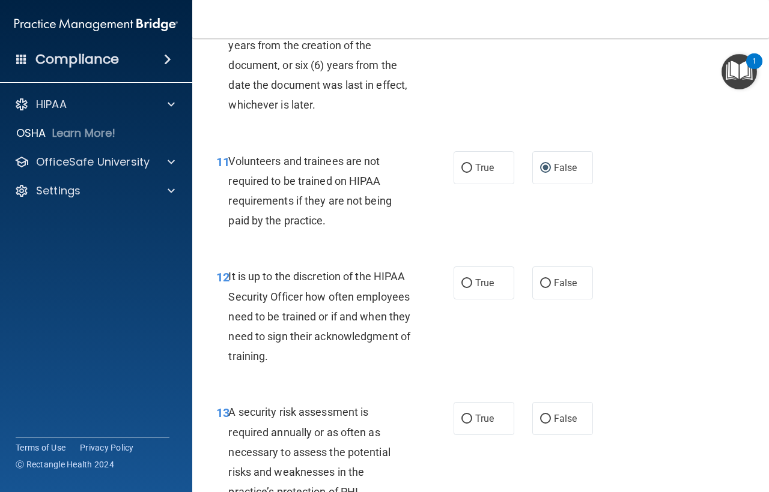
scroll to position [1561, 0]
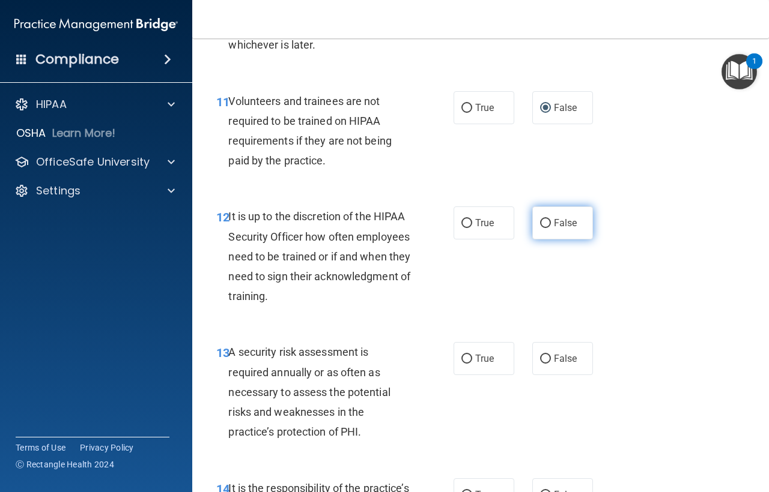
click at [541, 228] on input "False" at bounding box center [545, 223] width 11 height 9
radio input "true"
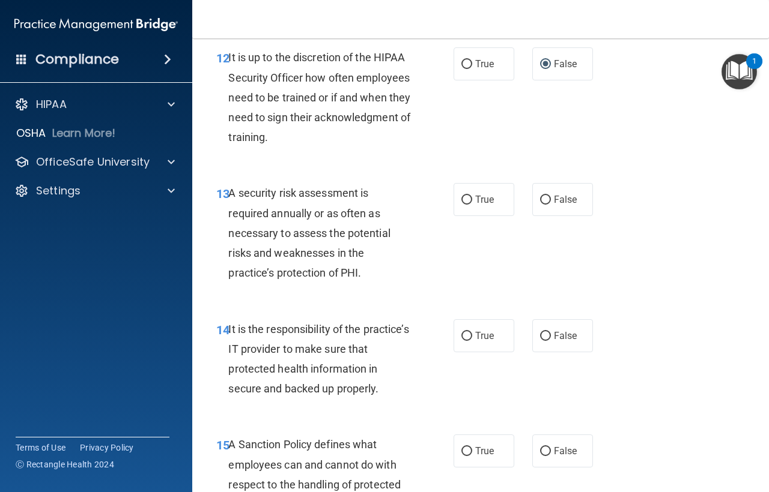
scroll to position [1742, 0]
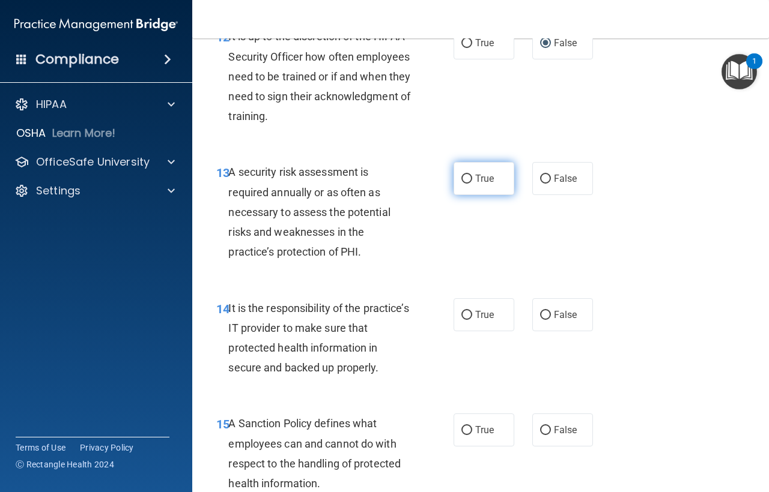
click at [467, 184] on input "True" at bounding box center [466, 179] width 11 height 9
radio input "true"
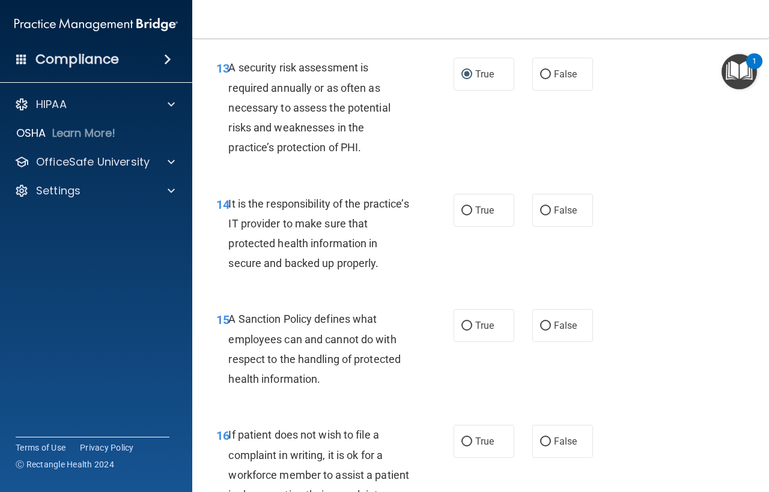
scroll to position [1862, 0]
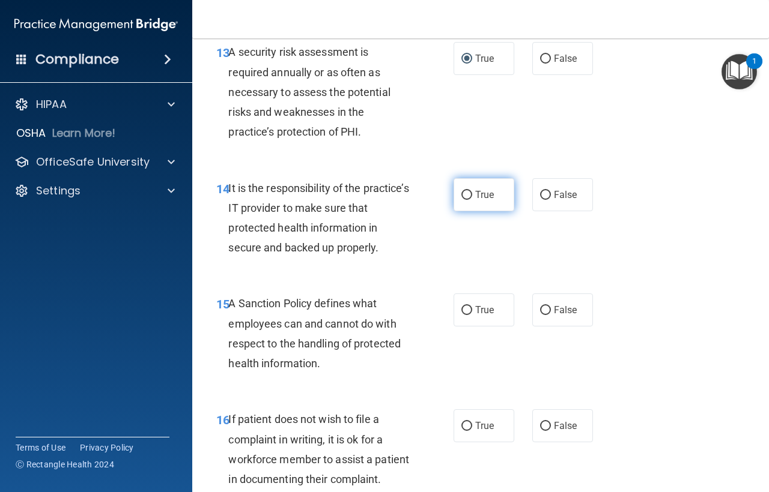
click at [467, 200] on input "True" at bounding box center [466, 195] width 11 height 9
radio input "true"
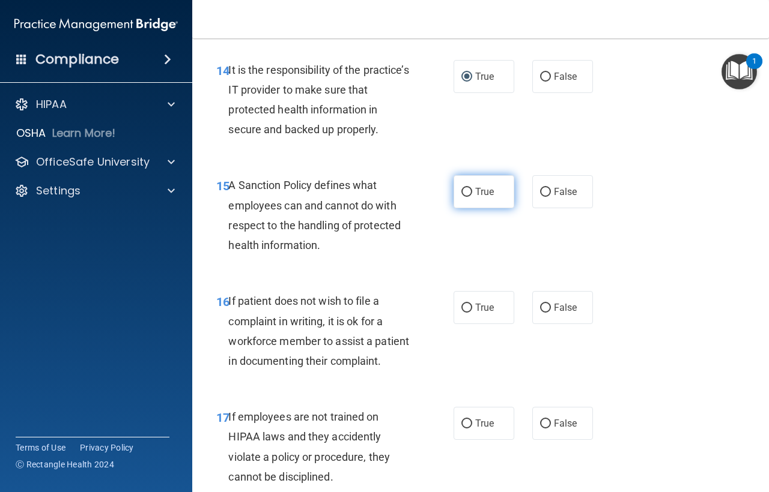
scroll to position [1982, 0]
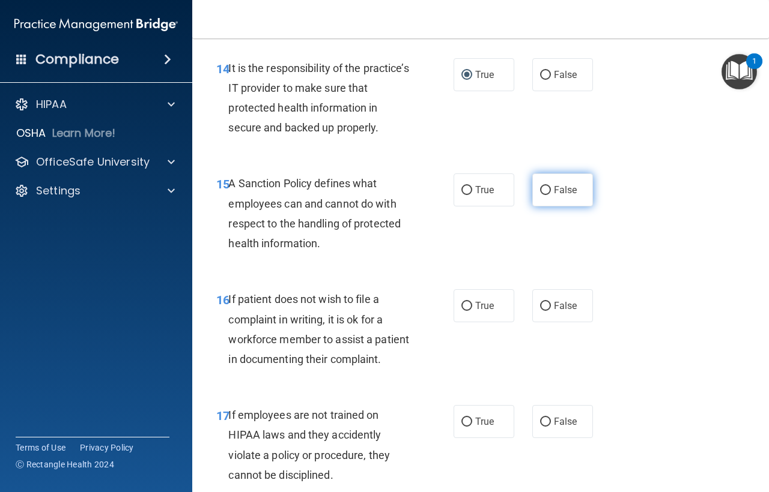
click at [540, 195] on input "False" at bounding box center [545, 190] width 11 height 9
radio input "true"
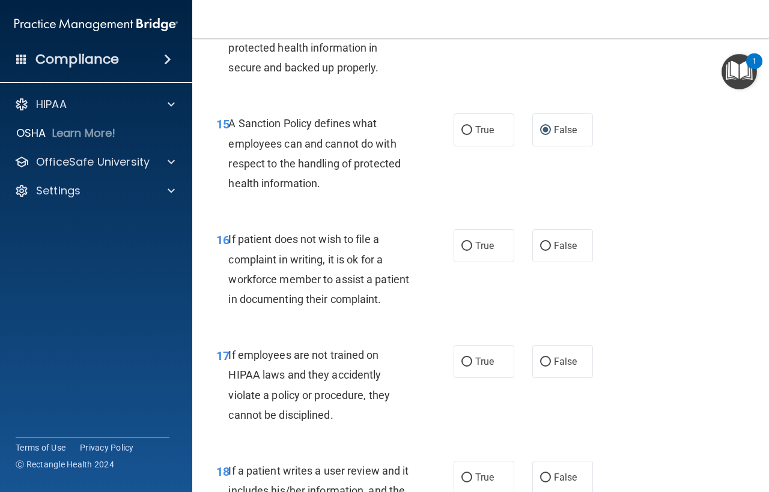
scroll to position [2102, 0]
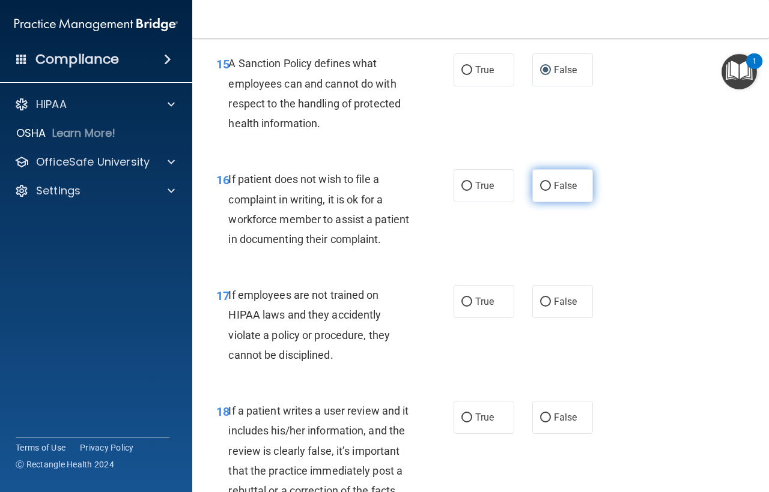
click at [540, 191] on input "False" at bounding box center [545, 186] width 11 height 9
radio input "true"
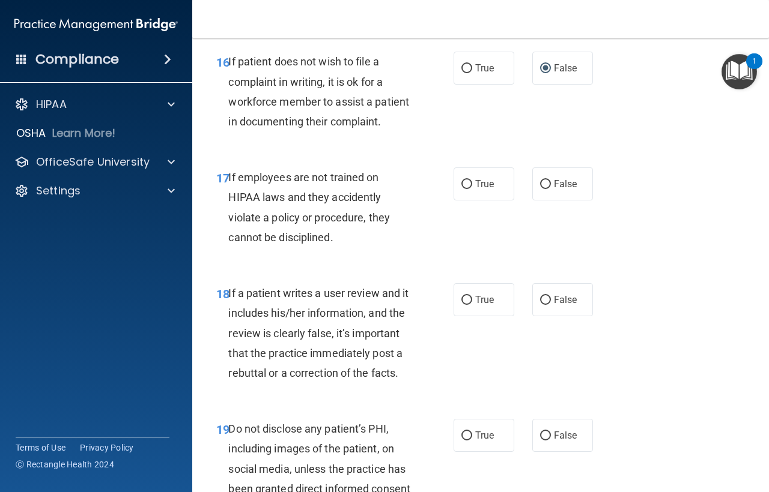
scroll to position [2222, 0]
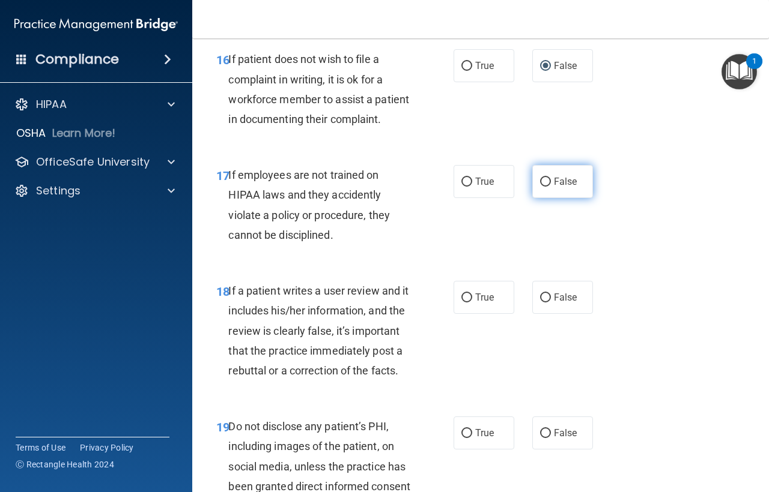
click at [540, 187] on input "False" at bounding box center [545, 182] width 11 height 9
radio input "true"
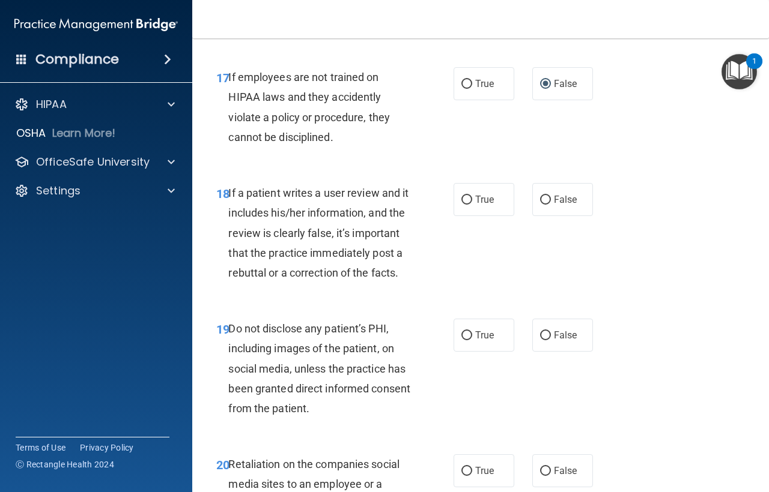
scroll to position [2342, 0]
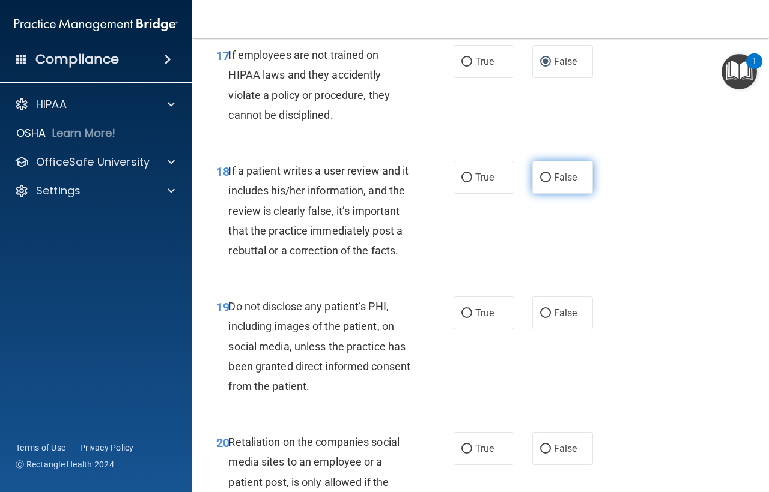
click at [540, 183] on input "False" at bounding box center [545, 178] width 11 height 9
radio input "true"
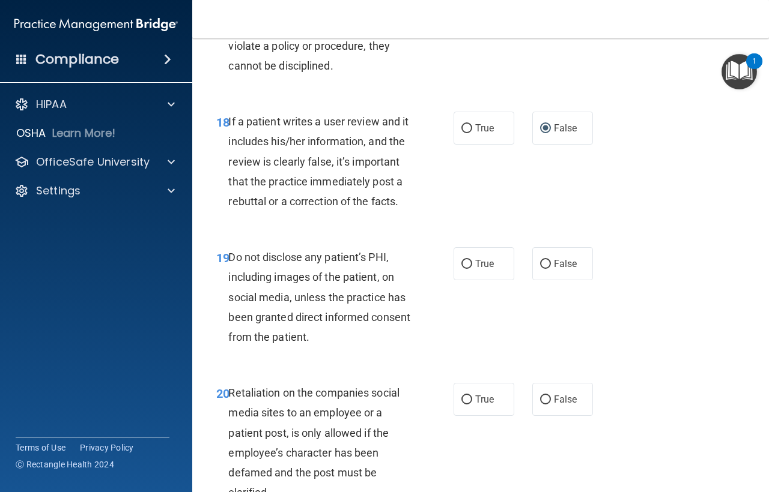
scroll to position [2462, 0]
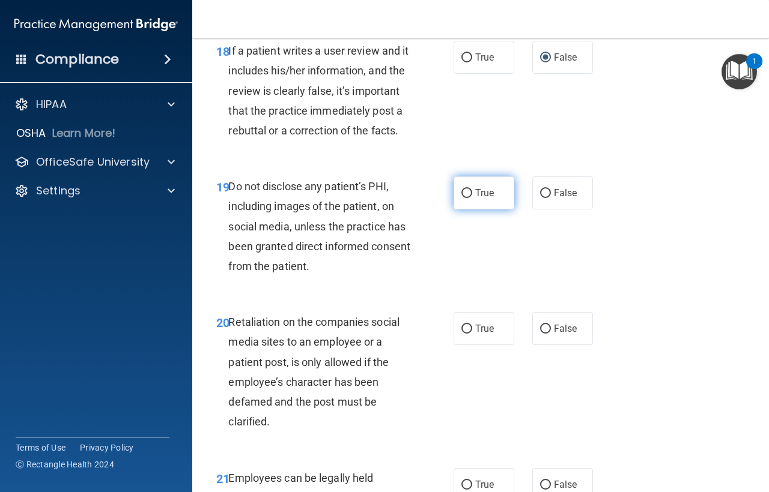
click at [465, 198] on input "True" at bounding box center [466, 193] width 11 height 9
radio input "true"
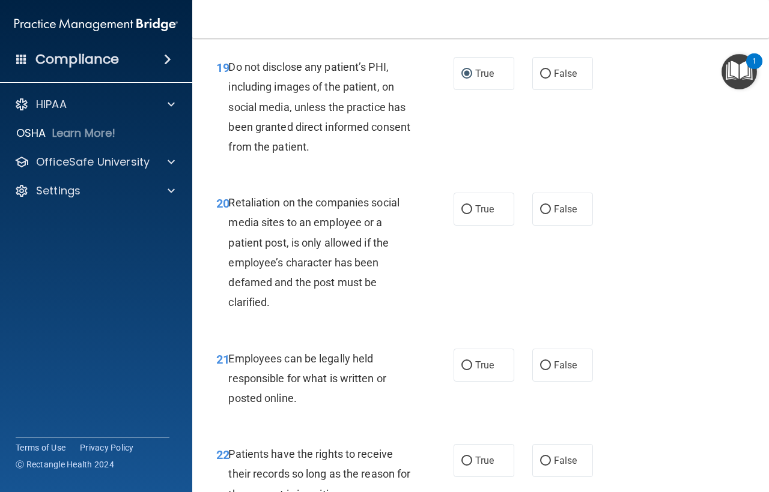
scroll to position [2582, 0]
click at [540, 214] on input "False" at bounding box center [545, 209] width 11 height 9
radio input "true"
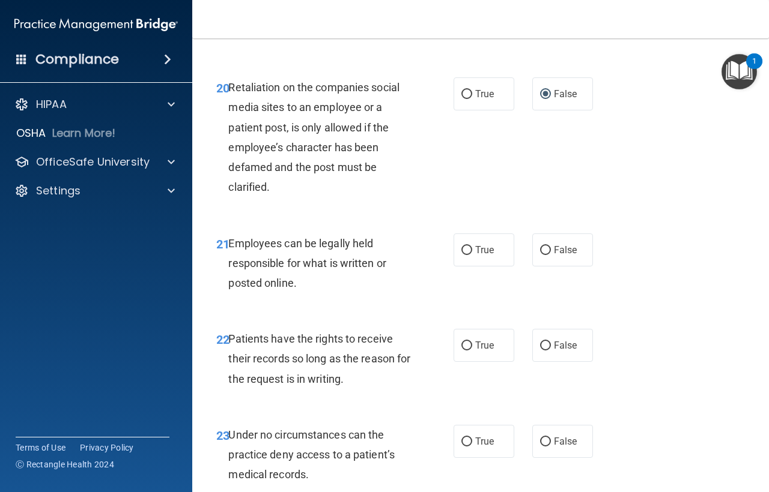
scroll to position [2702, 0]
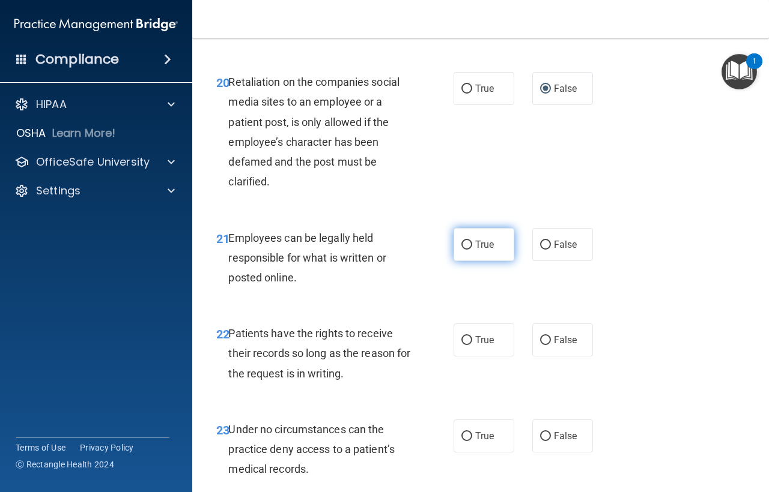
click at [464, 250] on input "True" at bounding box center [466, 245] width 11 height 9
radio input "true"
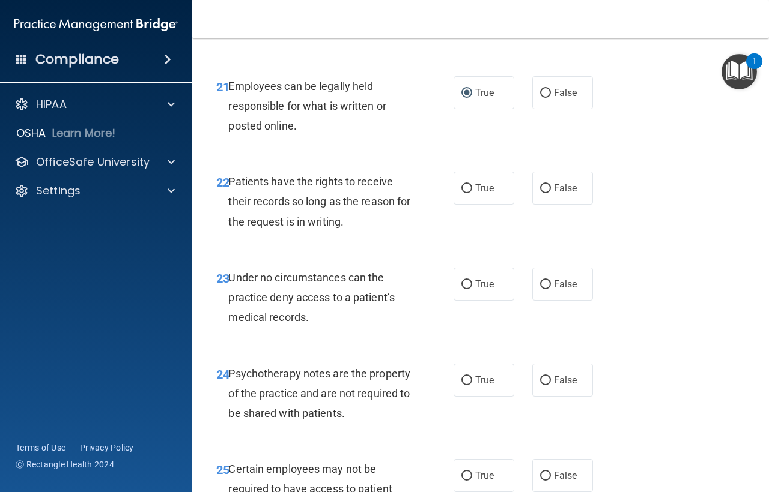
scroll to position [2883, 0]
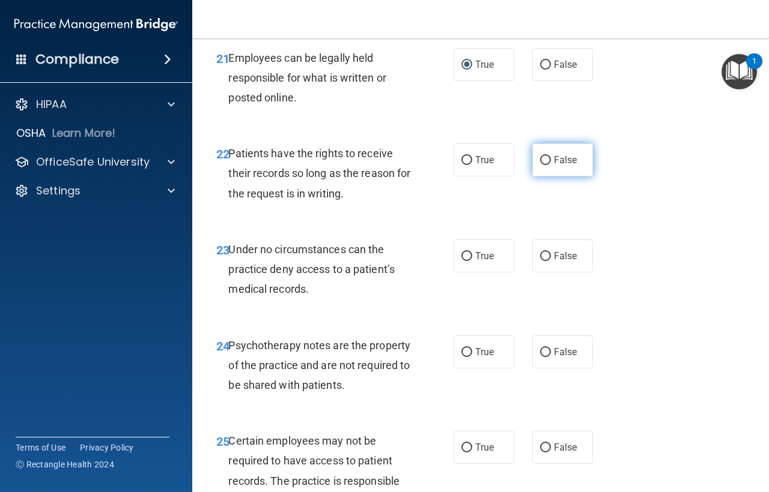
click at [540, 165] on input "False" at bounding box center [545, 160] width 11 height 9
radio input "true"
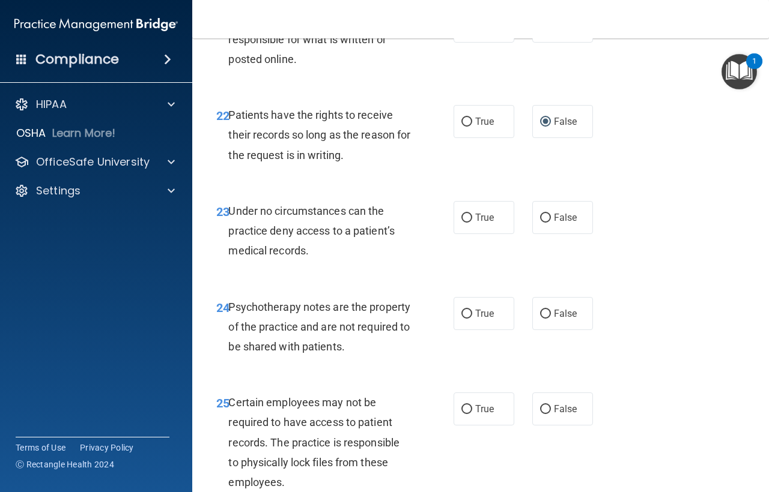
scroll to position [2943, 0]
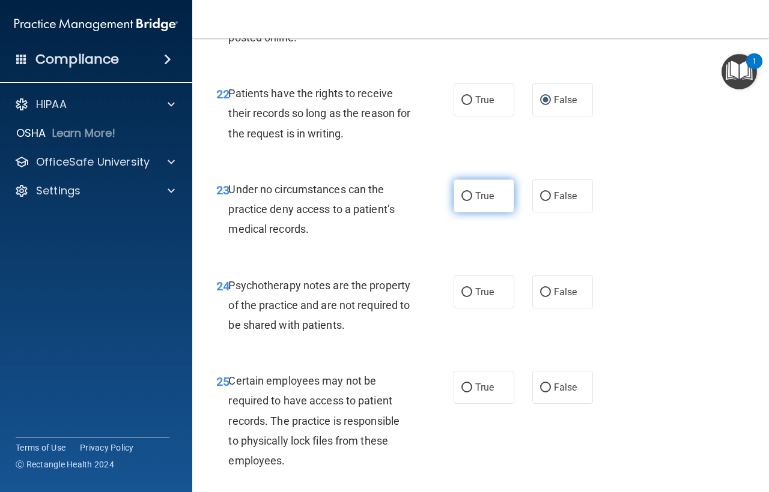
click at [467, 213] on label "True" at bounding box center [483, 196] width 61 height 33
click at [462, 201] on input "True" at bounding box center [466, 196] width 11 height 9
radio input "true"
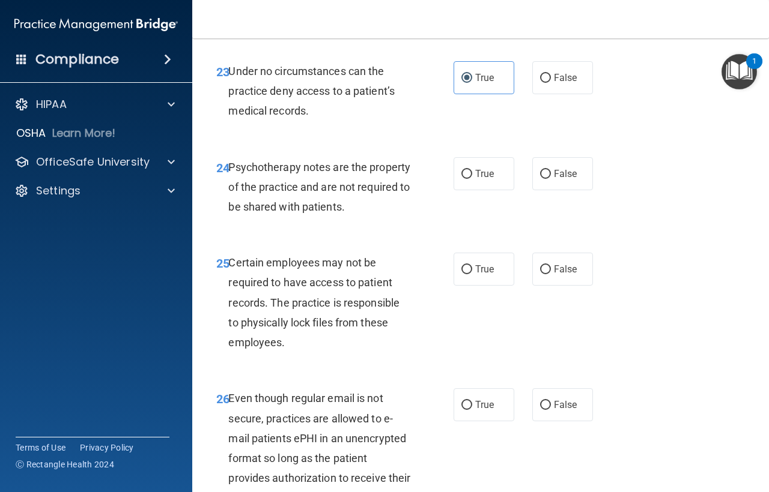
scroll to position [3063, 0]
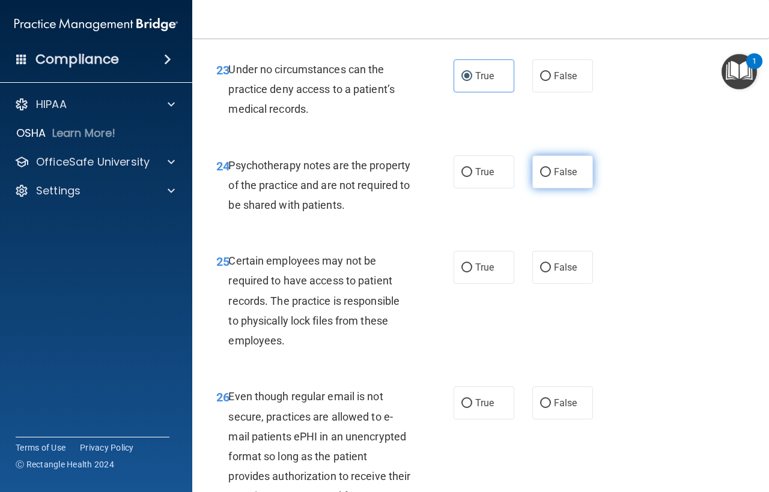
click at [541, 177] on input "False" at bounding box center [545, 172] width 11 height 9
radio input "true"
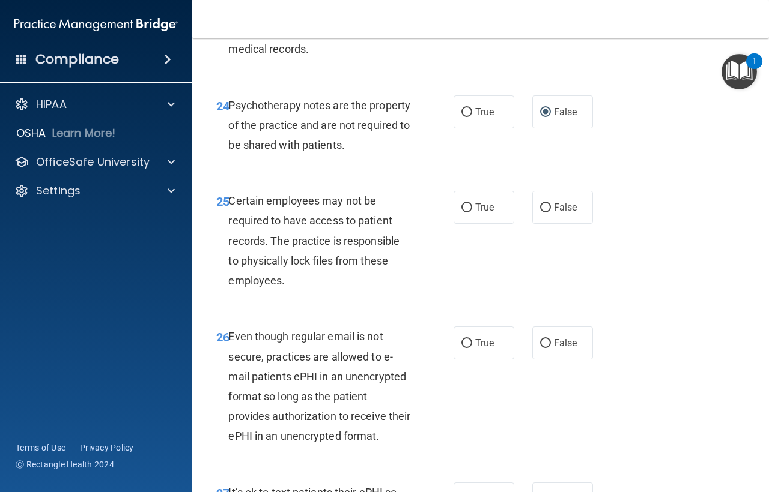
scroll to position [3183, 0]
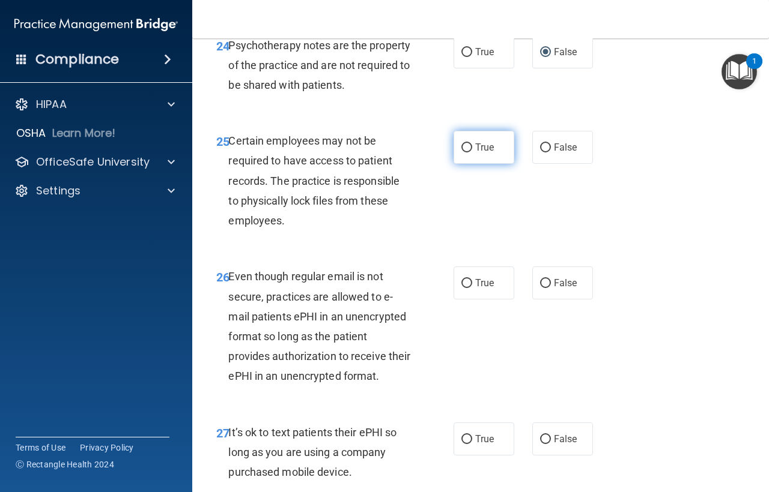
click at [462, 153] on input "True" at bounding box center [466, 148] width 11 height 9
radio input "true"
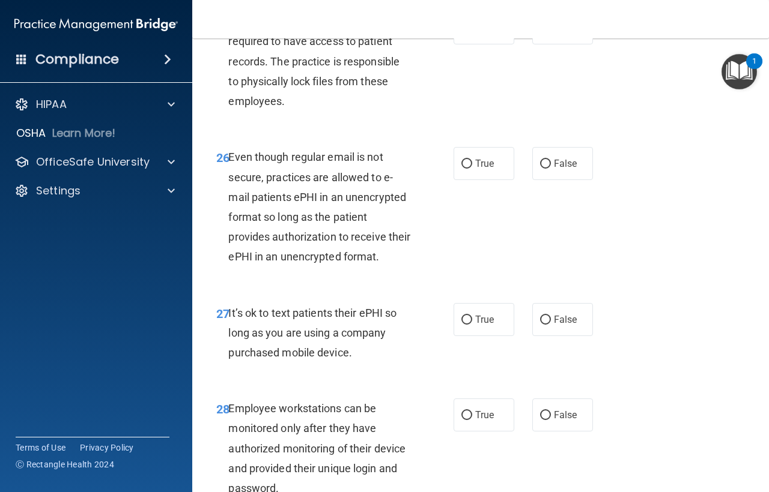
scroll to position [3303, 0]
click at [540, 168] on input "False" at bounding box center [545, 163] width 11 height 9
radio input "true"
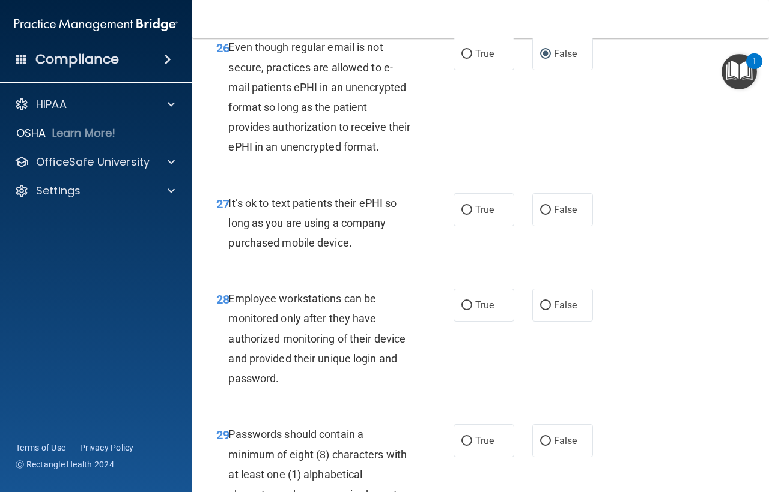
scroll to position [3423, 0]
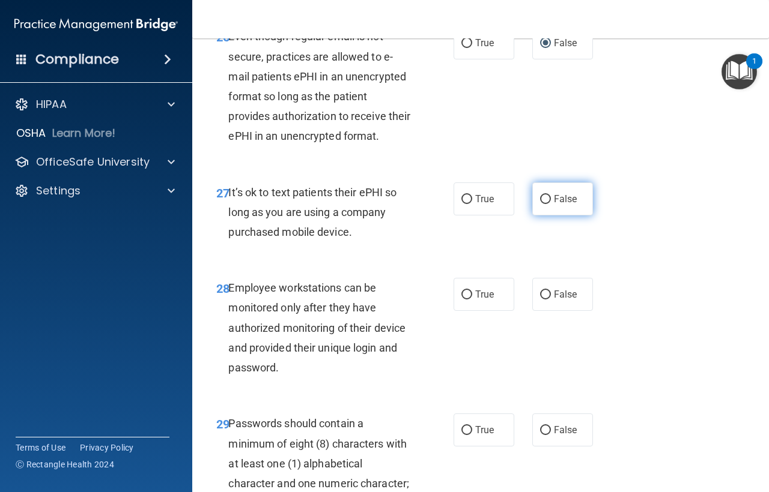
click at [540, 204] on input "False" at bounding box center [545, 199] width 11 height 9
radio input "true"
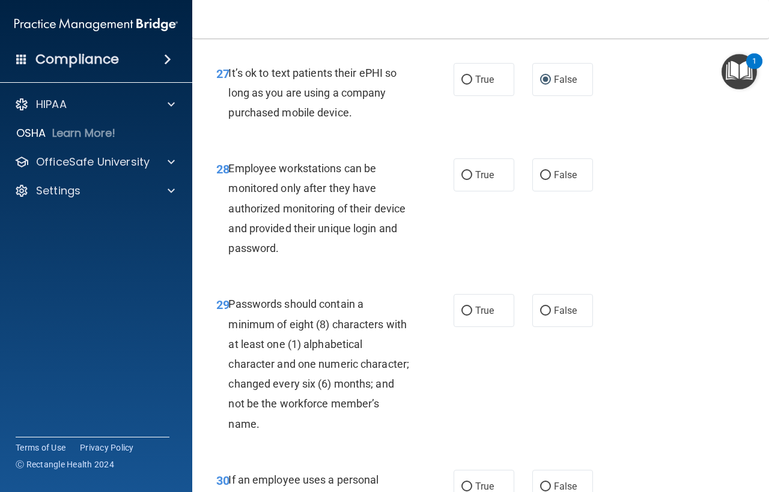
scroll to position [3543, 0]
click at [540, 180] on input "False" at bounding box center [545, 175] width 11 height 9
radio input "true"
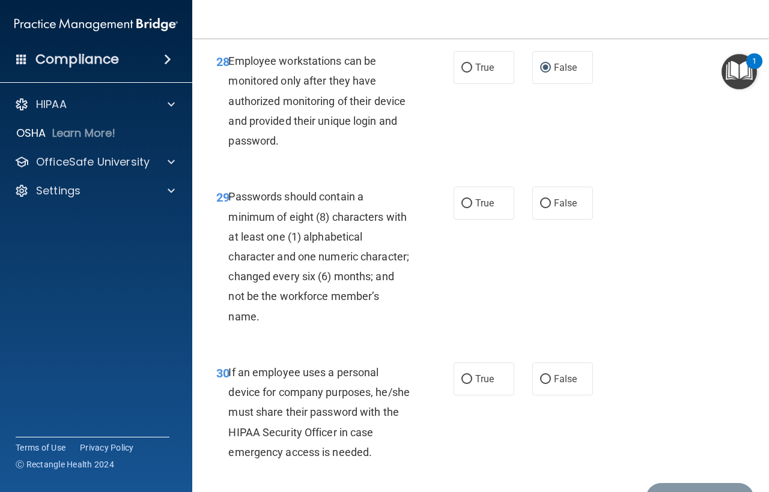
scroll to position [3663, 0]
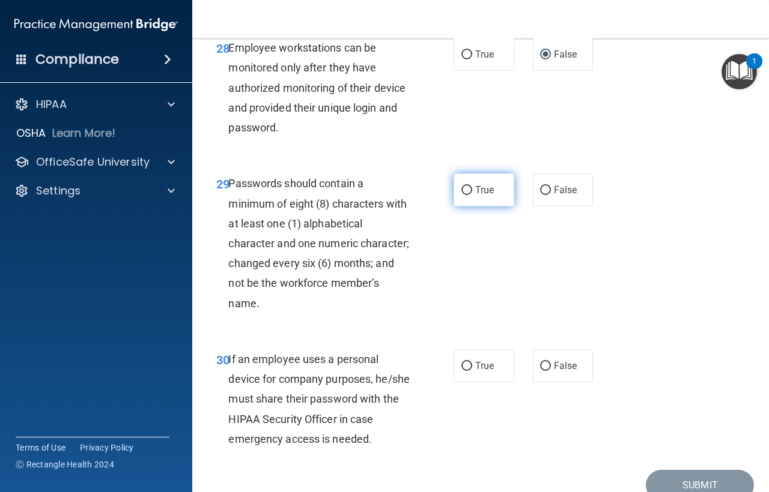
click at [463, 195] on input "True" at bounding box center [466, 190] width 11 height 9
radio input "true"
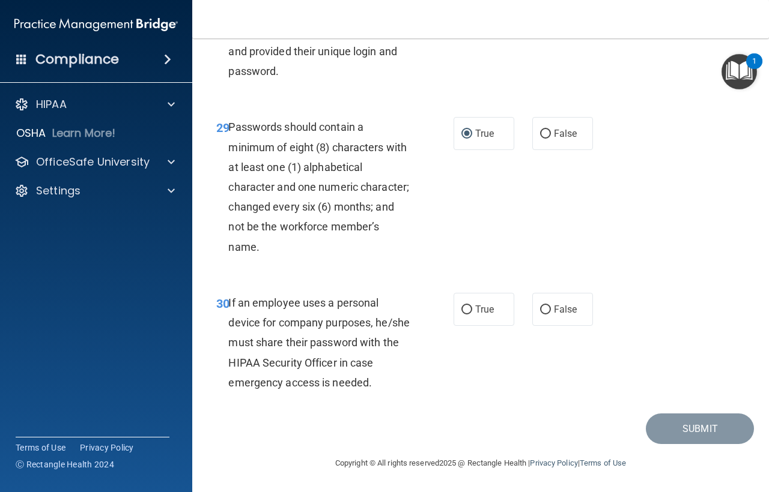
scroll to position [3783, 0]
click at [467, 315] on input "True" at bounding box center [466, 310] width 11 height 9
radio input "true"
click at [681, 444] on button "Submit" at bounding box center [700, 429] width 108 height 31
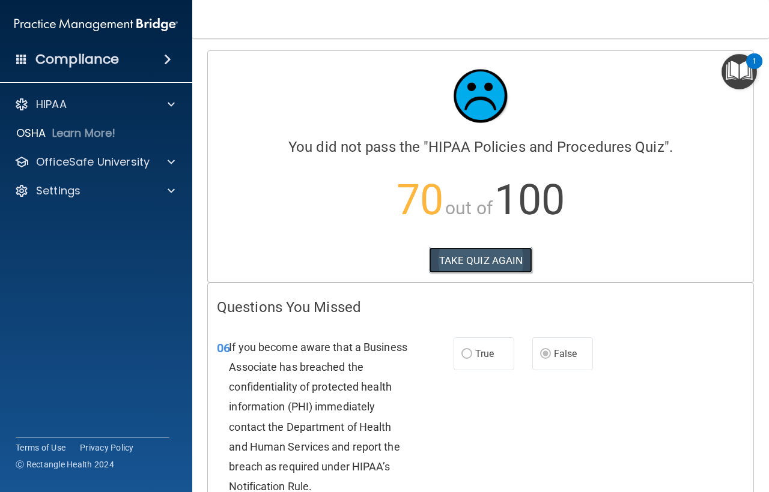
click at [487, 260] on button "TAKE QUIZ AGAIN" at bounding box center [481, 260] width 104 height 26
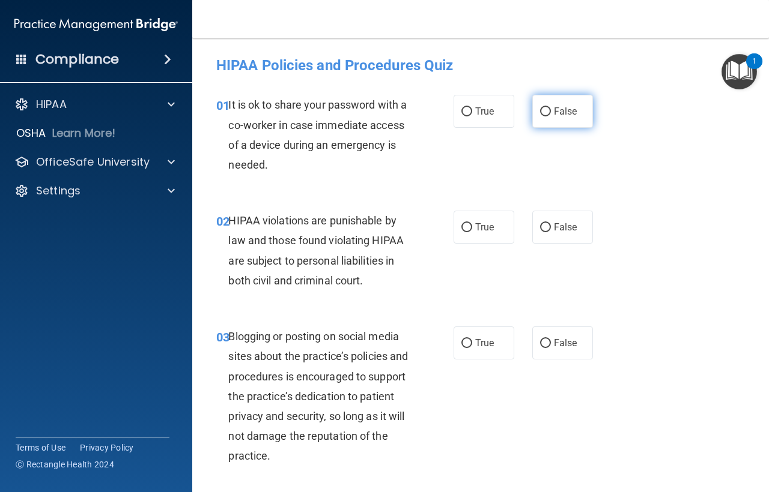
click at [540, 107] on input "False" at bounding box center [545, 111] width 11 height 9
radio input "true"
click at [465, 226] on input "True" at bounding box center [466, 227] width 11 height 9
radio input "true"
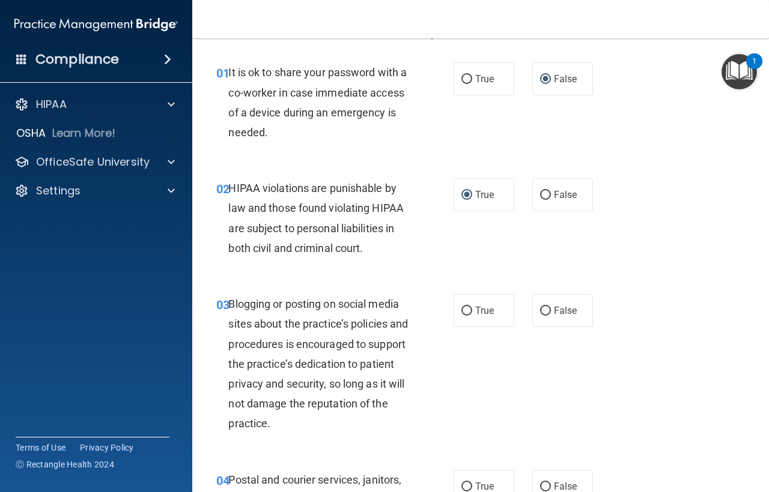
scroll to position [60, 0]
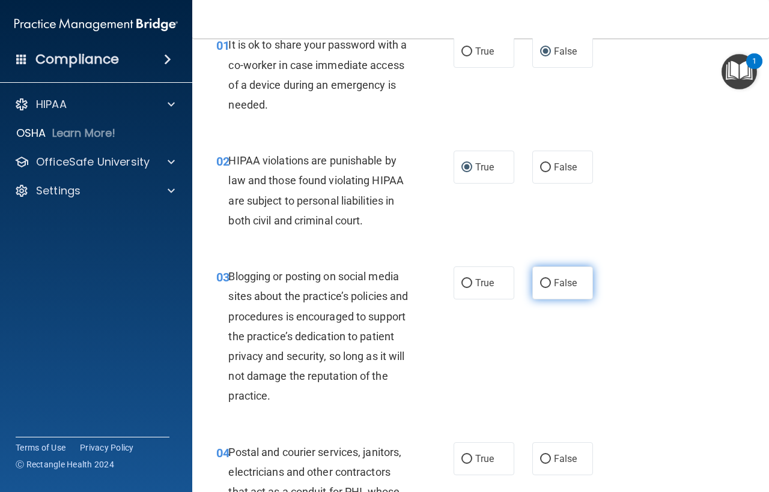
click at [540, 285] on input "False" at bounding box center [545, 283] width 11 height 9
radio input "true"
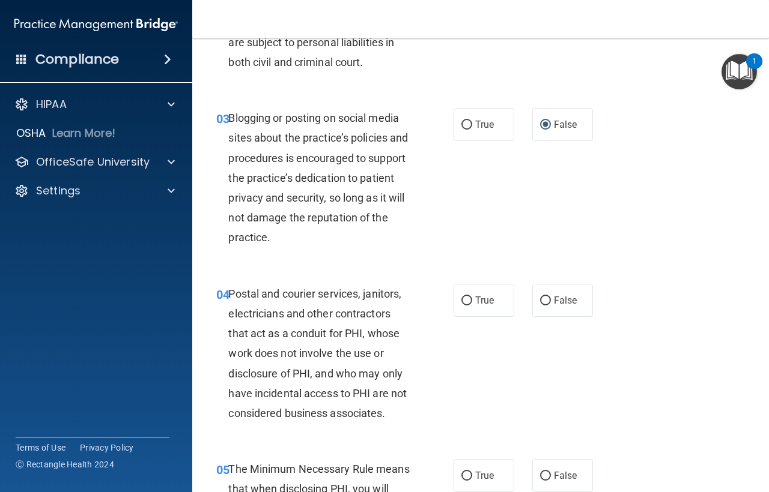
scroll to position [240, 0]
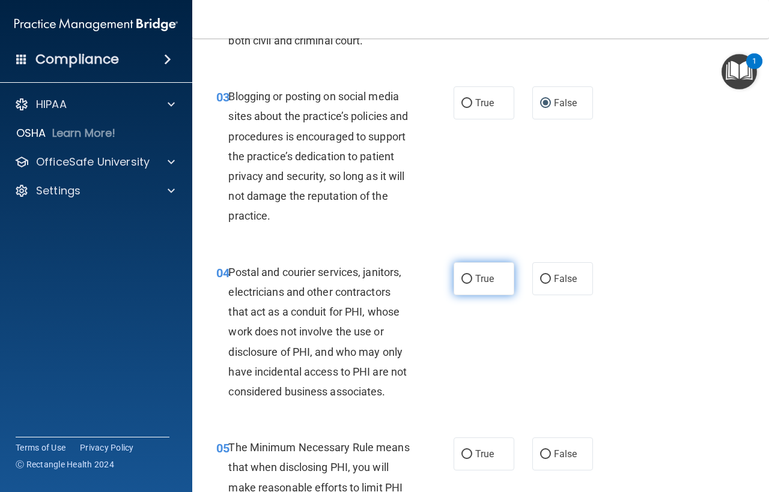
click at [466, 279] on input "True" at bounding box center [466, 279] width 11 height 9
radio input "true"
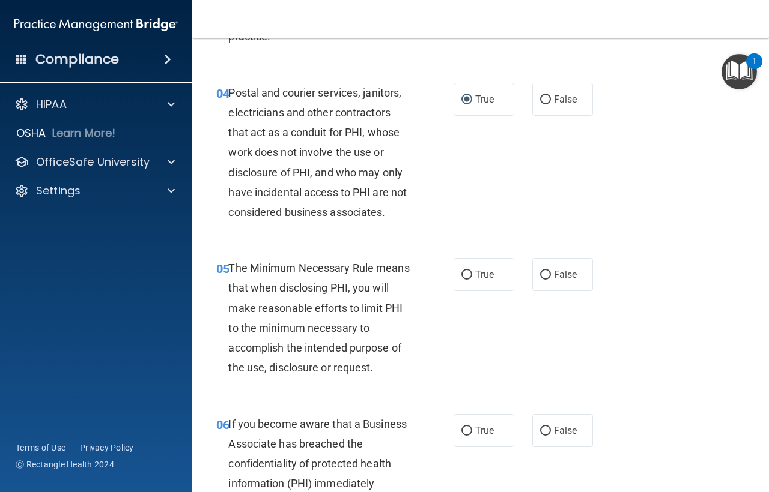
scroll to position [420, 0]
drag, startPoint x: 459, startPoint y: 273, endPoint x: 473, endPoint y: 315, distance: 44.2
click at [461, 275] on input "True" at bounding box center [466, 274] width 11 height 9
radio input "true"
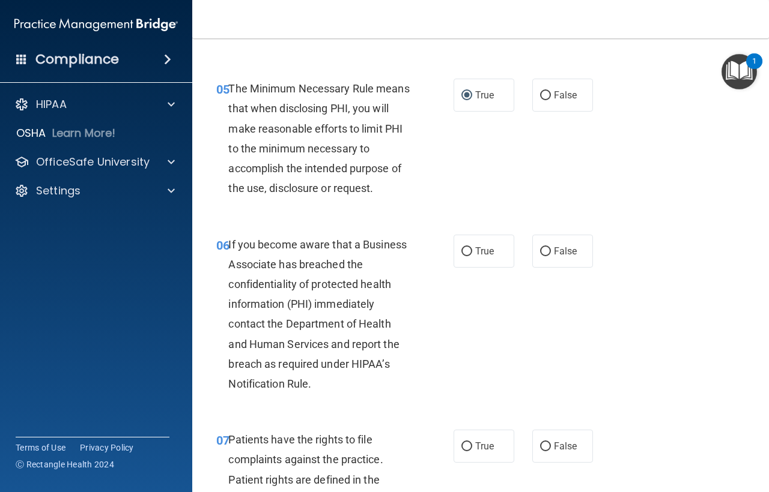
scroll to position [601, 0]
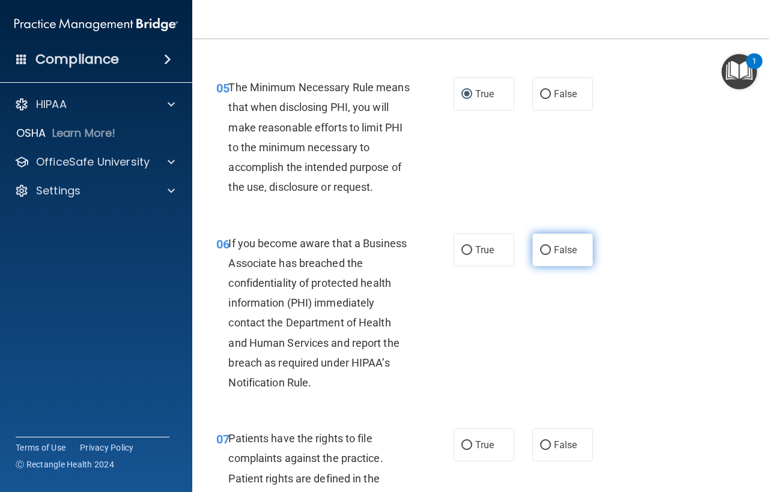
click at [543, 251] on input "False" at bounding box center [545, 250] width 11 height 9
radio input "true"
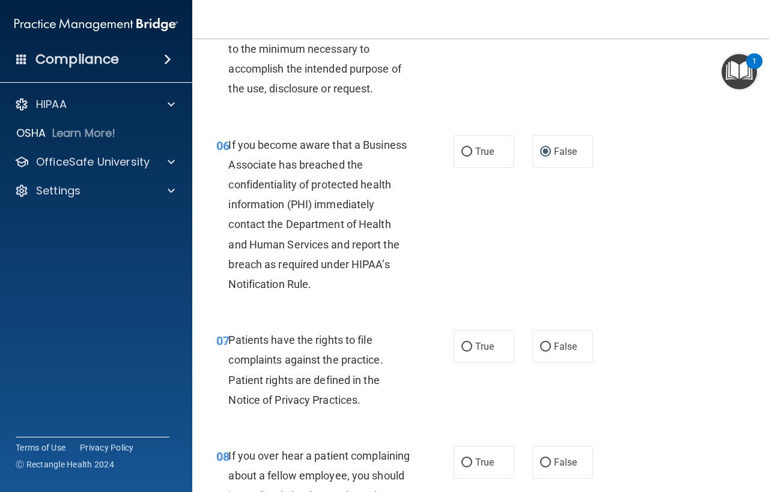
scroll to position [721, 0]
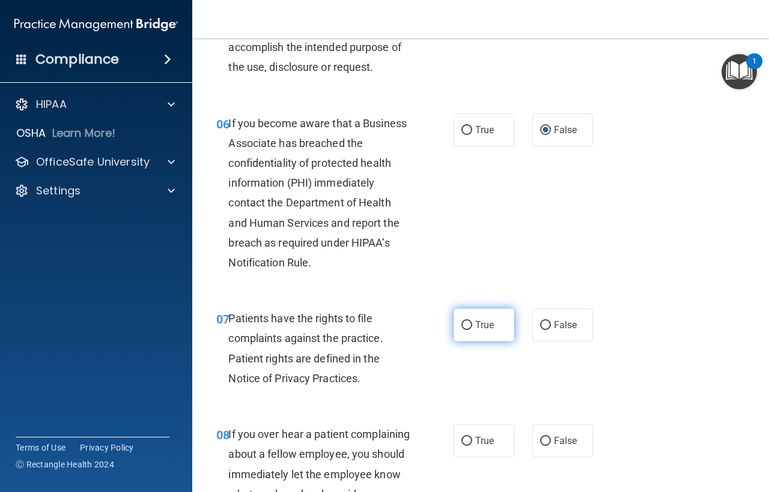
click at [461, 327] on input "True" at bounding box center [466, 325] width 11 height 9
radio input "true"
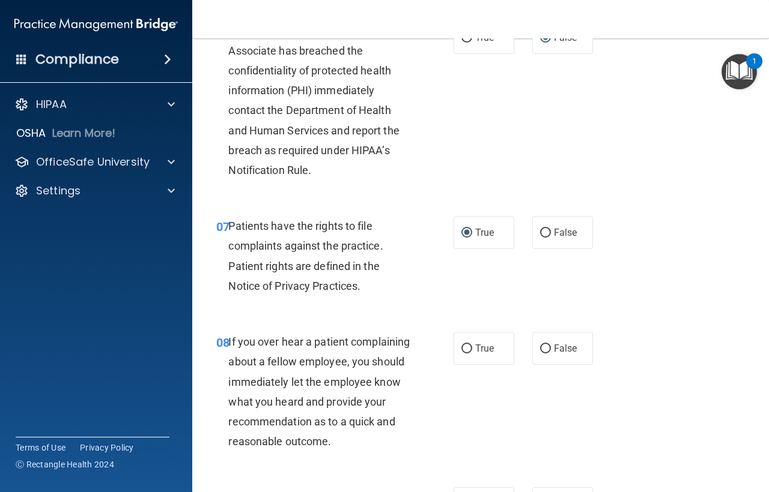
scroll to position [841, 0]
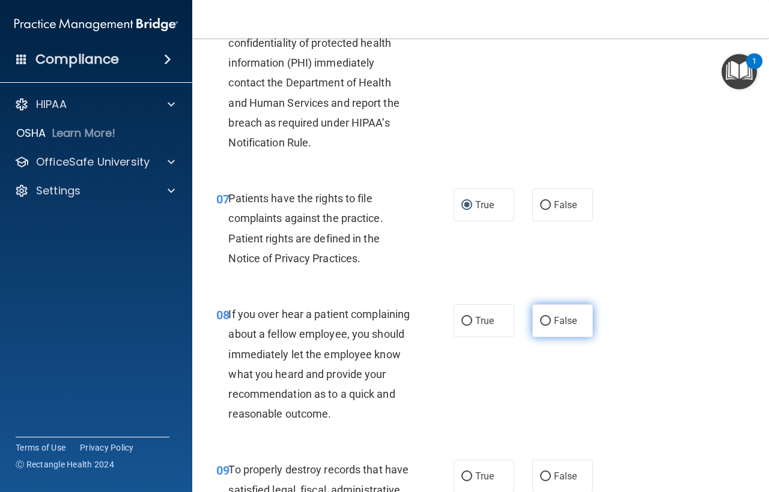
click at [542, 318] on input "False" at bounding box center [545, 321] width 11 height 9
radio input "true"
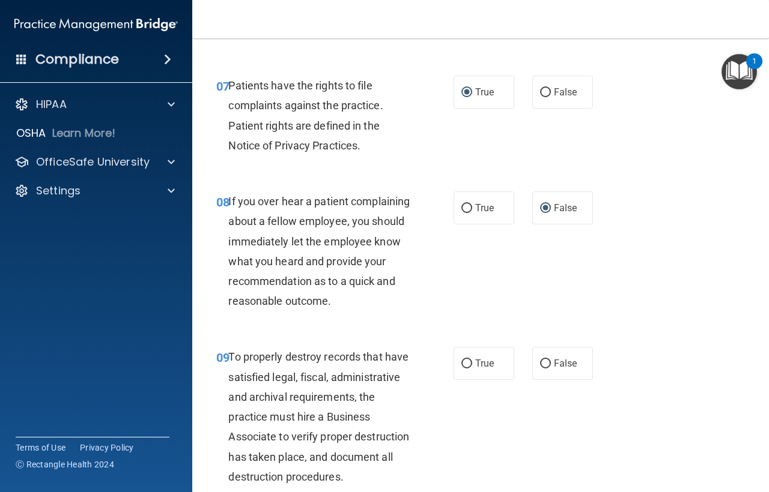
scroll to position [961, 0]
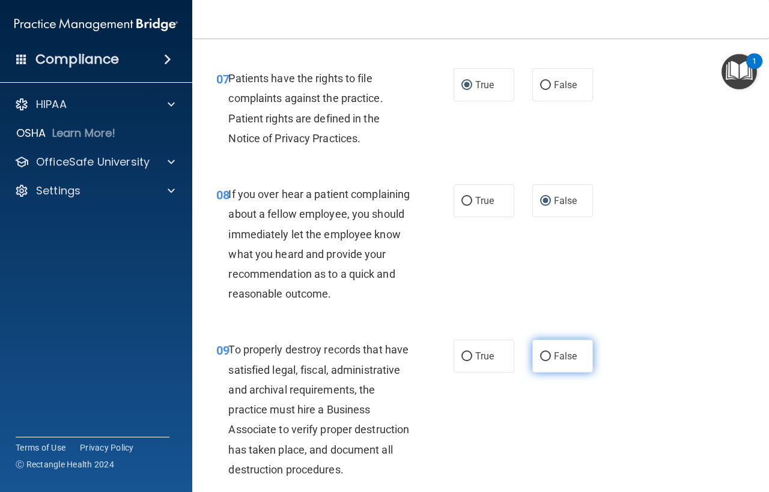
click at [540, 362] on input "False" at bounding box center [545, 357] width 11 height 9
radio input "true"
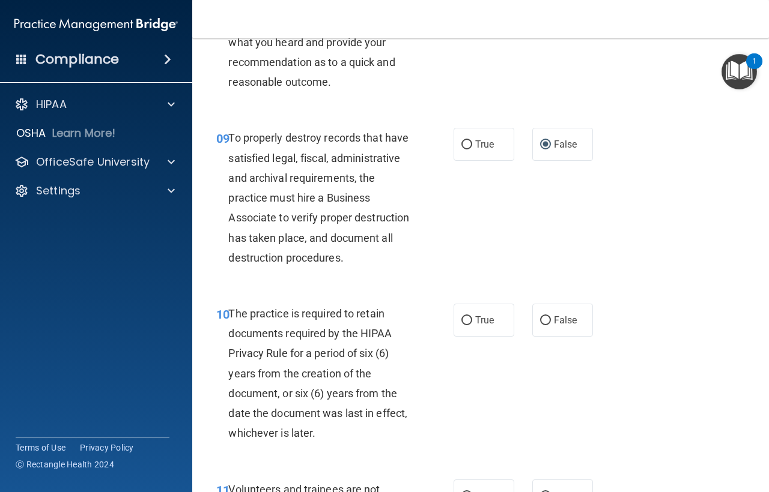
scroll to position [1201, 0]
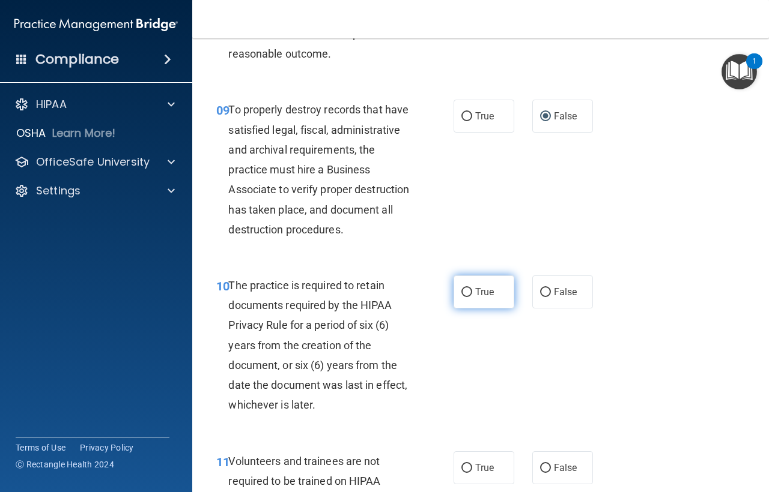
click at [464, 297] on input "True" at bounding box center [466, 292] width 11 height 9
radio input "true"
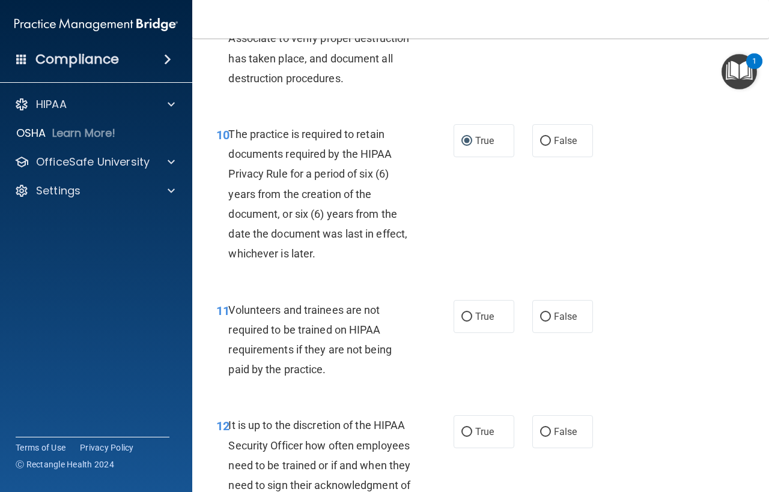
scroll to position [1381, 0]
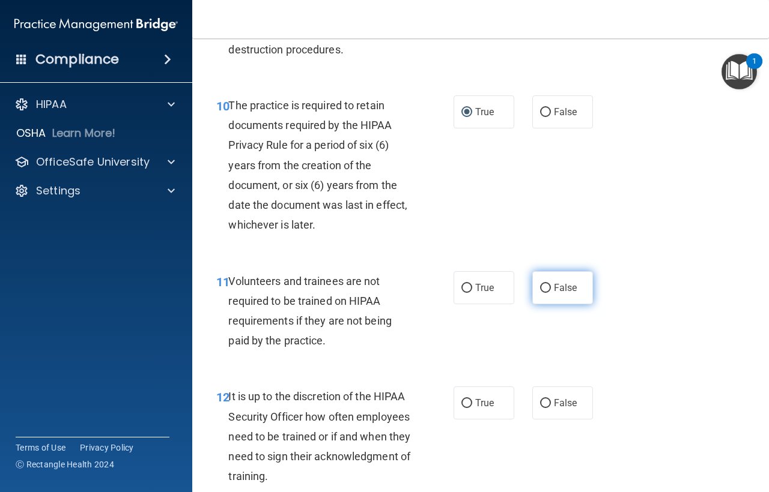
click at [540, 293] on input "False" at bounding box center [545, 288] width 11 height 9
radio input "true"
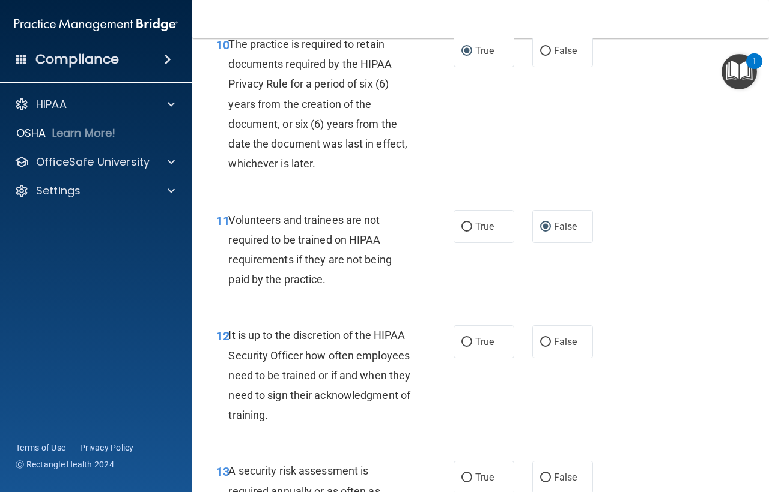
scroll to position [1501, 0]
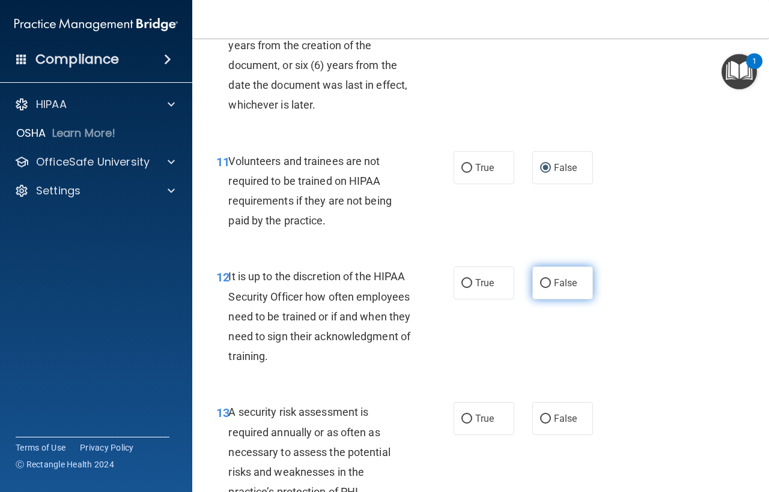
click at [540, 288] on input "False" at bounding box center [545, 283] width 11 height 9
radio input "true"
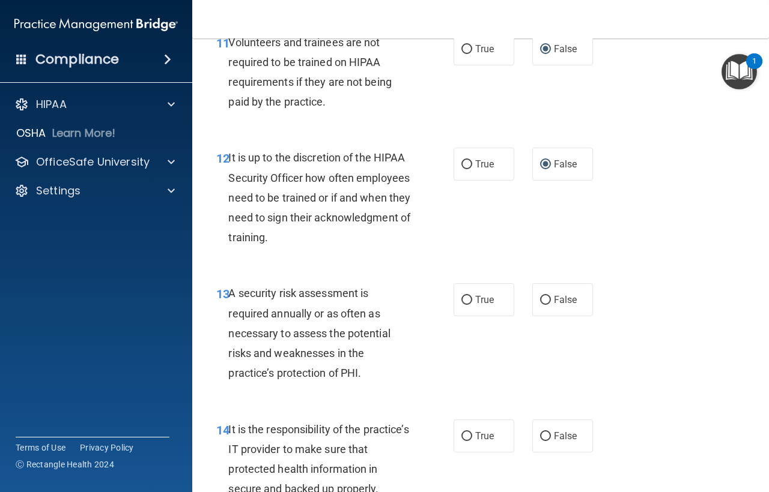
scroll to position [1621, 0]
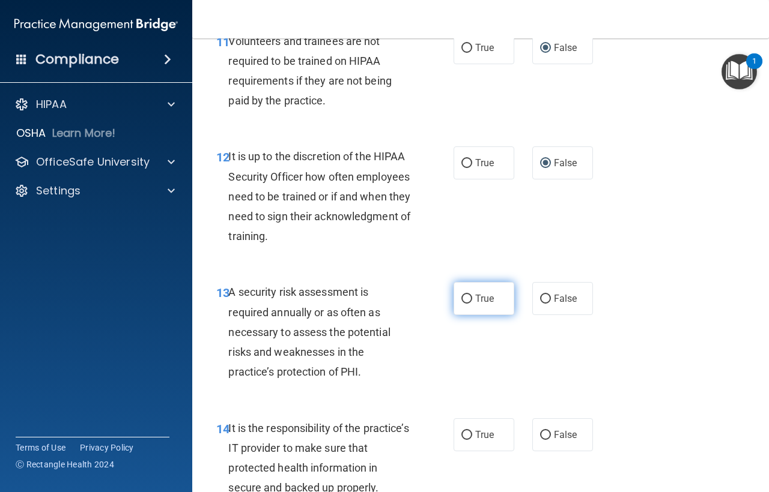
click at [464, 304] on input "True" at bounding box center [466, 299] width 11 height 9
radio input "true"
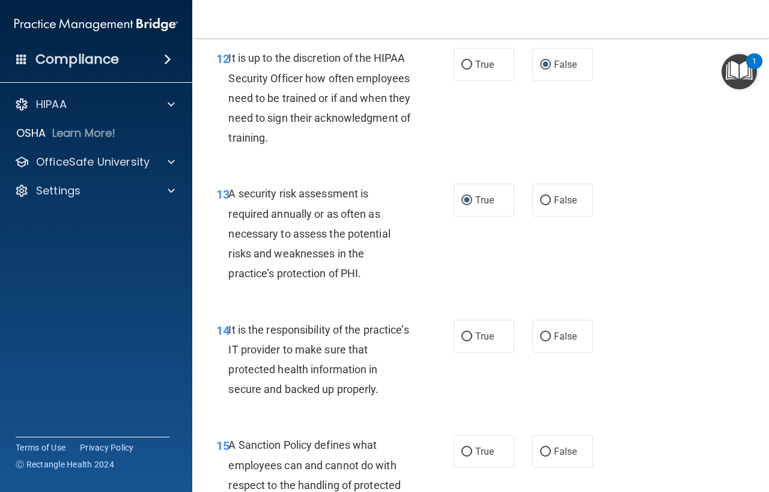
scroll to position [1742, 0]
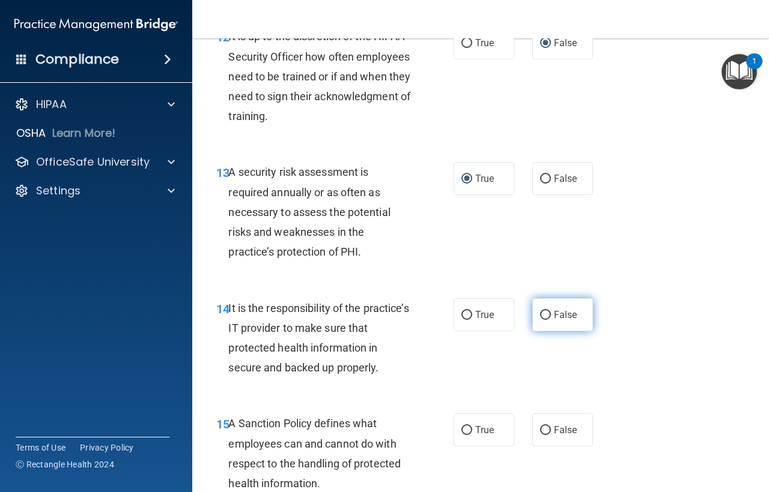
click at [540, 320] on input "False" at bounding box center [545, 315] width 11 height 9
radio input "true"
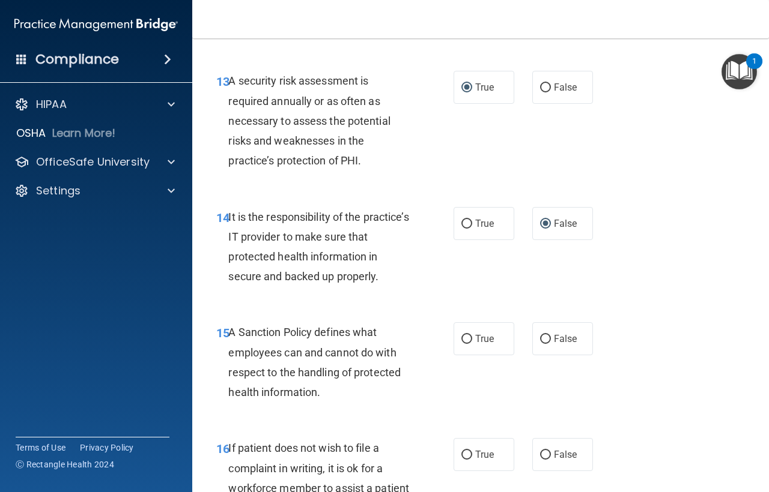
scroll to position [1862, 0]
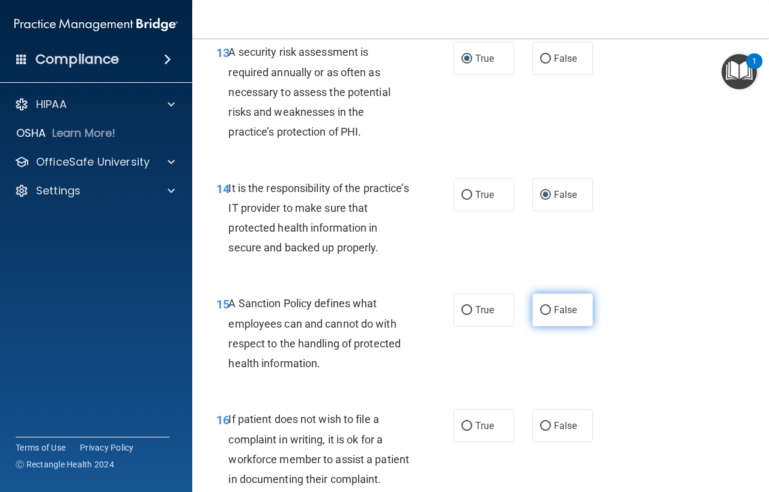
click at [540, 315] on input "False" at bounding box center [545, 310] width 11 height 9
radio input "true"
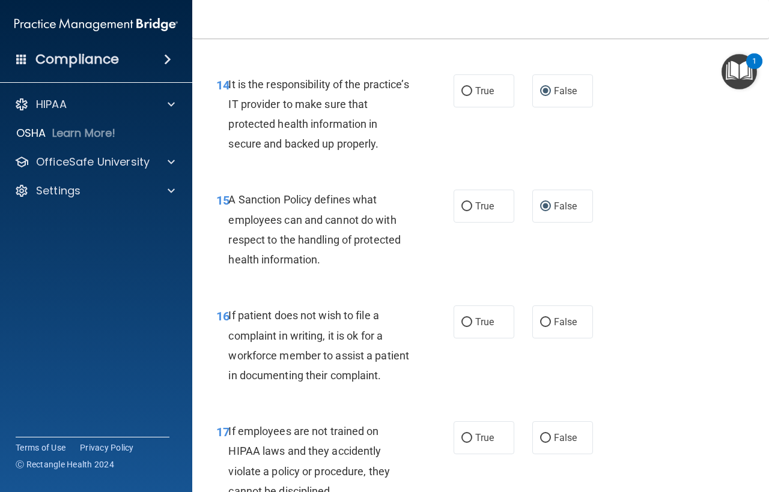
scroll to position [1982, 0]
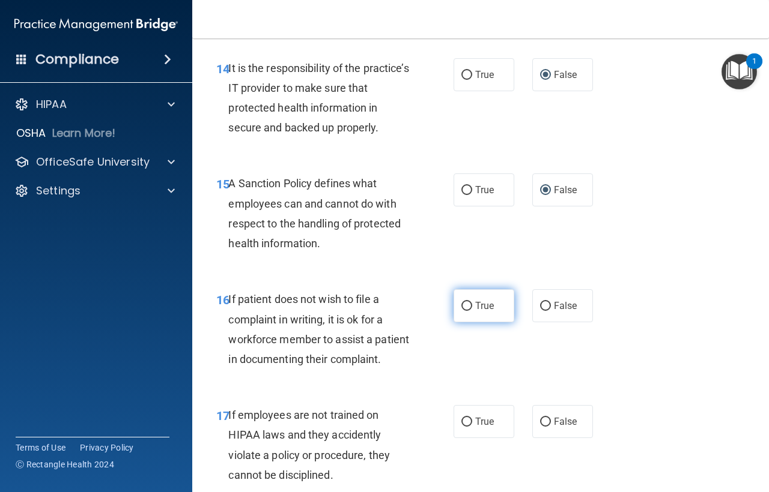
click at [465, 311] on input "True" at bounding box center [466, 306] width 11 height 9
radio input "true"
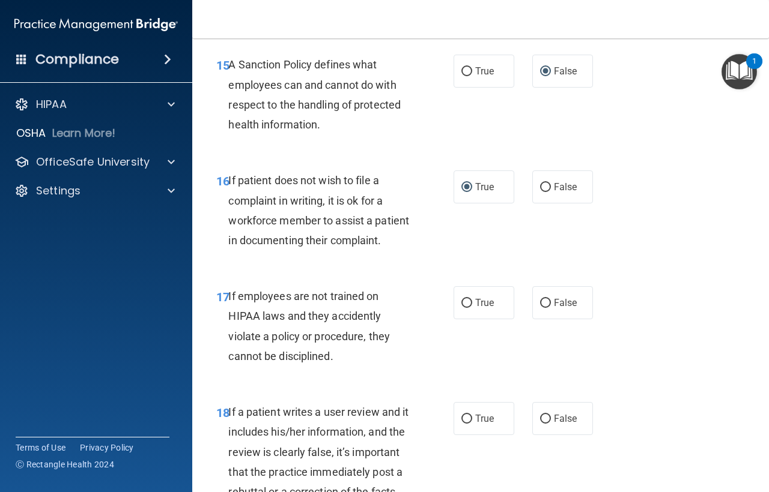
scroll to position [2102, 0]
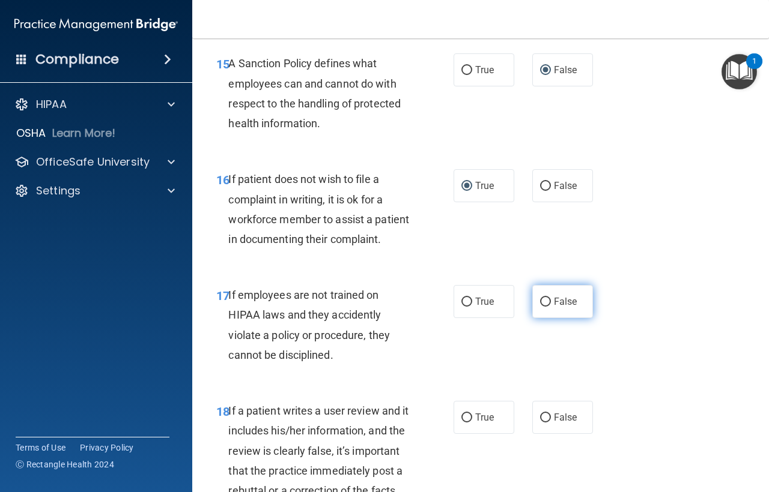
click at [543, 307] on input "False" at bounding box center [545, 302] width 11 height 9
radio input "true"
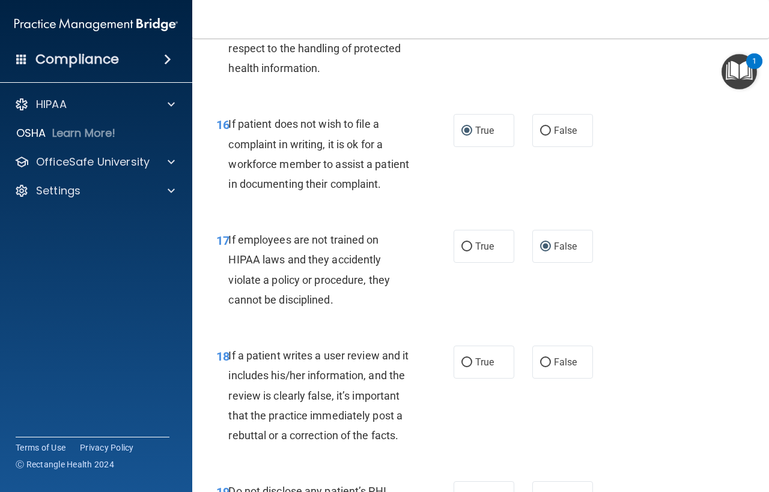
scroll to position [2222, 0]
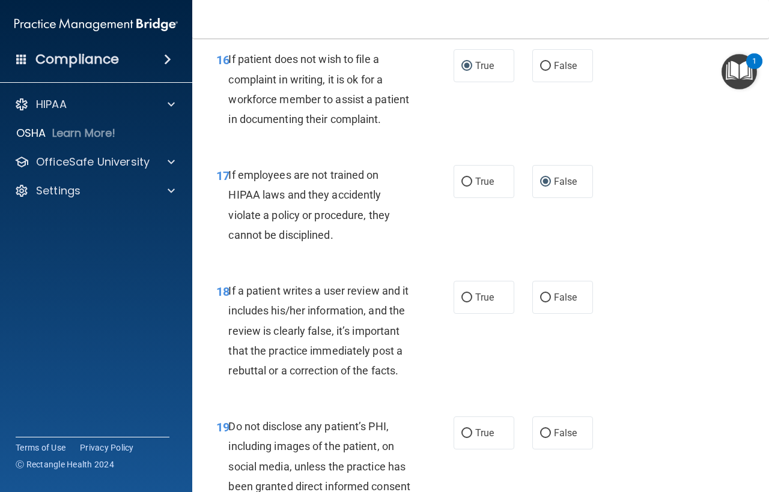
drag, startPoint x: 543, startPoint y: 353, endPoint x: 524, endPoint y: 384, distance: 37.2
click at [543, 303] on input "False" at bounding box center [545, 298] width 11 height 9
radio input "true"
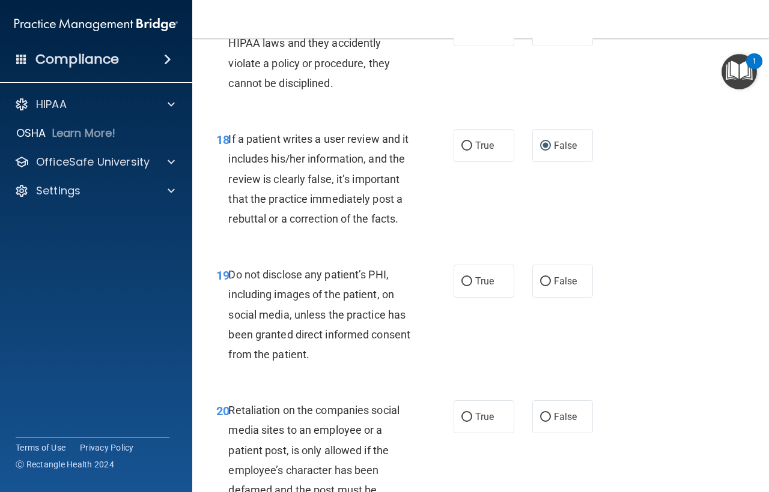
scroll to position [2402, 0]
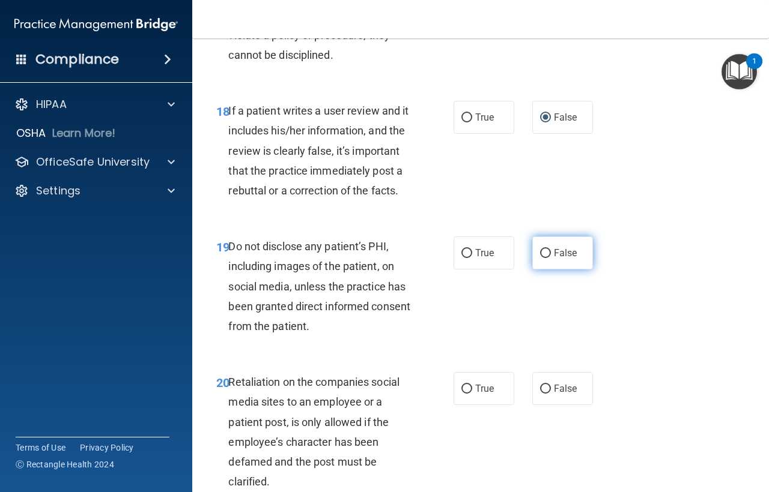
click at [540, 258] on input "False" at bounding box center [545, 253] width 11 height 9
radio input "true"
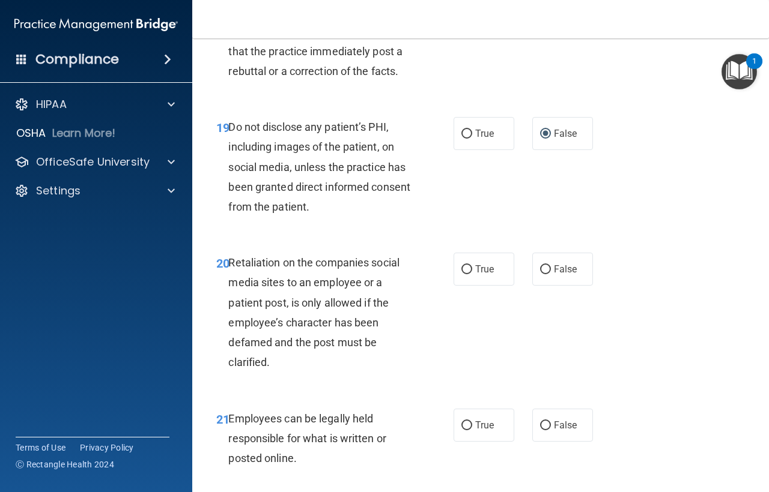
scroll to position [2522, 0]
click at [461, 138] on input "True" at bounding box center [466, 133] width 11 height 9
radio input "true"
radio input "false"
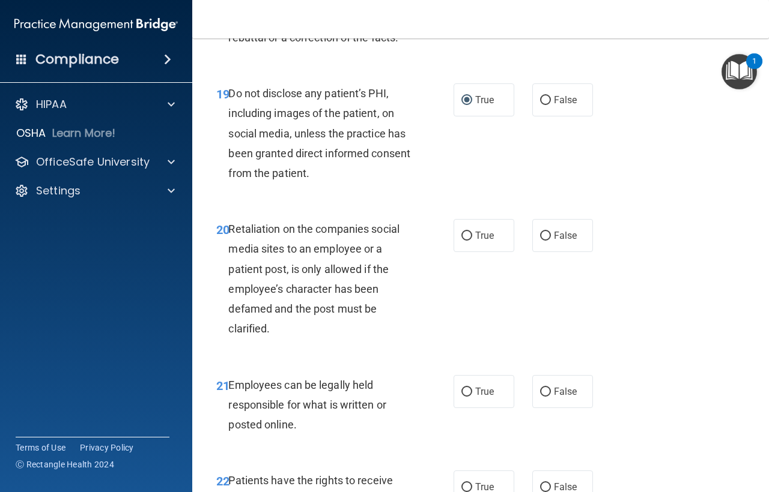
scroll to position [2582, 0]
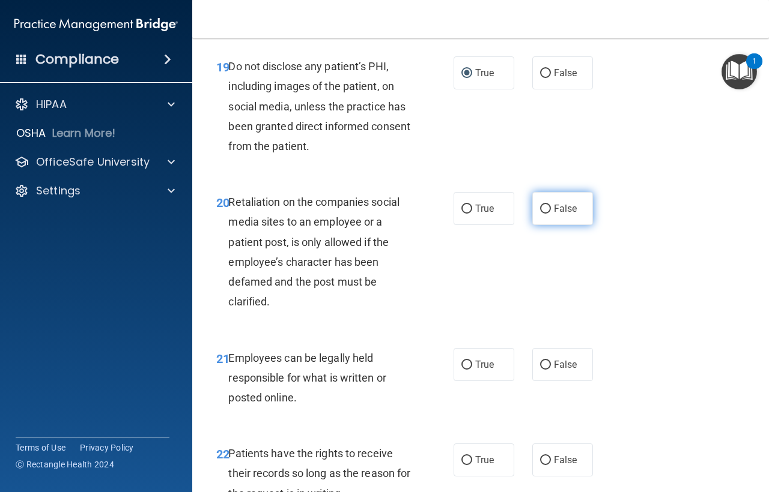
click at [540, 214] on input "False" at bounding box center [545, 209] width 11 height 9
radio input "true"
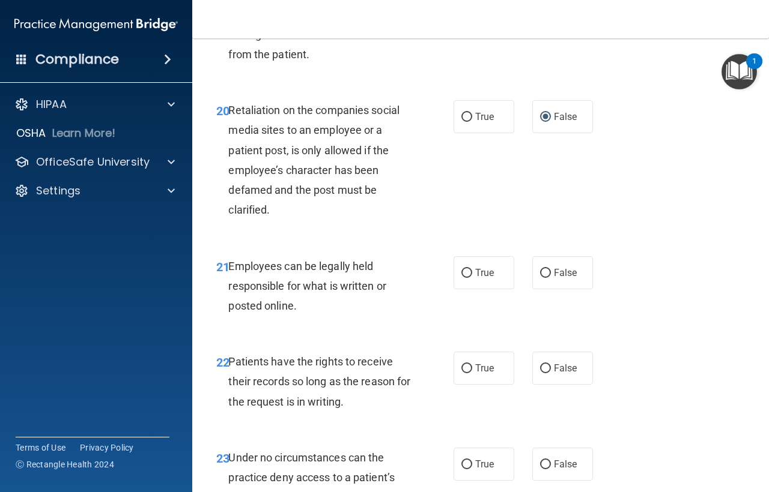
scroll to position [2702, 0]
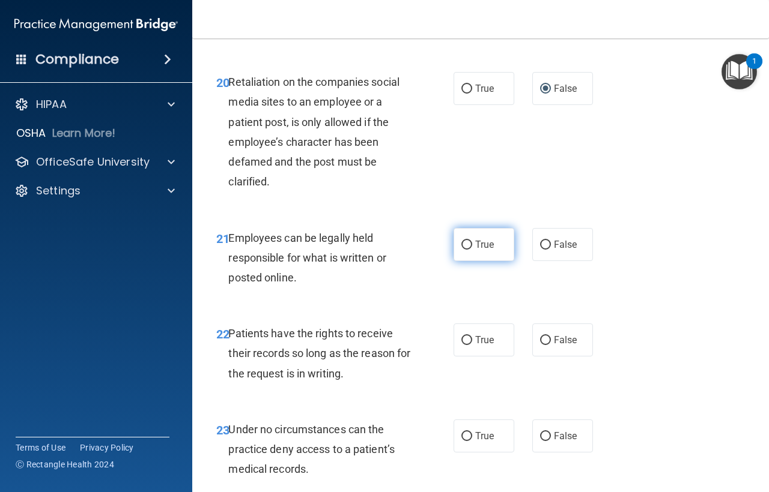
click at [463, 250] on input "True" at bounding box center [466, 245] width 11 height 9
radio input "true"
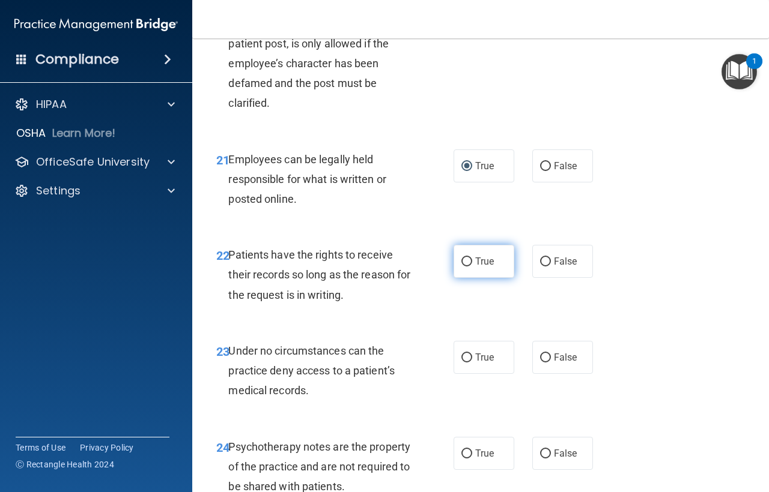
scroll to position [2823, 0]
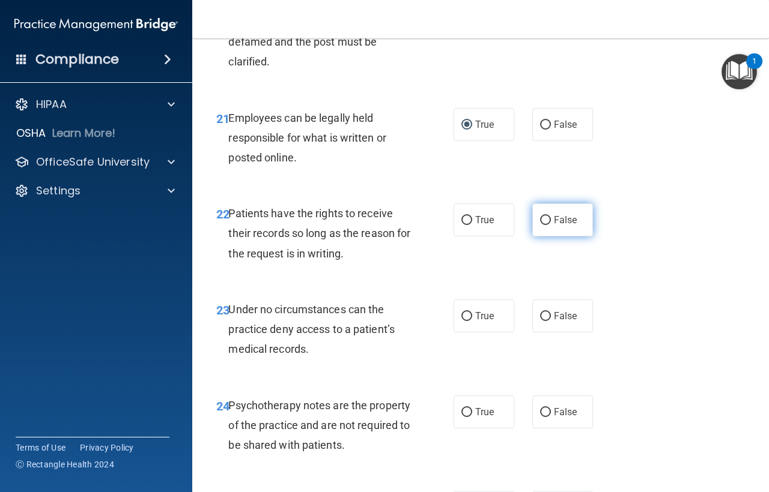
click at [540, 225] on input "False" at bounding box center [545, 220] width 11 height 9
radio input "true"
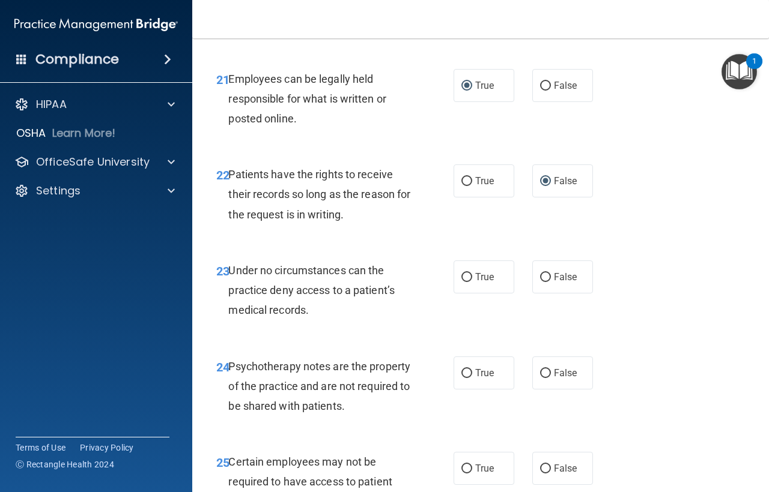
scroll to position [2883, 0]
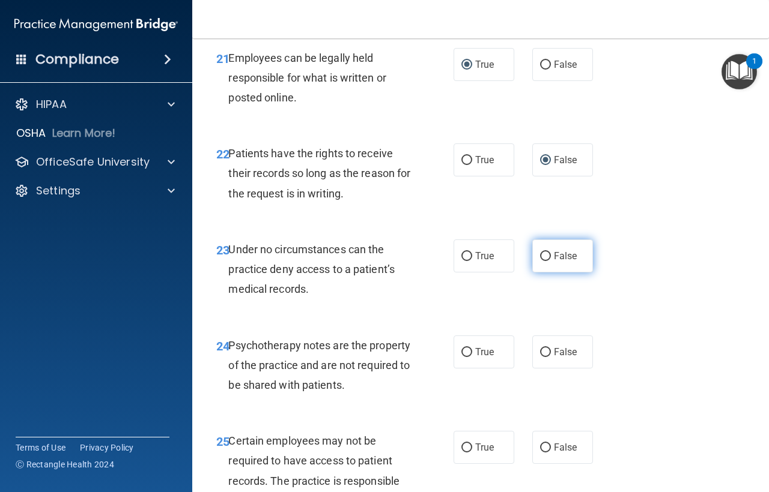
click at [541, 261] on input "False" at bounding box center [545, 256] width 11 height 9
radio input "true"
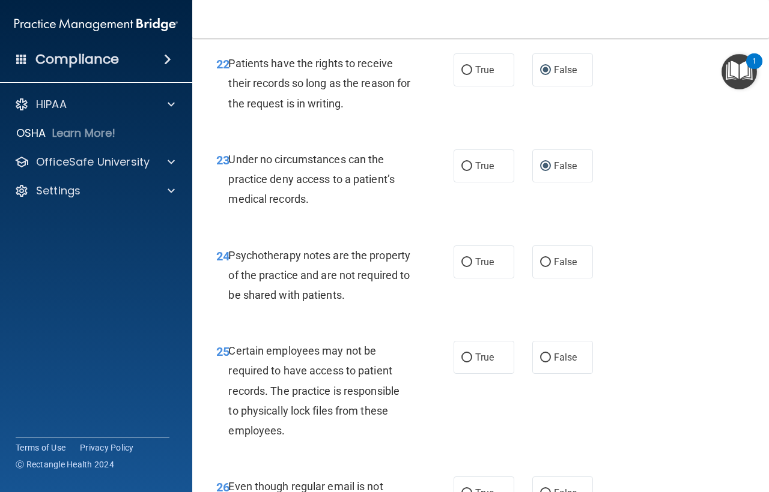
scroll to position [3003, 0]
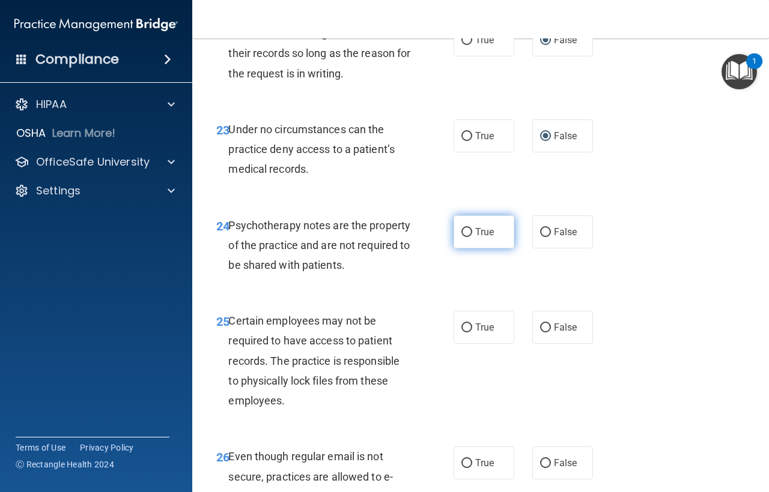
click at [464, 237] on input "True" at bounding box center [466, 232] width 11 height 9
radio input "true"
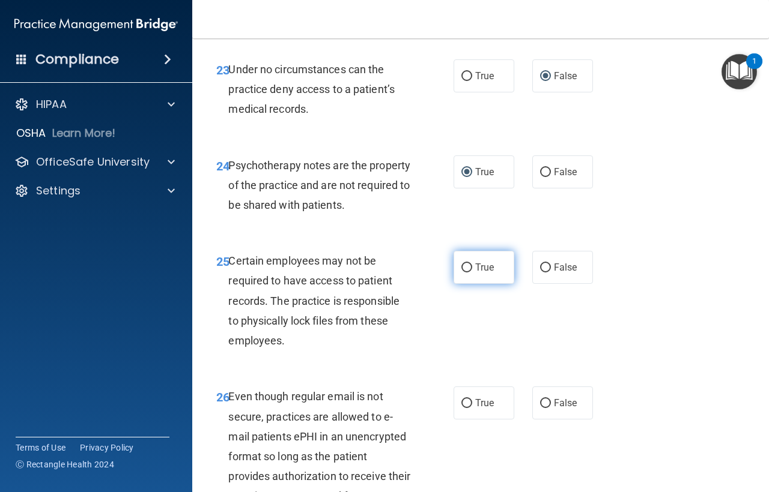
click at [465, 284] on label "True" at bounding box center [483, 267] width 61 height 33
click at [465, 273] on input "True" at bounding box center [466, 268] width 11 height 9
radio input "true"
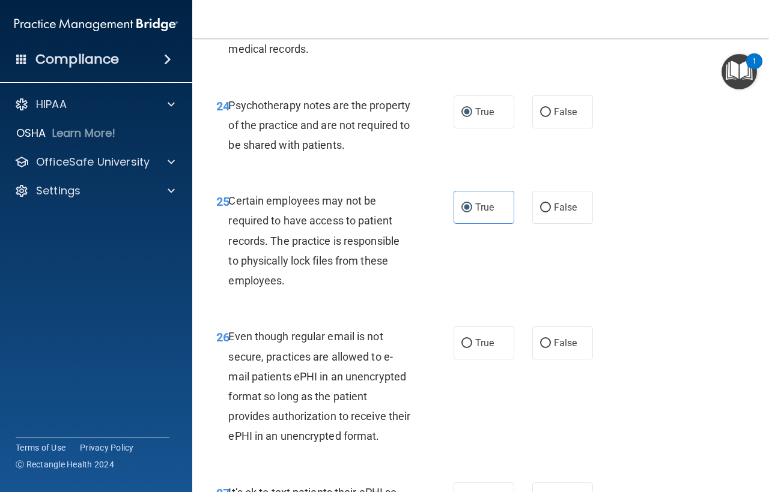
scroll to position [3183, 0]
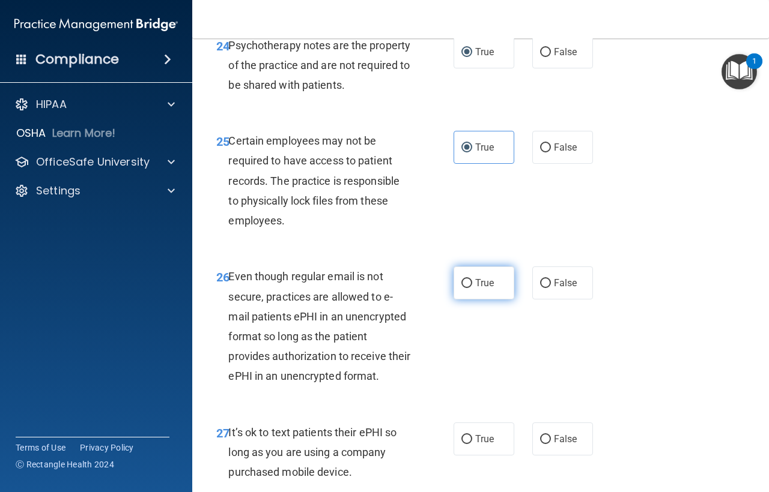
click at [461, 288] on input "True" at bounding box center [466, 283] width 11 height 9
radio input "true"
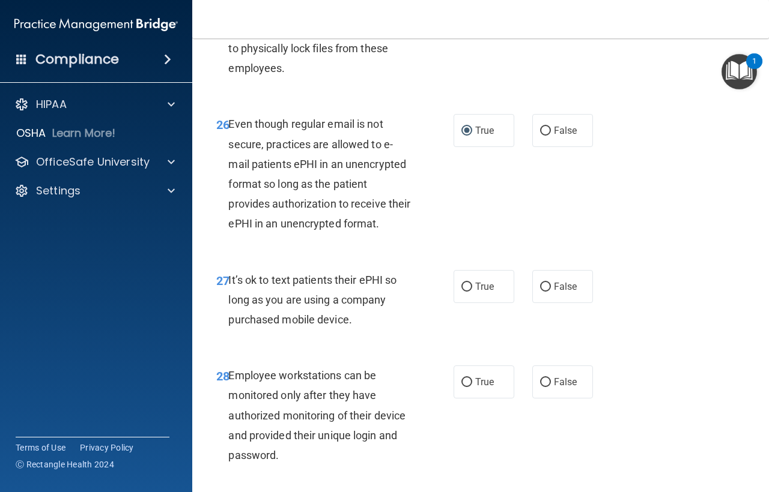
scroll to position [3363, 0]
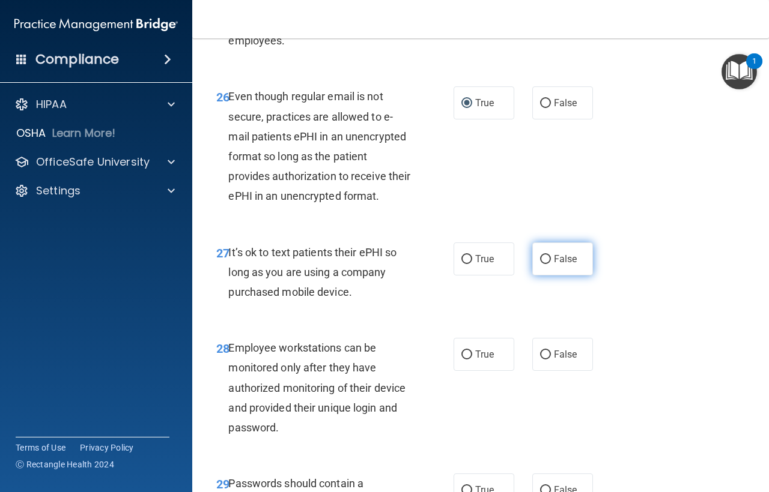
click at [540, 264] on input "False" at bounding box center [545, 259] width 11 height 9
radio input "true"
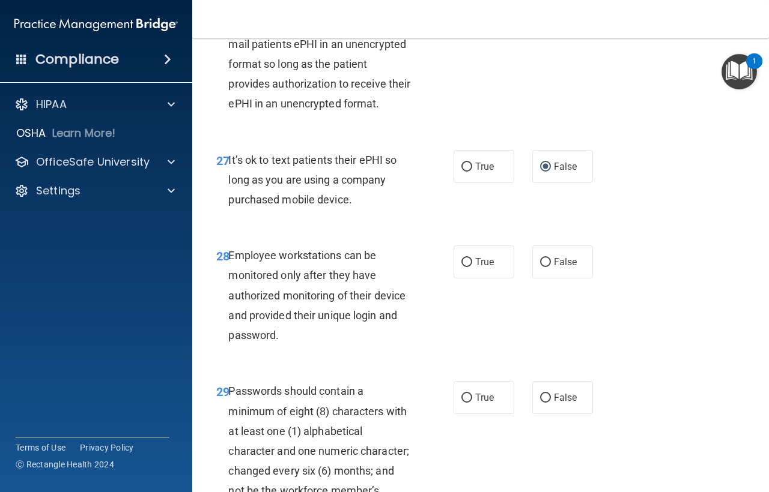
scroll to position [3483, 0]
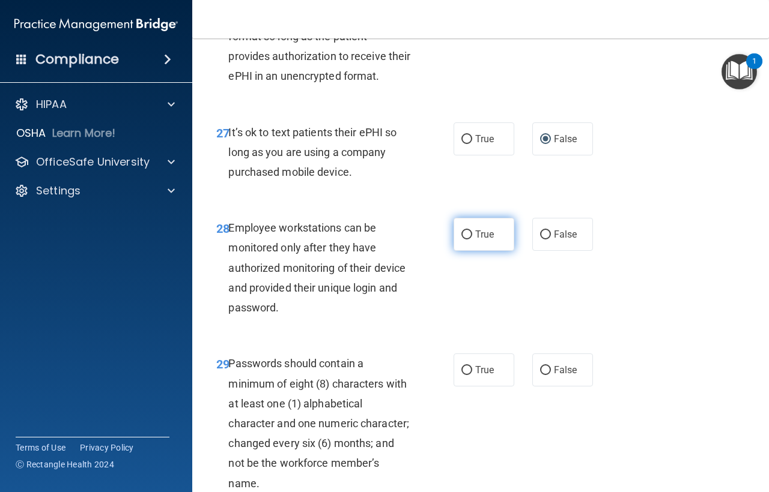
click at [461, 240] on input "True" at bounding box center [466, 235] width 11 height 9
radio input "true"
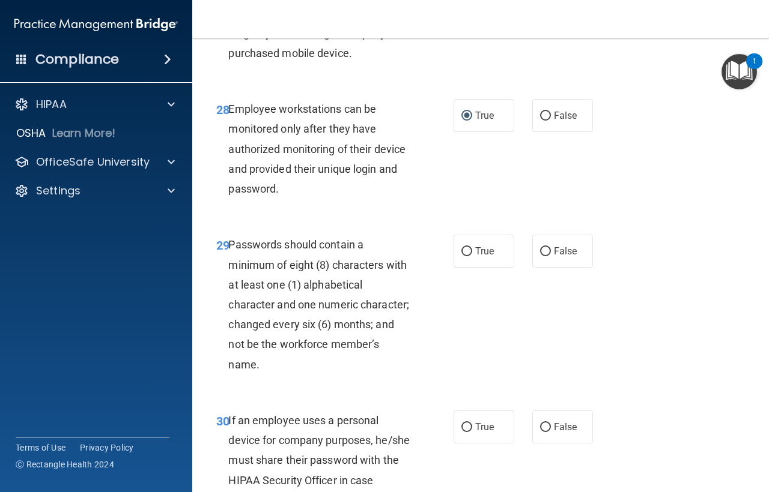
scroll to position [3603, 0]
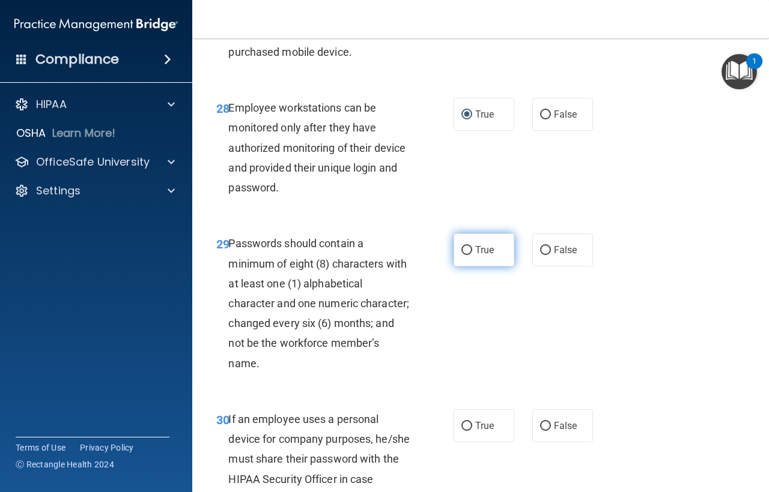
click at [463, 255] on input "True" at bounding box center [466, 250] width 11 height 9
radio input "true"
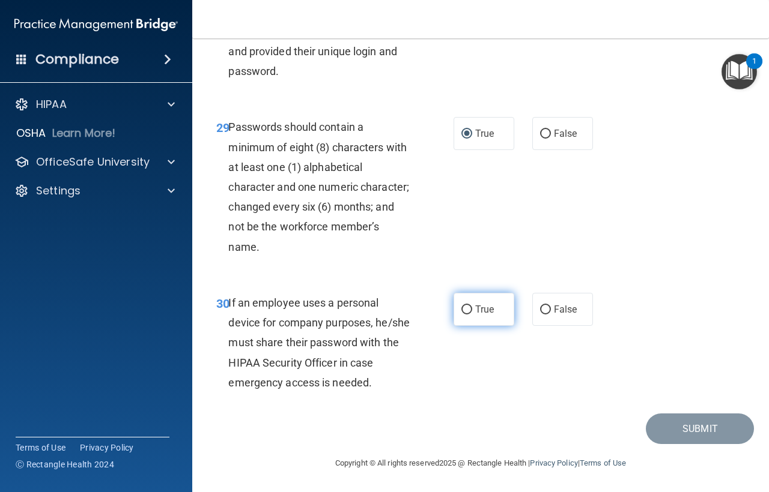
scroll to position [3723, 0]
click at [541, 315] on input "False" at bounding box center [545, 310] width 11 height 9
radio input "true"
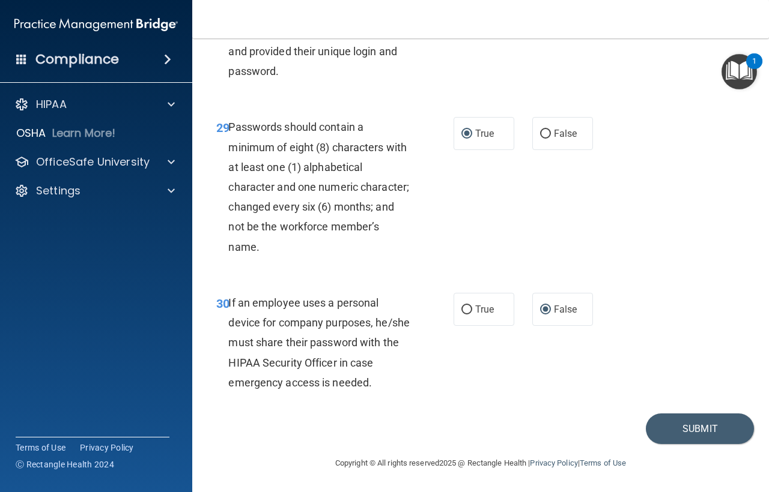
scroll to position [3799, 0]
click at [698, 424] on button "Submit" at bounding box center [700, 429] width 108 height 31
